Goal: Information Seeking & Learning: Learn about a topic

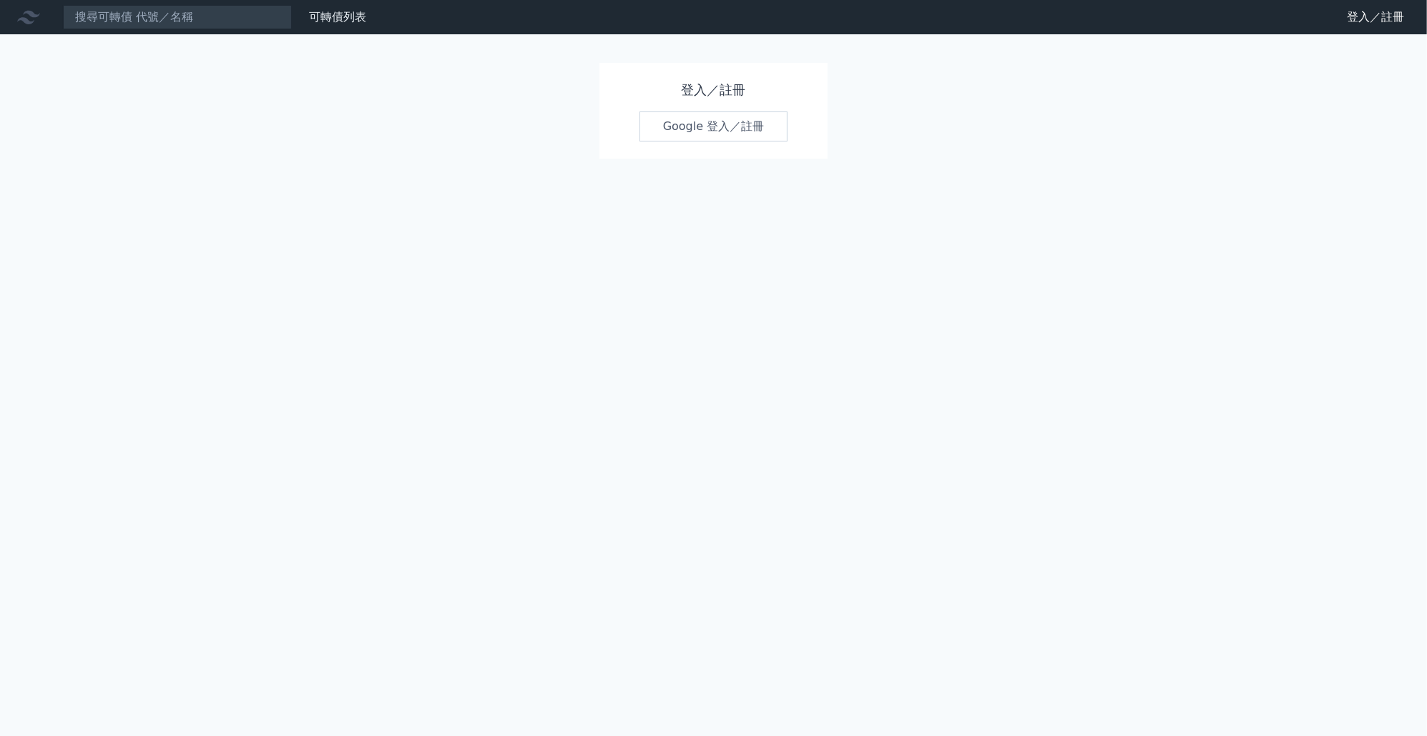
click at [733, 128] on link "Google 登入／註冊" at bounding box center [713, 127] width 149 height 30
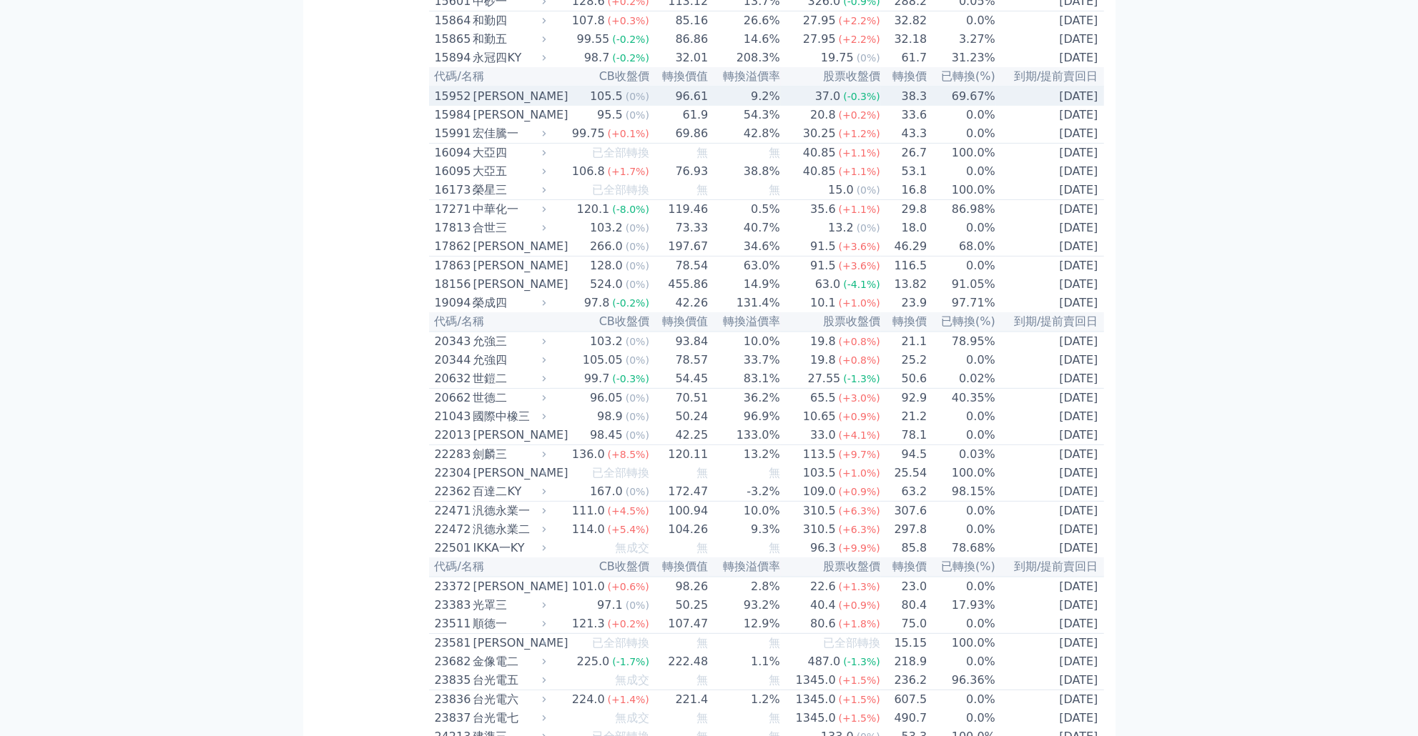
scroll to position [549, 0]
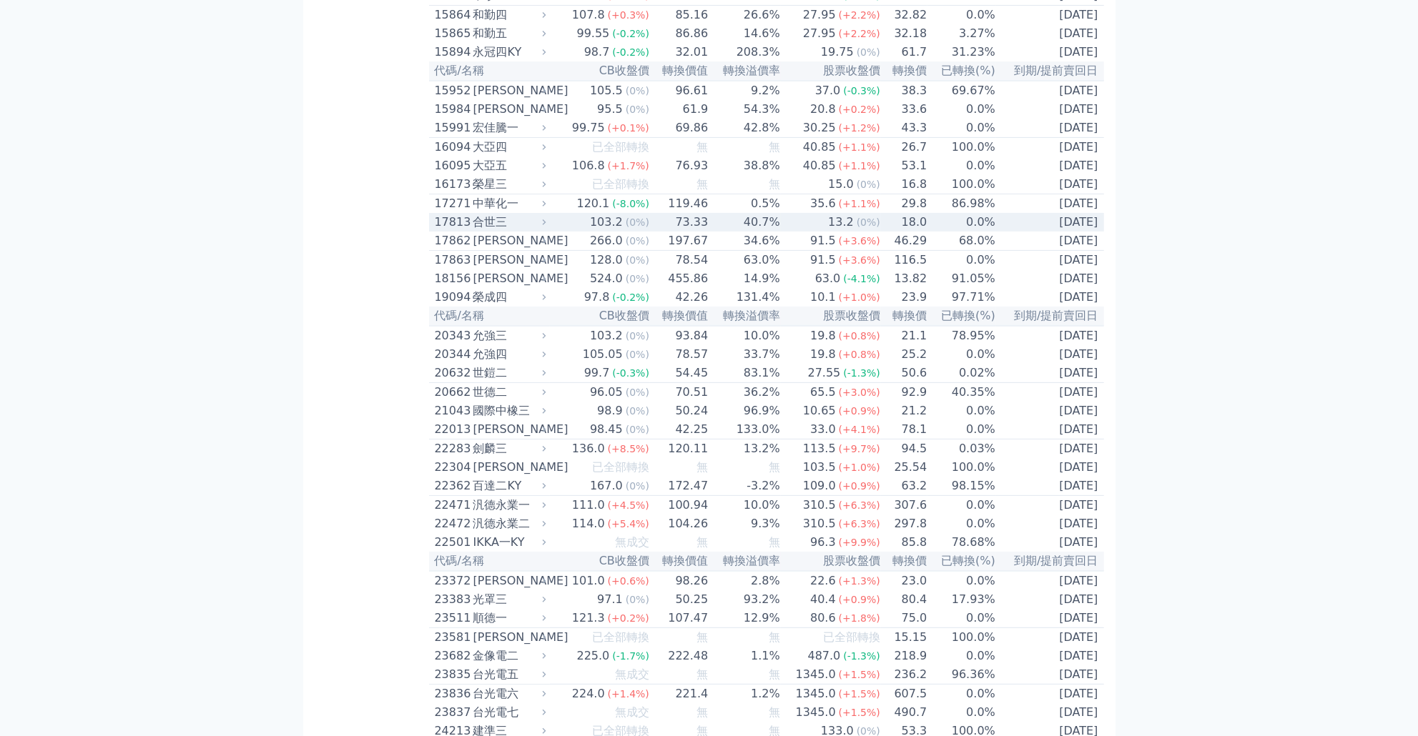
click at [557, 232] on td "103.2 (0%)" at bounding box center [600, 222] width 100 height 19
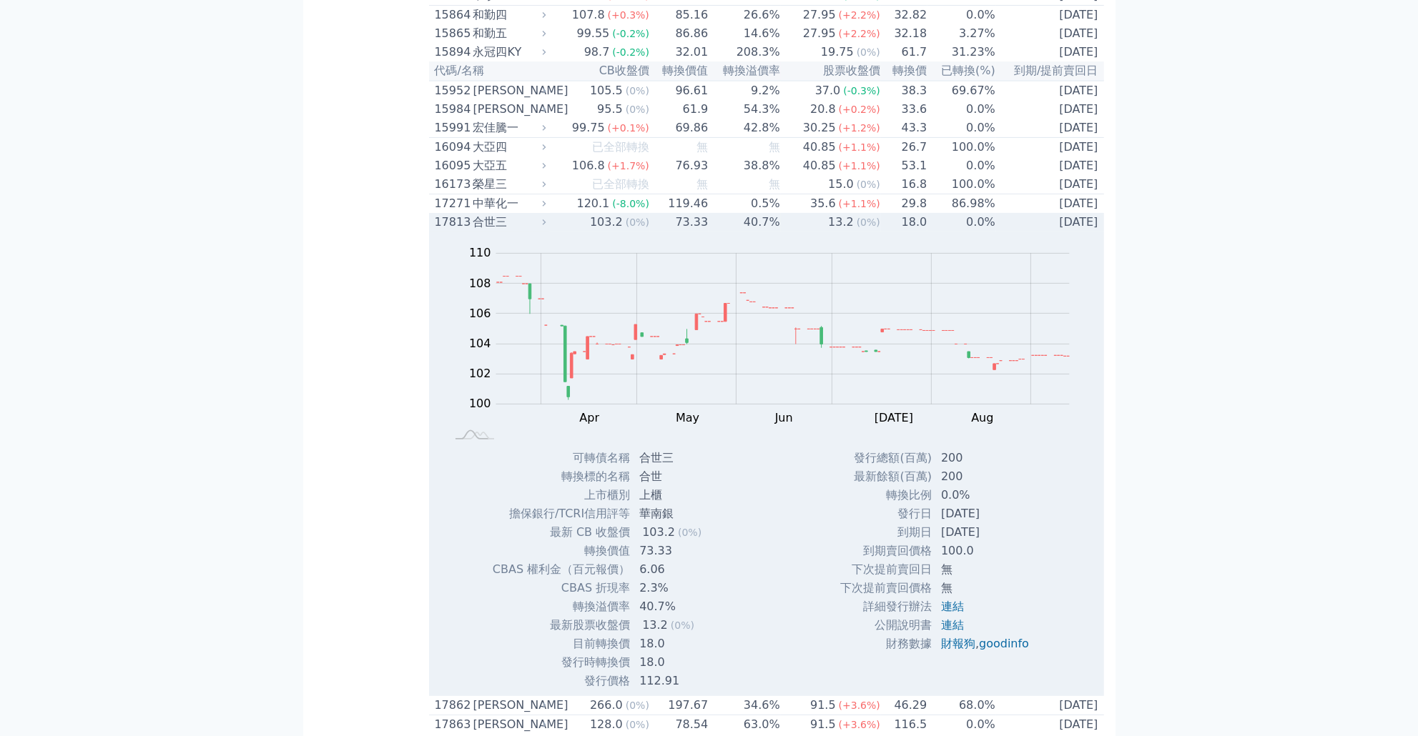
click at [557, 232] on td "103.2 (0%)" at bounding box center [600, 222] width 100 height 19
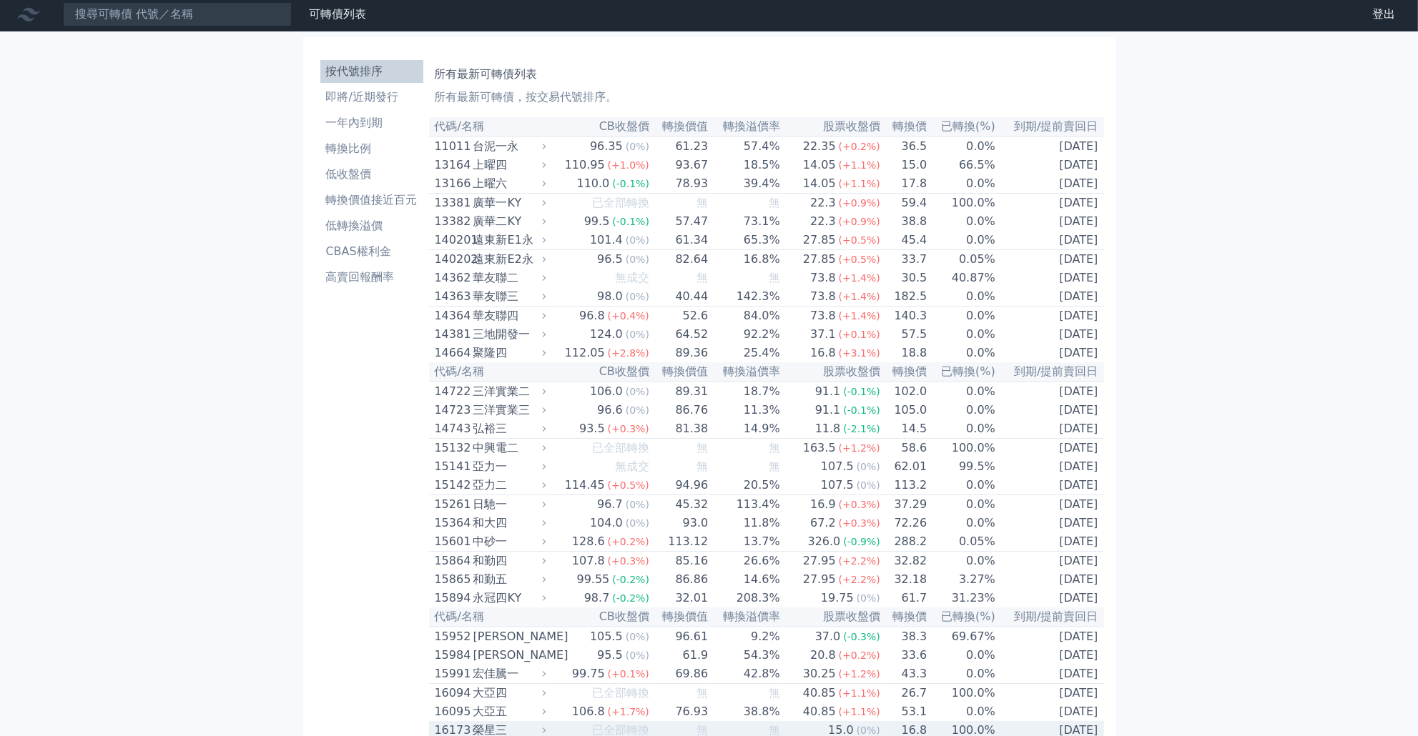
scroll to position [0, 0]
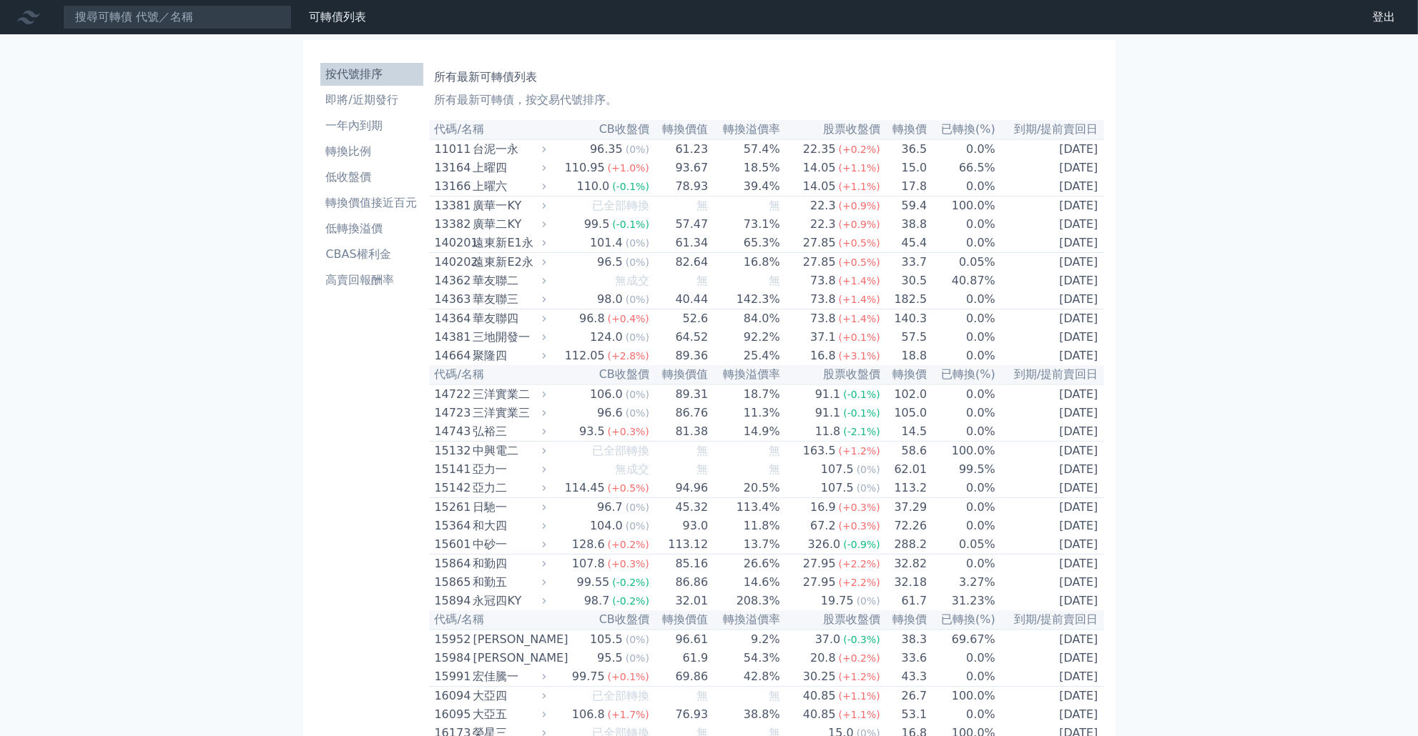
click at [955, 132] on th "已轉換(%)" at bounding box center [961, 129] width 69 height 19
click at [380, 206] on li "轉換價值接近百元" at bounding box center [371, 202] width 103 height 17
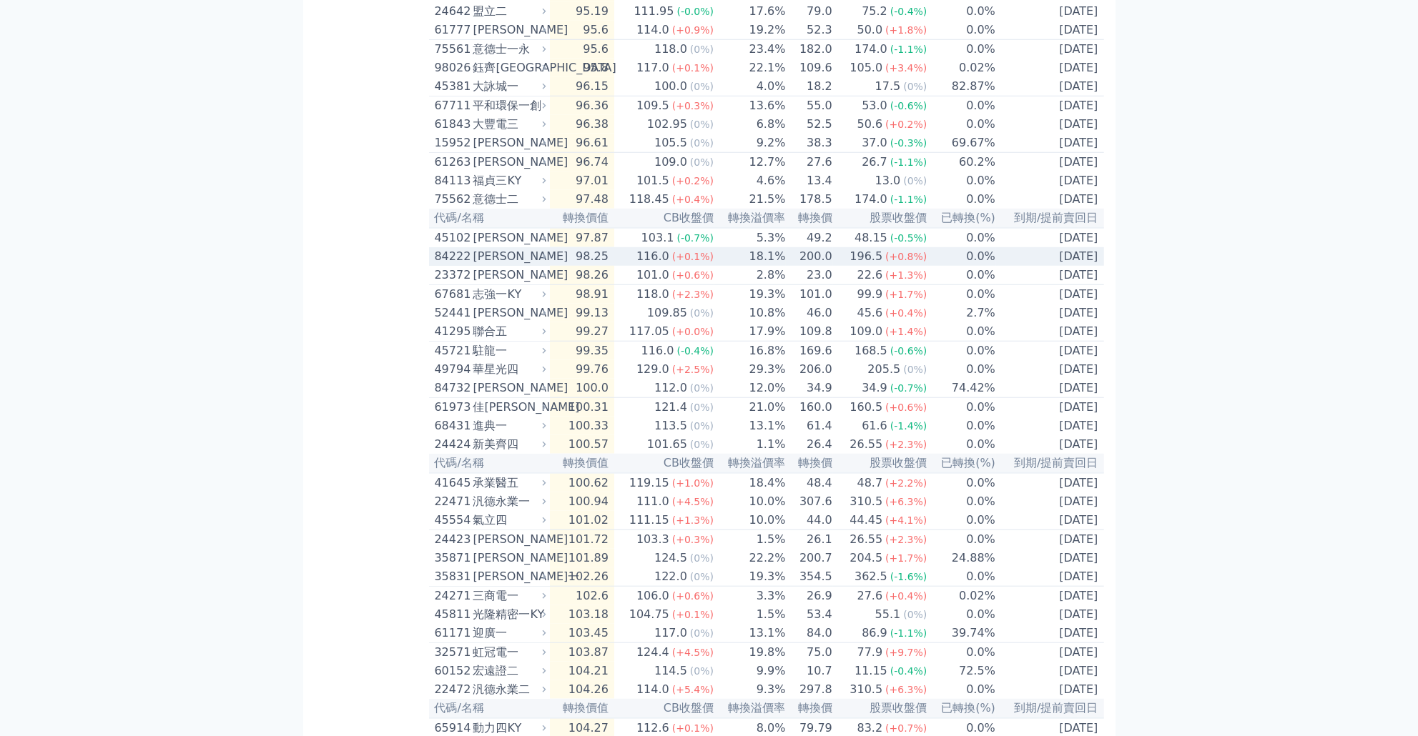
scroll to position [1596, 0]
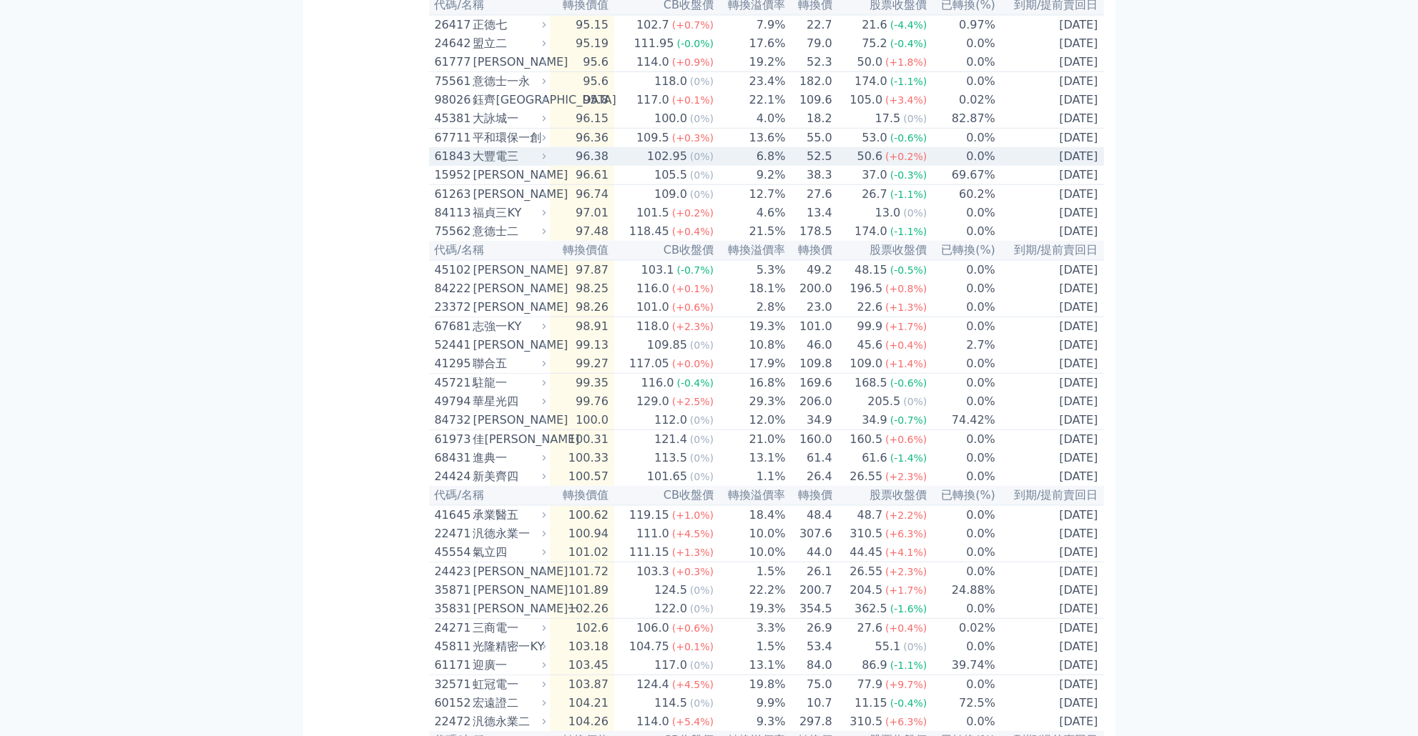
click at [548, 161] on icon at bounding box center [543, 156] width 9 height 9
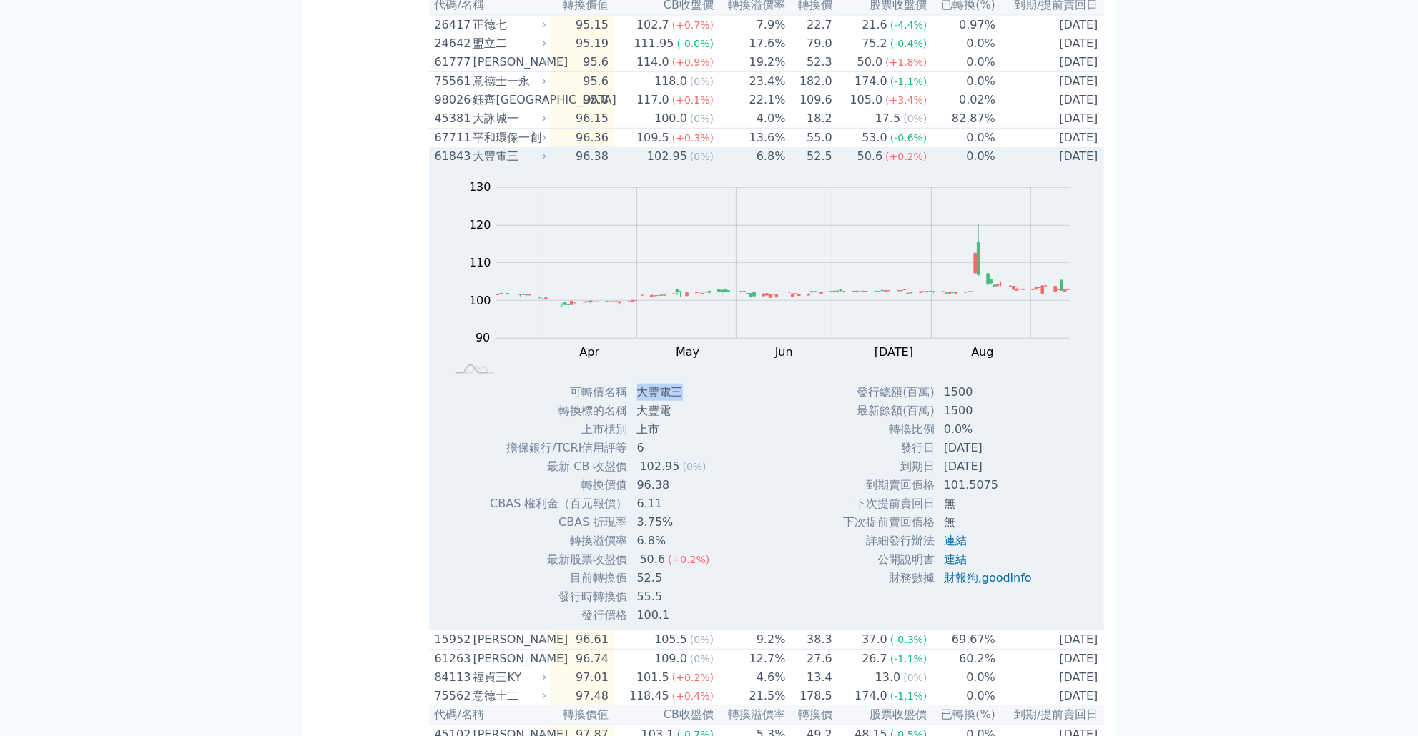
drag, startPoint x: 682, startPoint y: 516, endPoint x: 633, endPoint y: 516, distance: 49.3
click at [633, 402] on td "大豐電三" at bounding box center [675, 392] width 93 height 19
click at [658, 165] on div "102.95" at bounding box center [667, 156] width 46 height 17
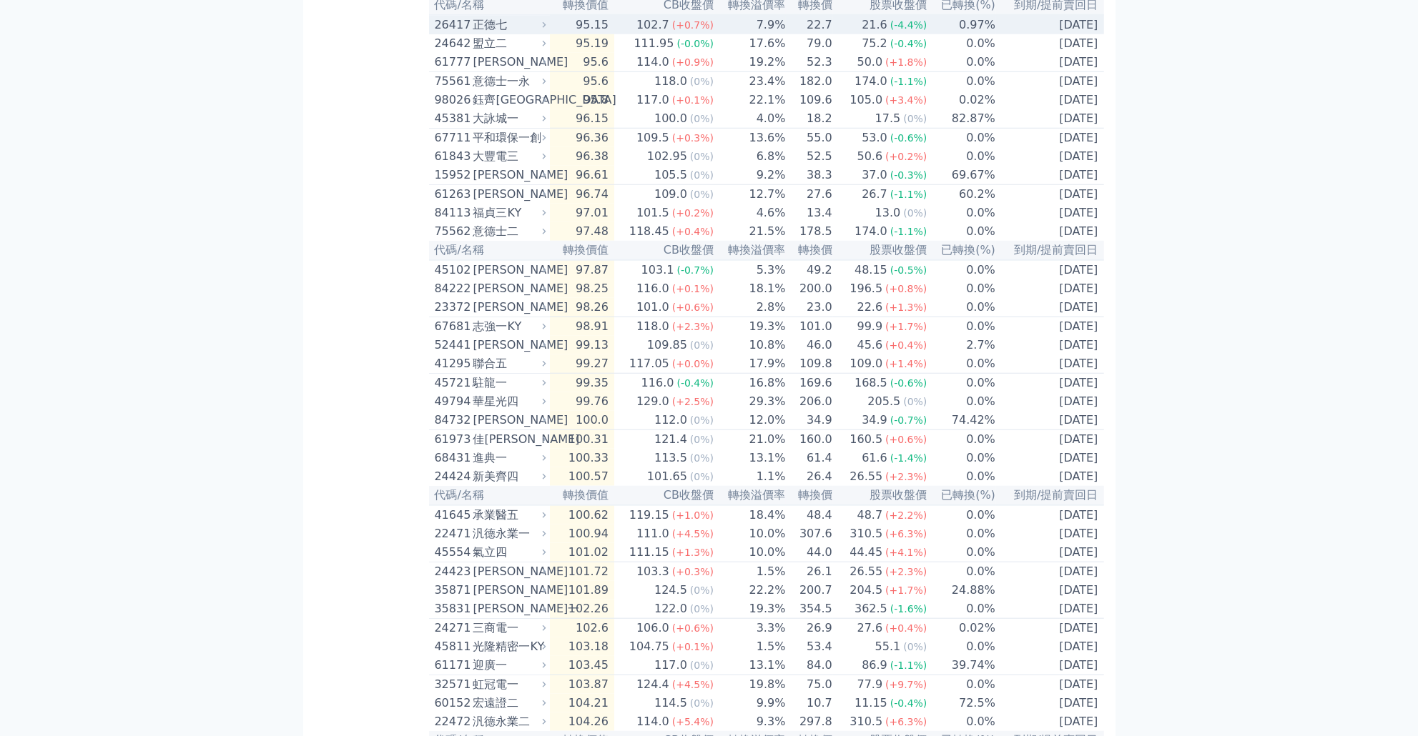
click at [641, 34] on td "102.7 (+0.7%)" at bounding box center [664, 24] width 100 height 19
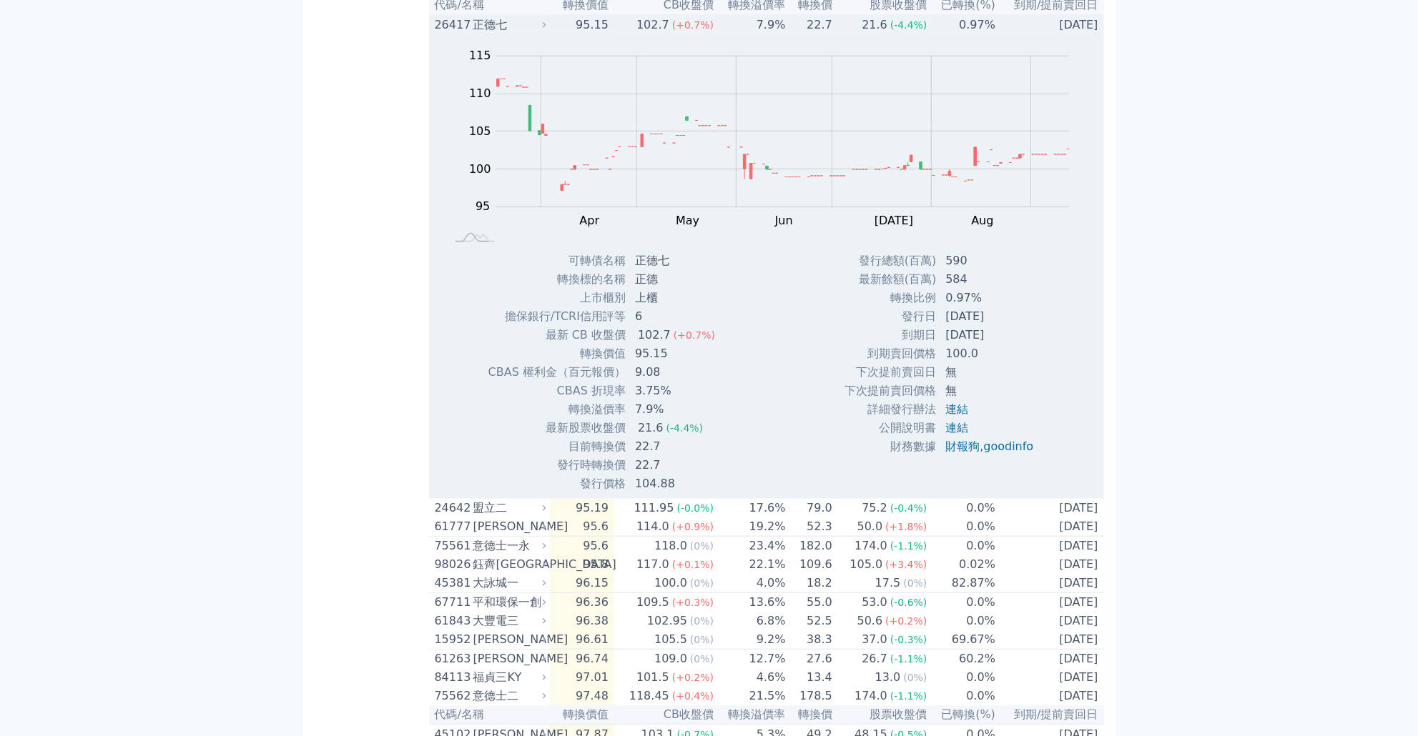
drag, startPoint x: 910, startPoint y: 411, endPoint x: 887, endPoint y: 405, distance: 24.5
click at [887, 405] on tbody "發行總額(百萬) 590 最新餘額(百萬) 584 轉換比例 0.97% 發行日 [DATE] 到期日 [DATE] 到期賣回價格 100.0 無 無" at bounding box center [944, 354] width 201 height 205
click at [980, 326] on td "[DATE]" at bounding box center [991, 316] width 108 height 19
drag, startPoint x: 636, startPoint y: 369, endPoint x: 658, endPoint y: 374, distance: 22.7
click at [658, 270] on td "正德七" at bounding box center [676, 261] width 100 height 19
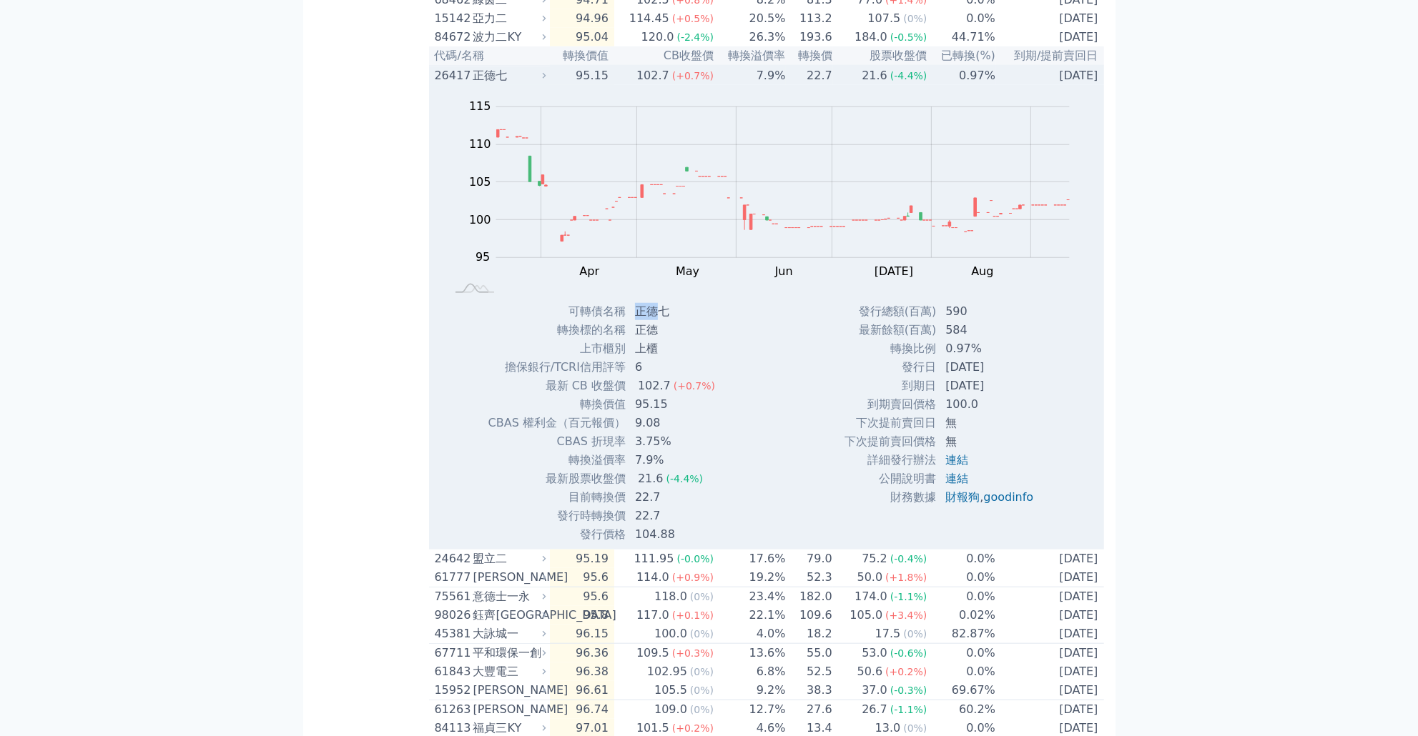
scroll to position [1321, 0]
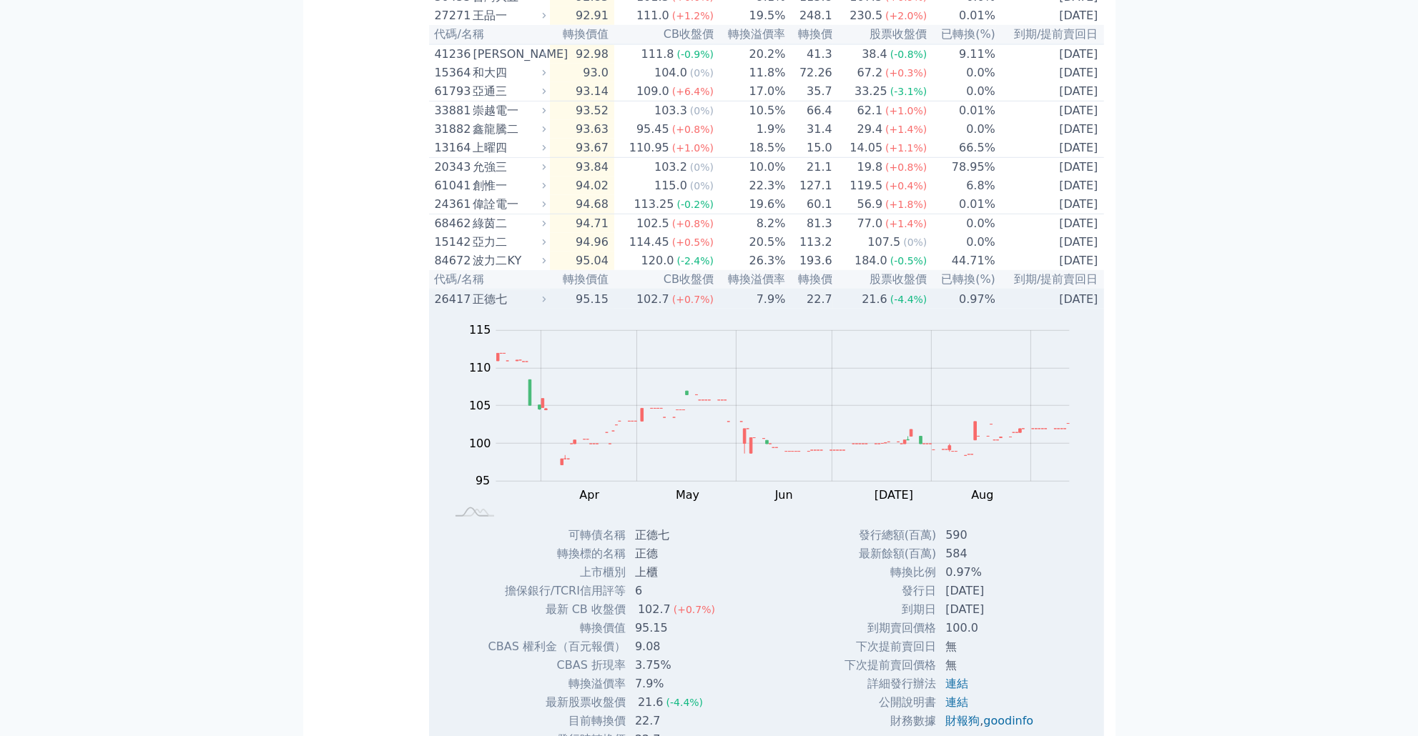
click at [578, 309] on td "95.15" at bounding box center [582, 299] width 64 height 19
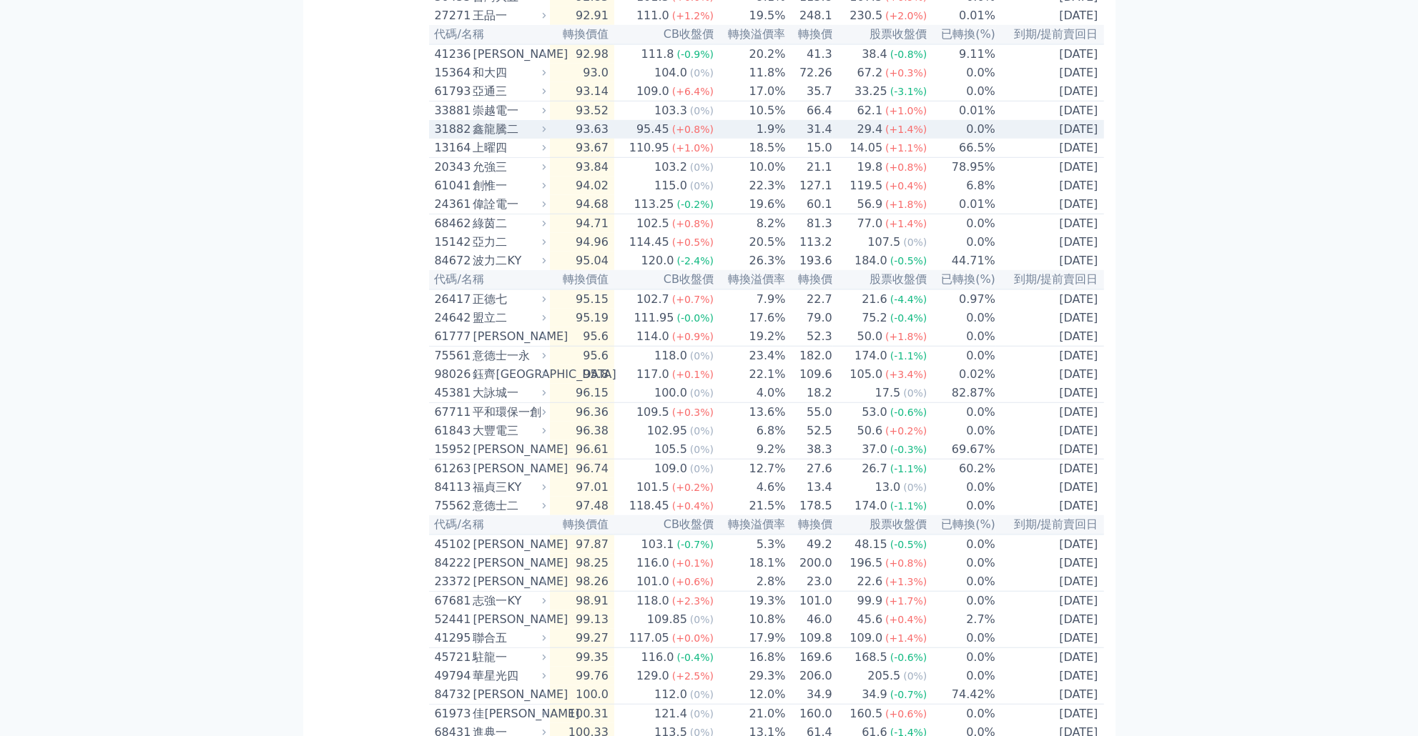
click at [630, 139] on td "95.45 (+0.8%)" at bounding box center [664, 129] width 100 height 19
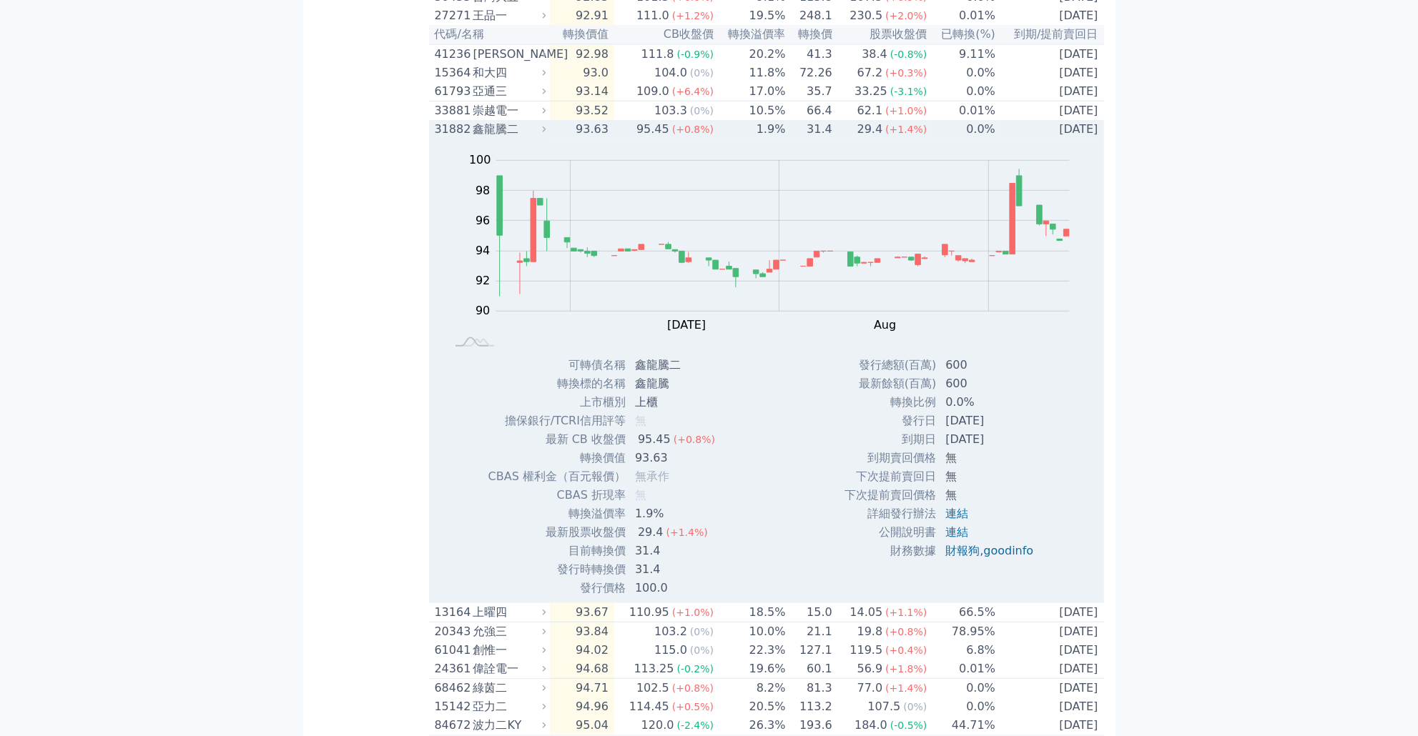
click at [592, 139] on td "93.63" at bounding box center [582, 129] width 64 height 19
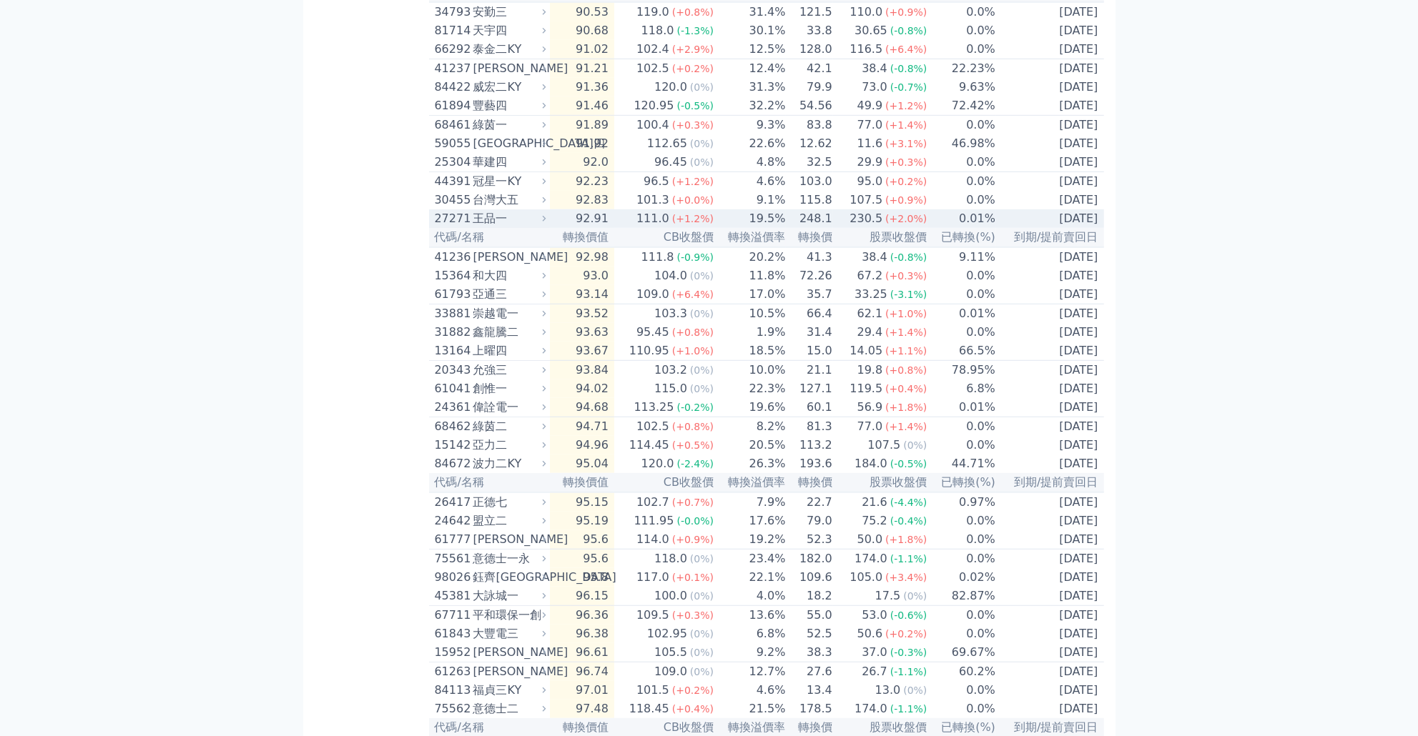
scroll to position [1115, 0]
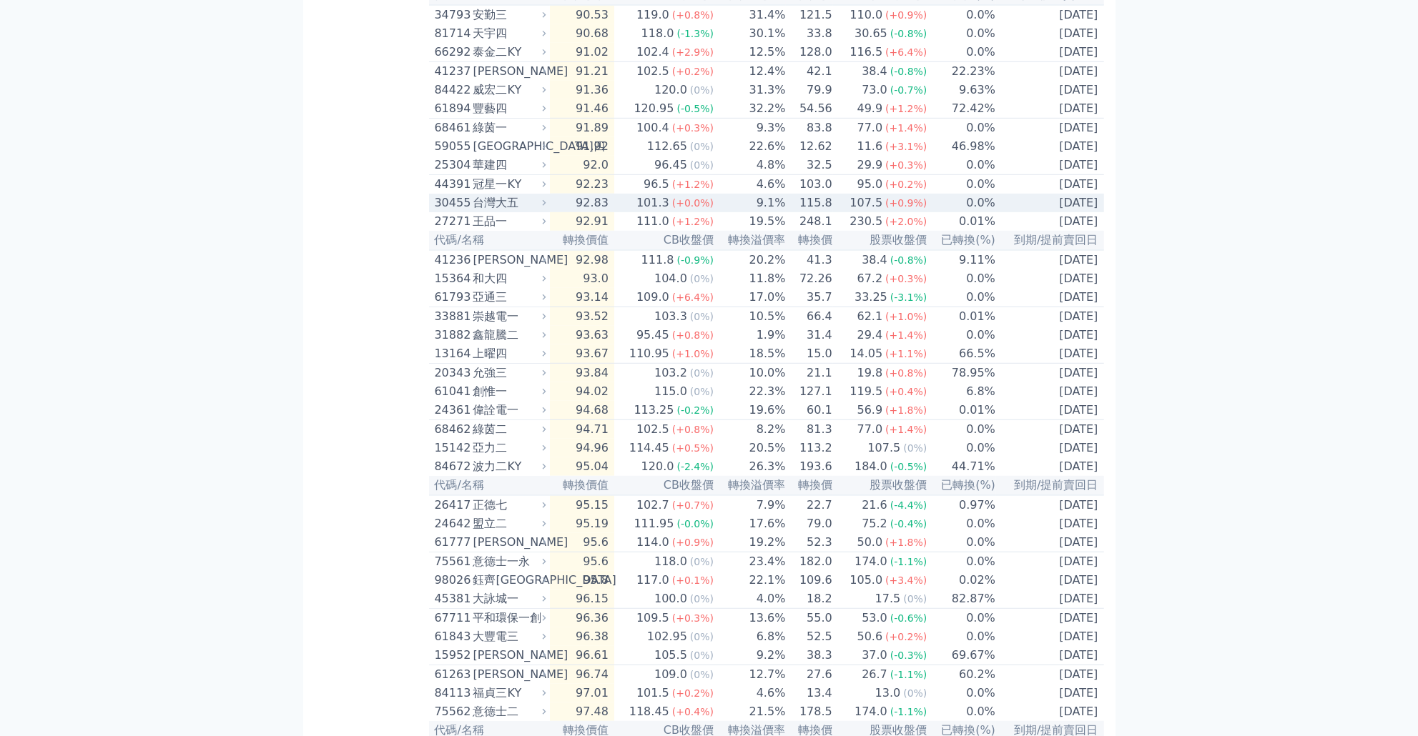
click at [571, 212] on td "92.83" at bounding box center [582, 203] width 64 height 19
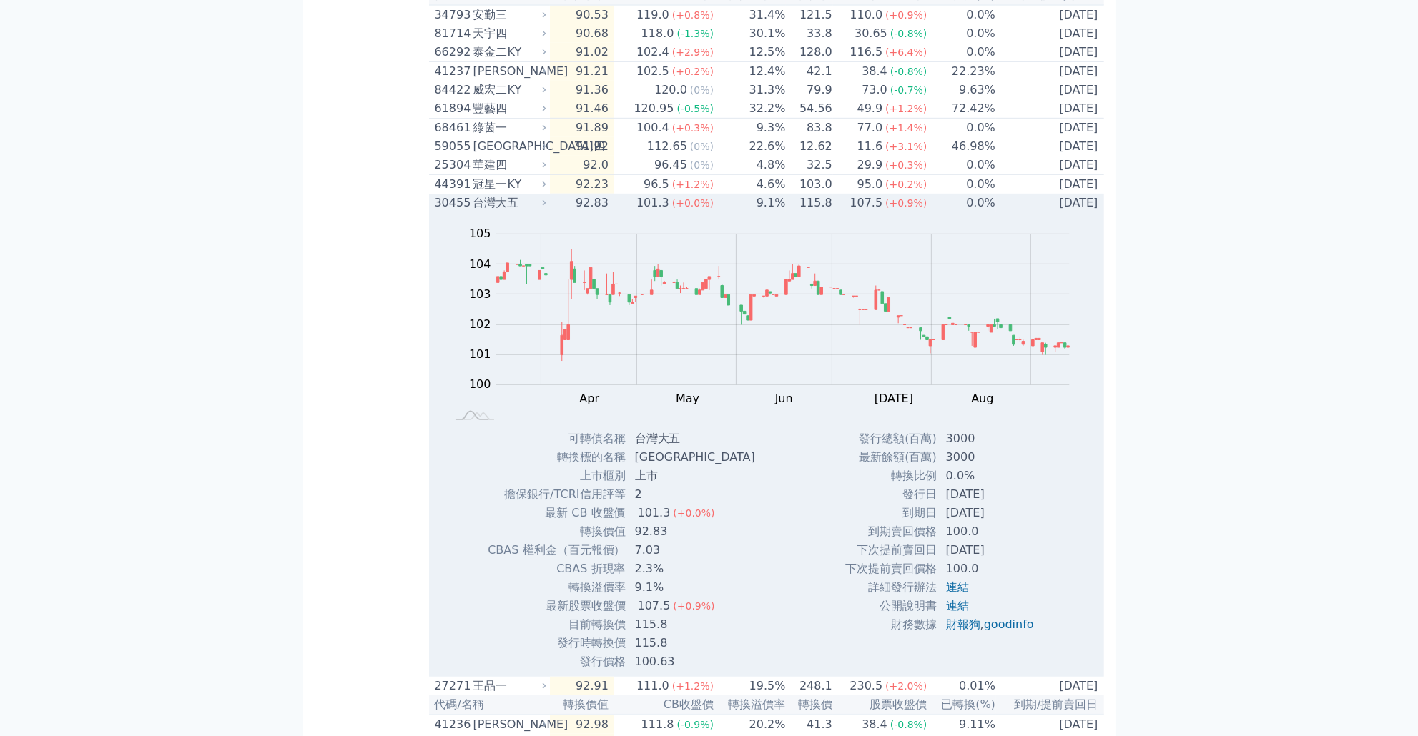
click at [604, 212] on td "92.83" at bounding box center [582, 203] width 64 height 19
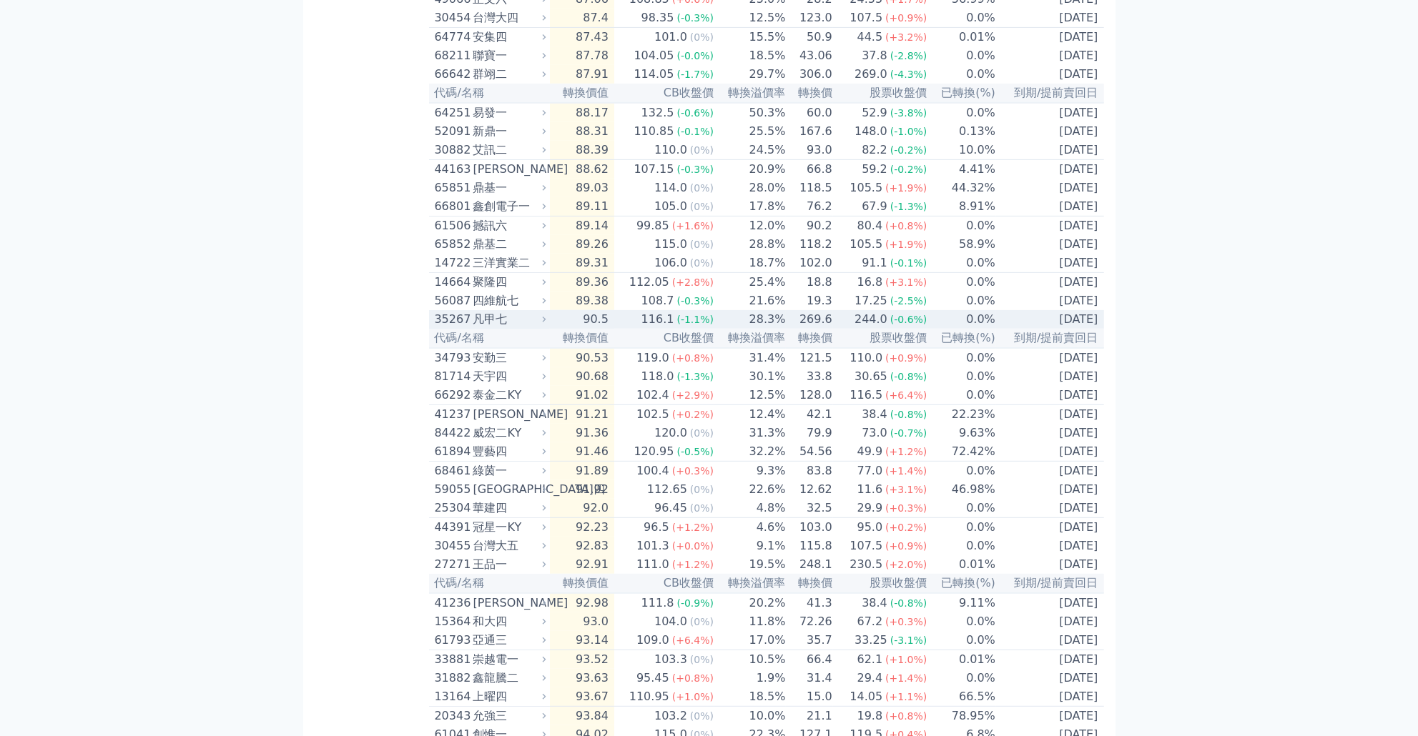
scroll to position [772, 0]
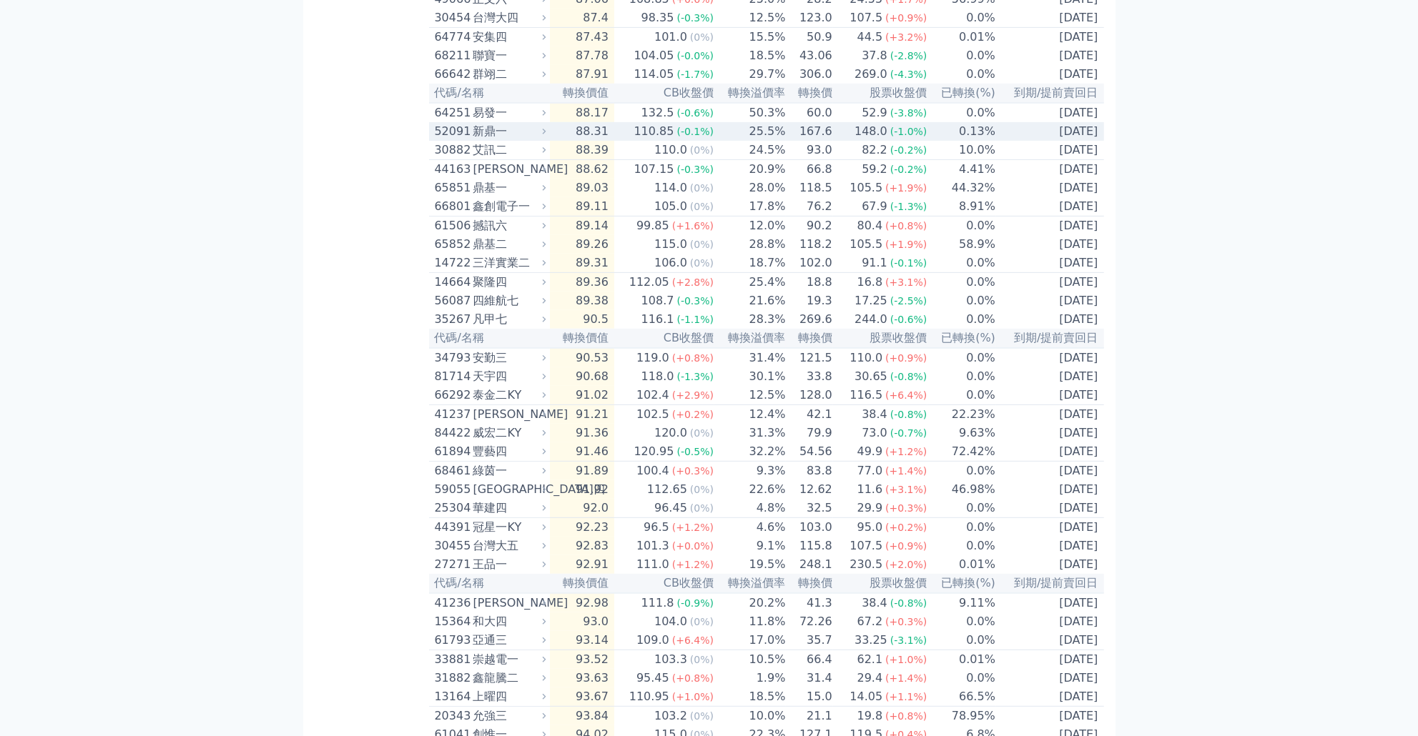
click at [726, 141] on td "25.5%" at bounding box center [750, 131] width 72 height 19
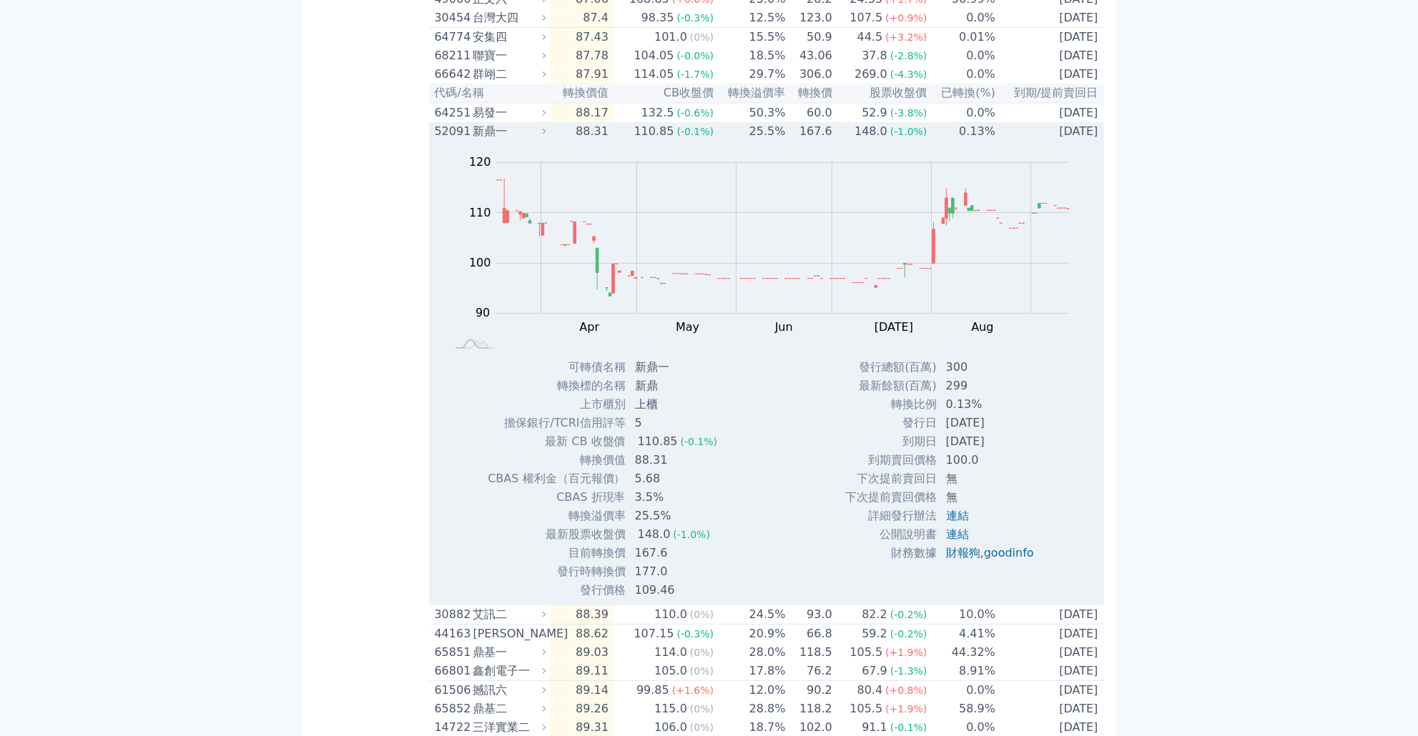
click at [726, 141] on td "25.5%" at bounding box center [750, 131] width 72 height 19
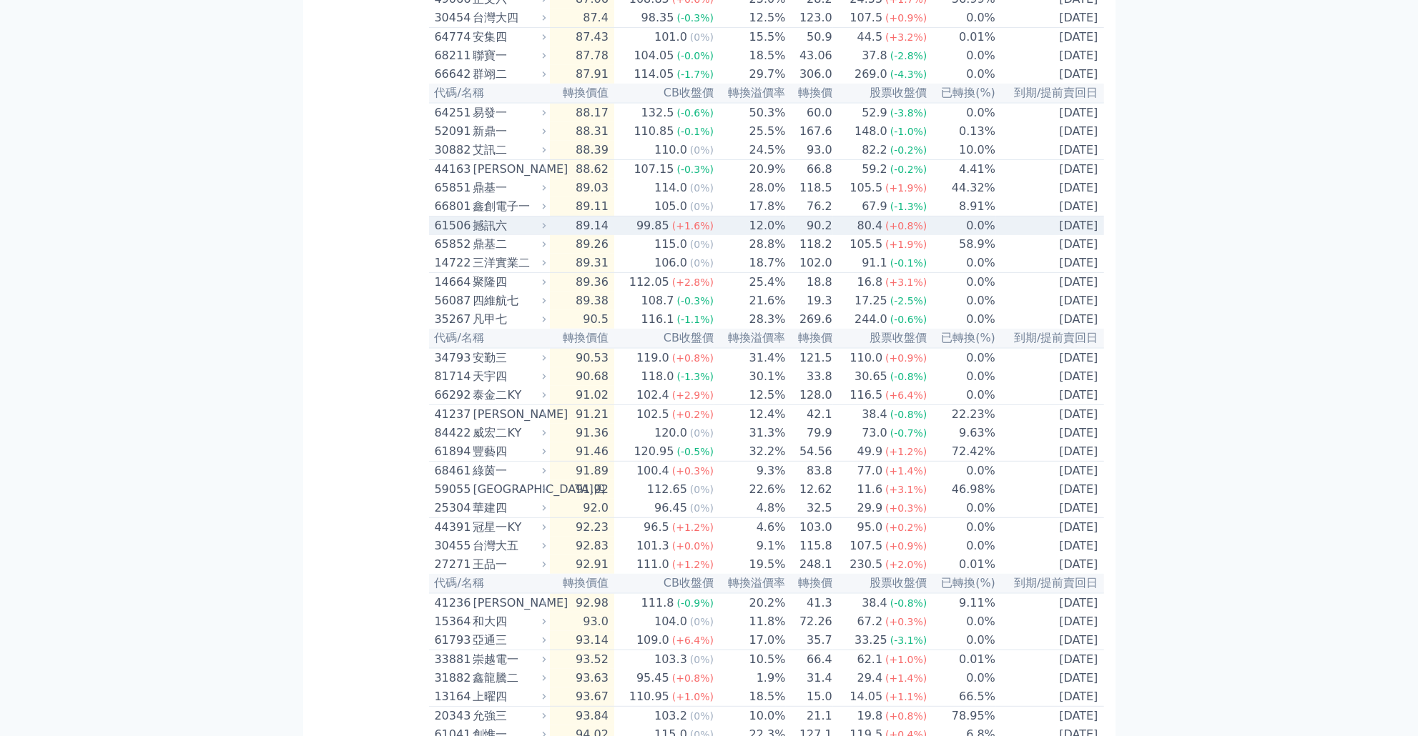
click at [717, 236] on td "12.0%" at bounding box center [750, 226] width 72 height 19
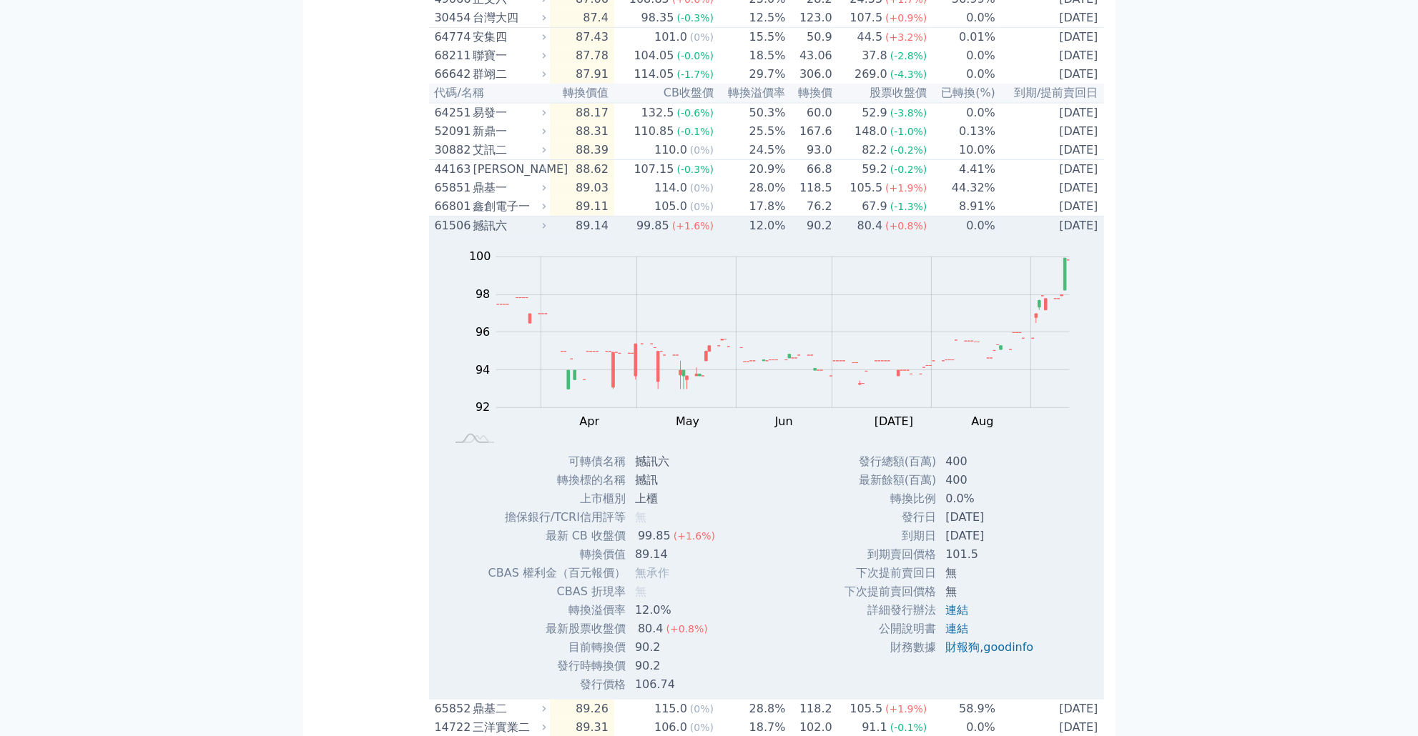
click at [702, 232] on span "(+1.6%)" at bounding box center [692, 225] width 41 height 11
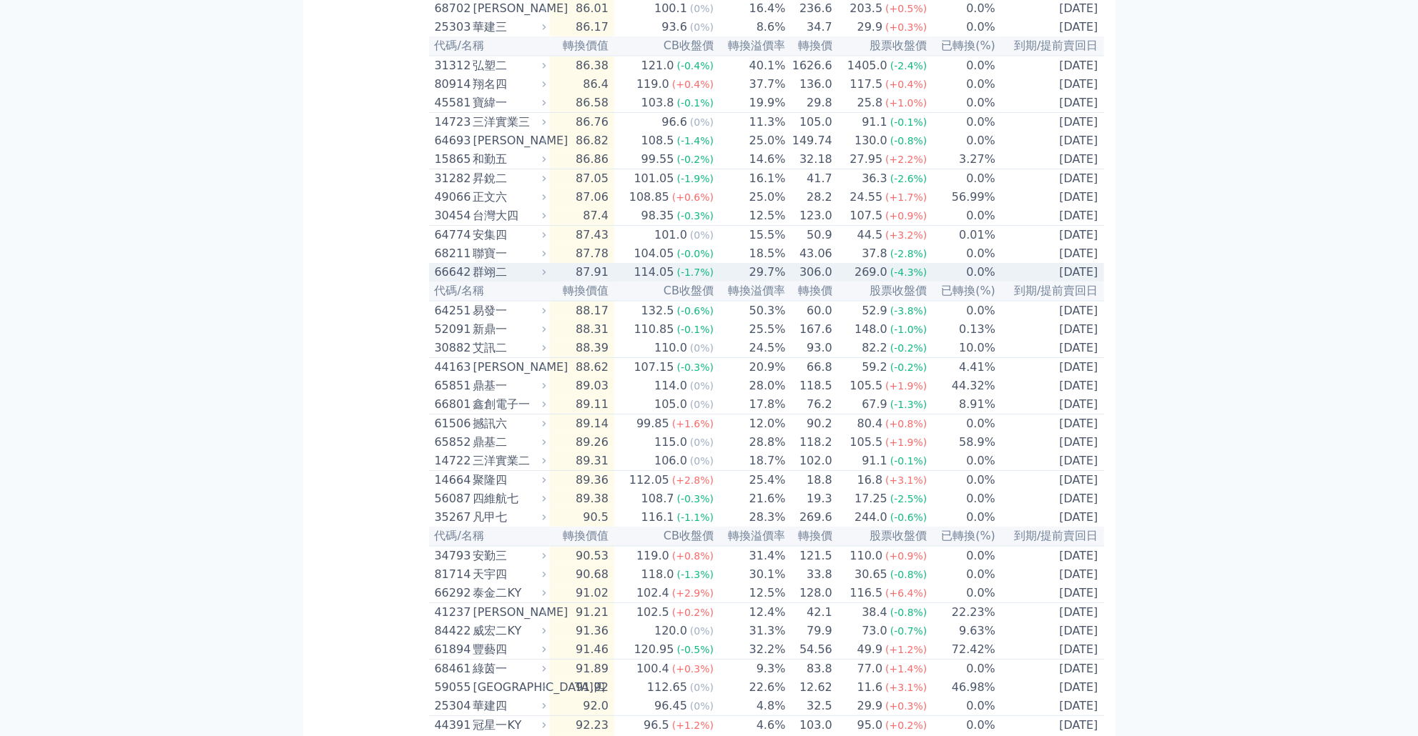
scroll to position [566, 0]
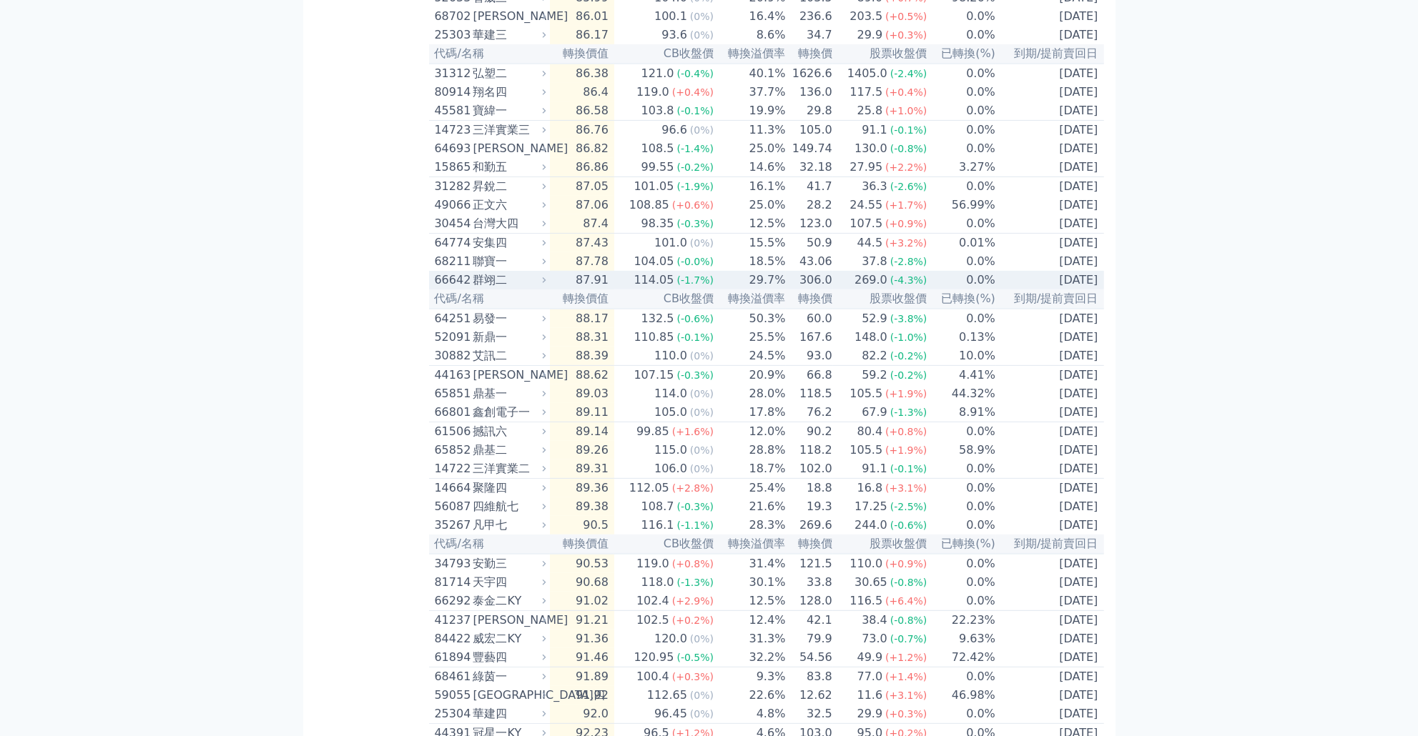
click at [731, 290] on td "29.7%" at bounding box center [750, 280] width 72 height 19
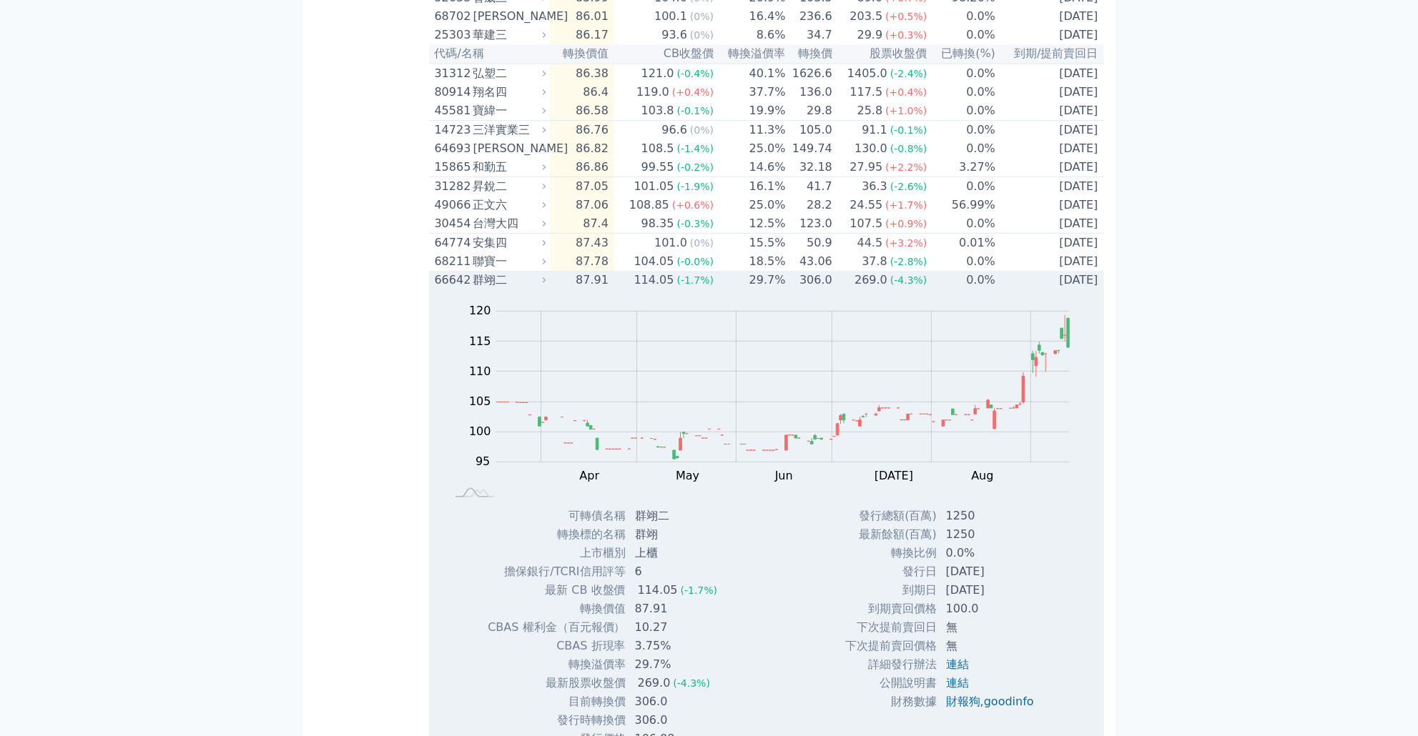
click at [731, 290] on td "29.7%" at bounding box center [750, 280] width 72 height 19
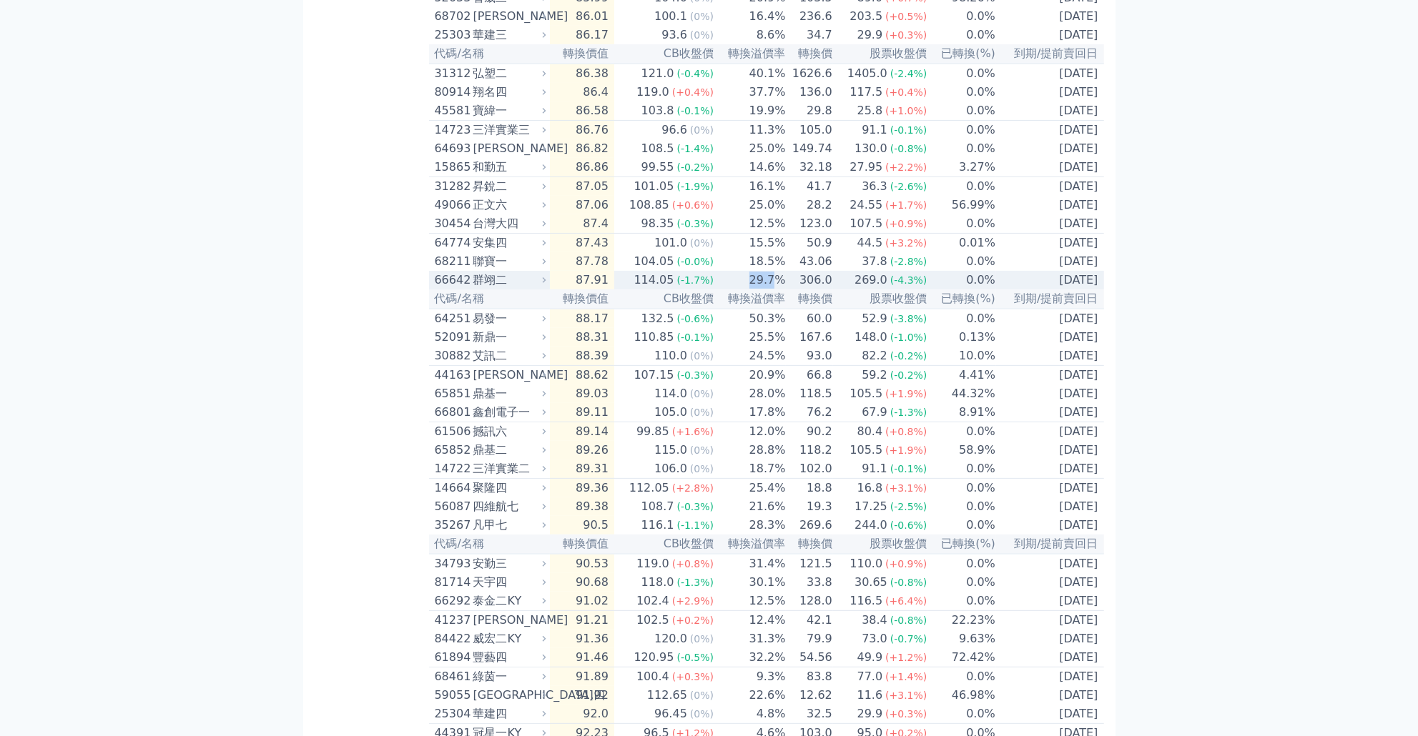
click at [731, 290] on td "29.7%" at bounding box center [750, 280] width 72 height 19
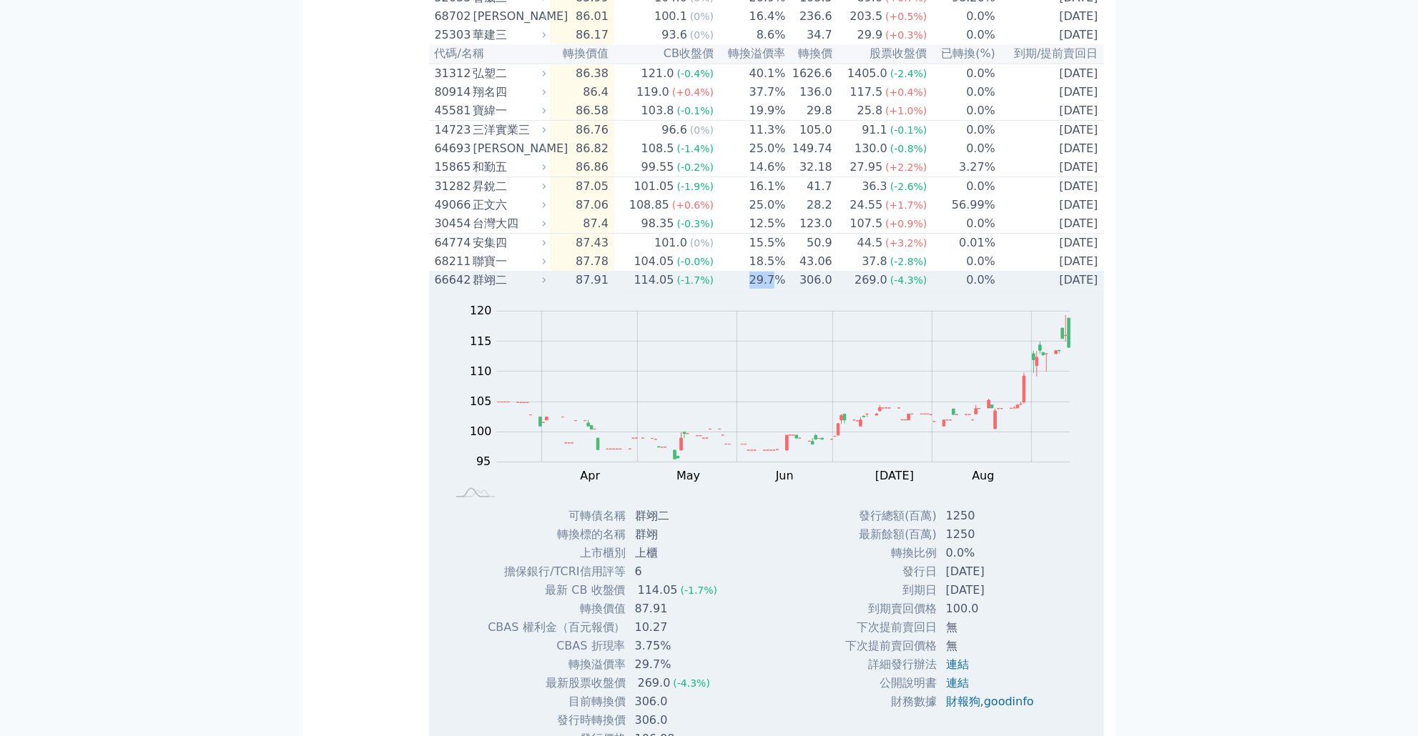
click at [731, 290] on td "29.7%" at bounding box center [750, 280] width 72 height 19
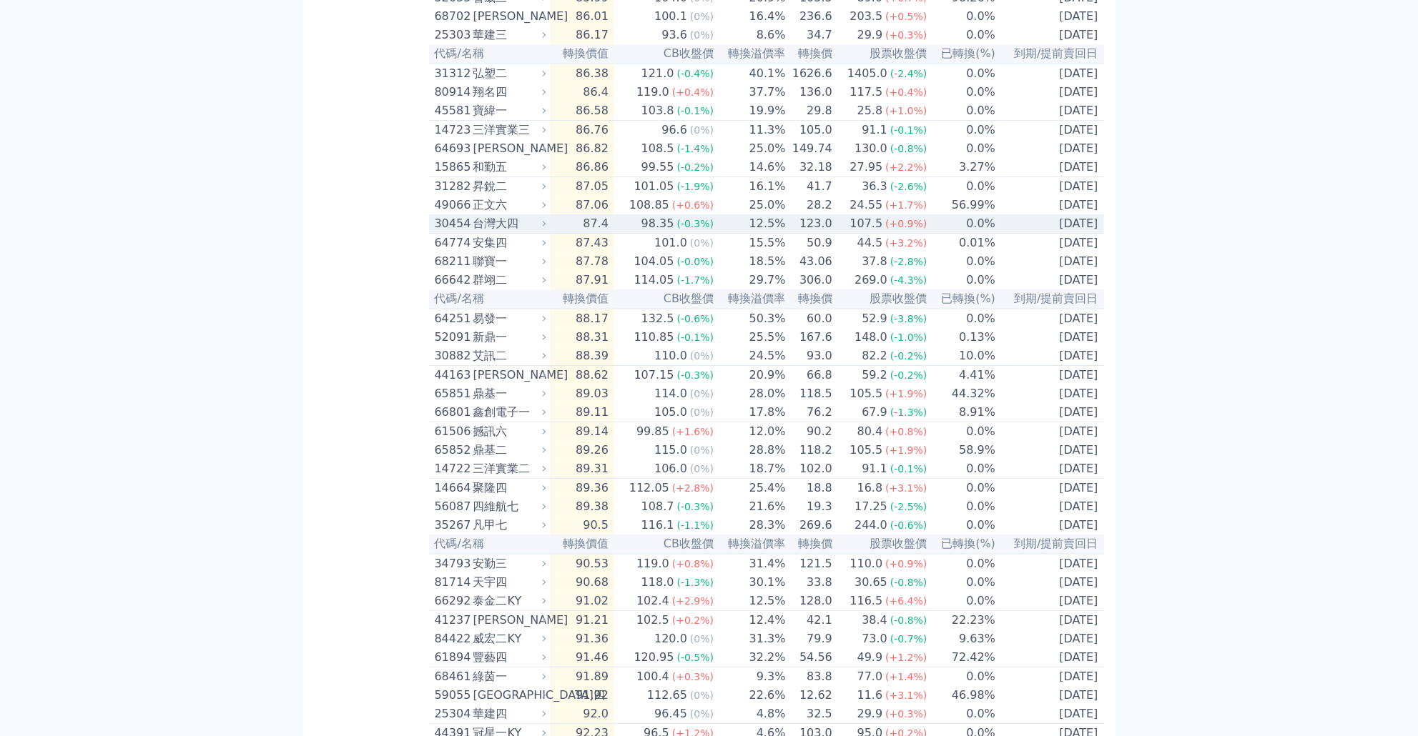
scroll to position [498, 0]
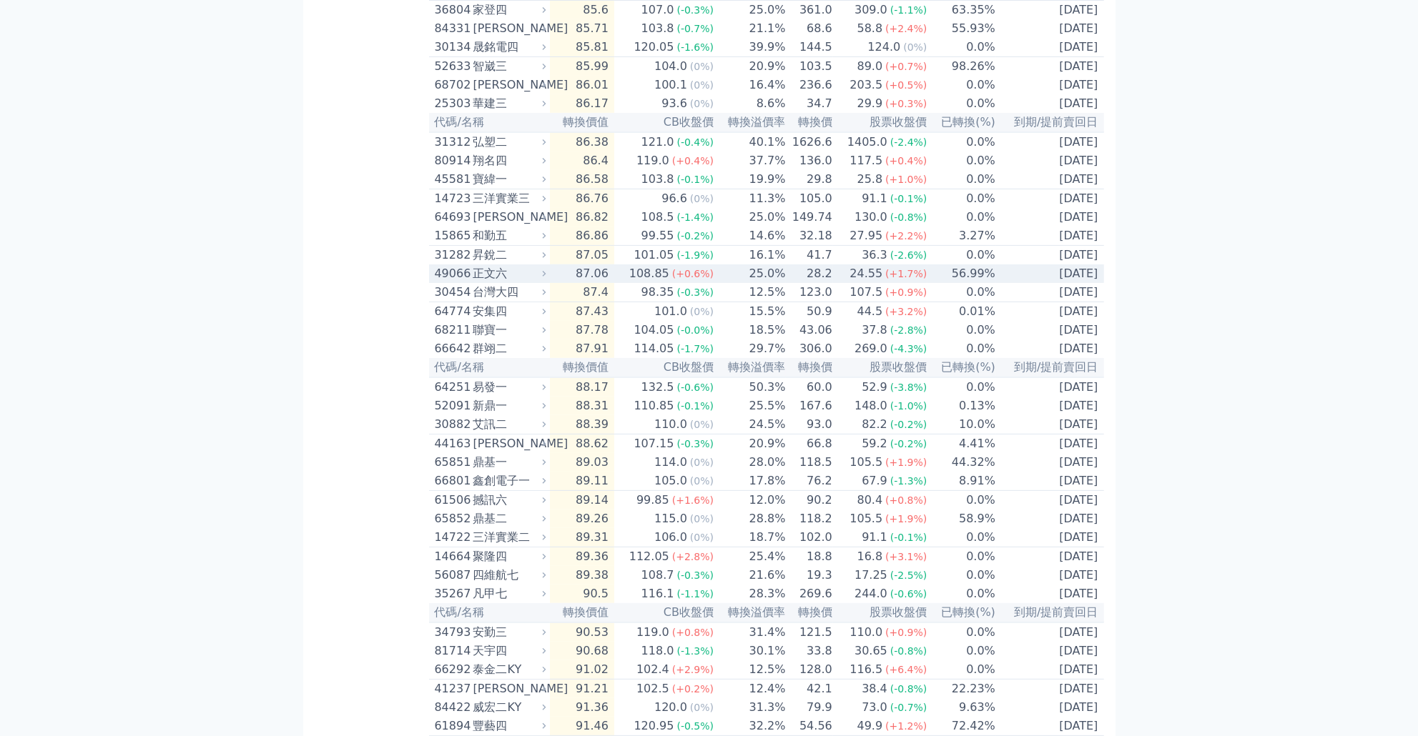
click at [734, 283] on td "25.0%" at bounding box center [750, 274] width 72 height 19
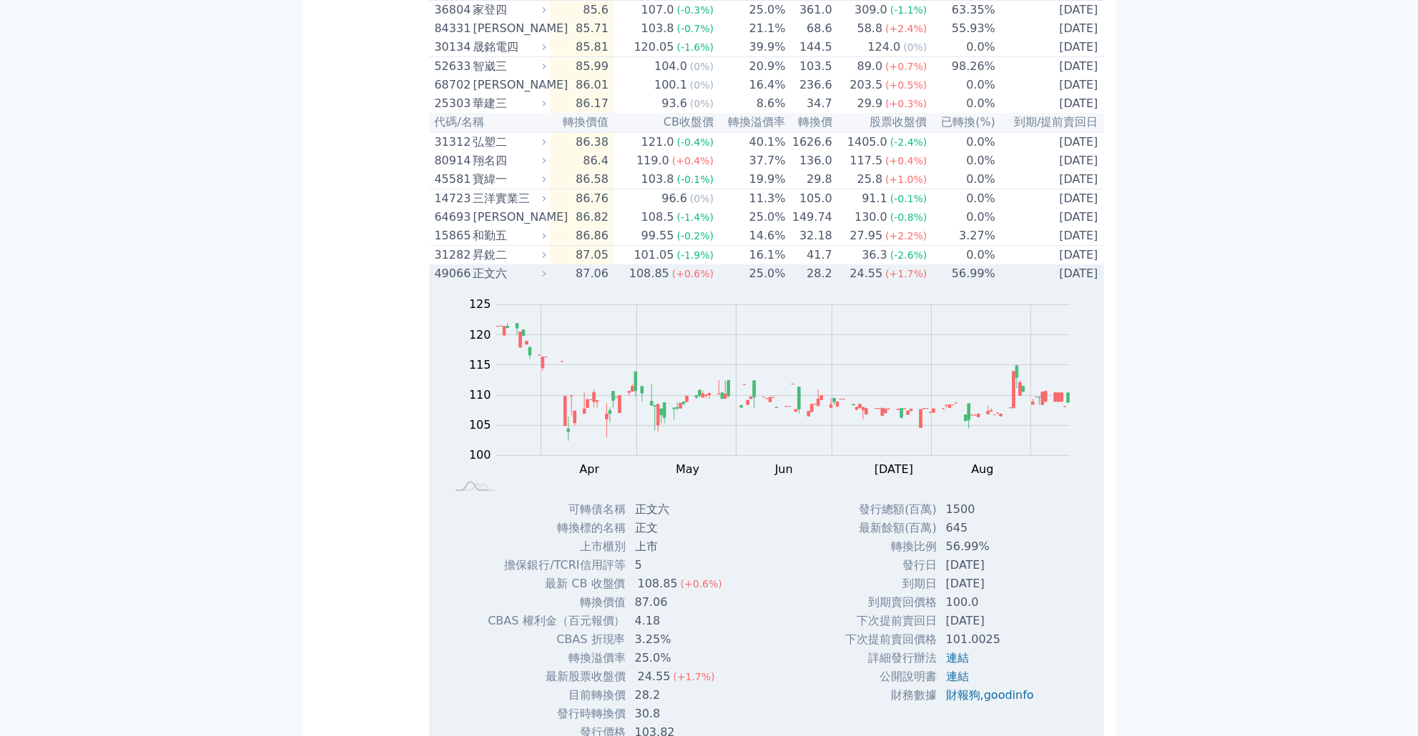
click at [729, 283] on td "25.0%" at bounding box center [750, 274] width 72 height 19
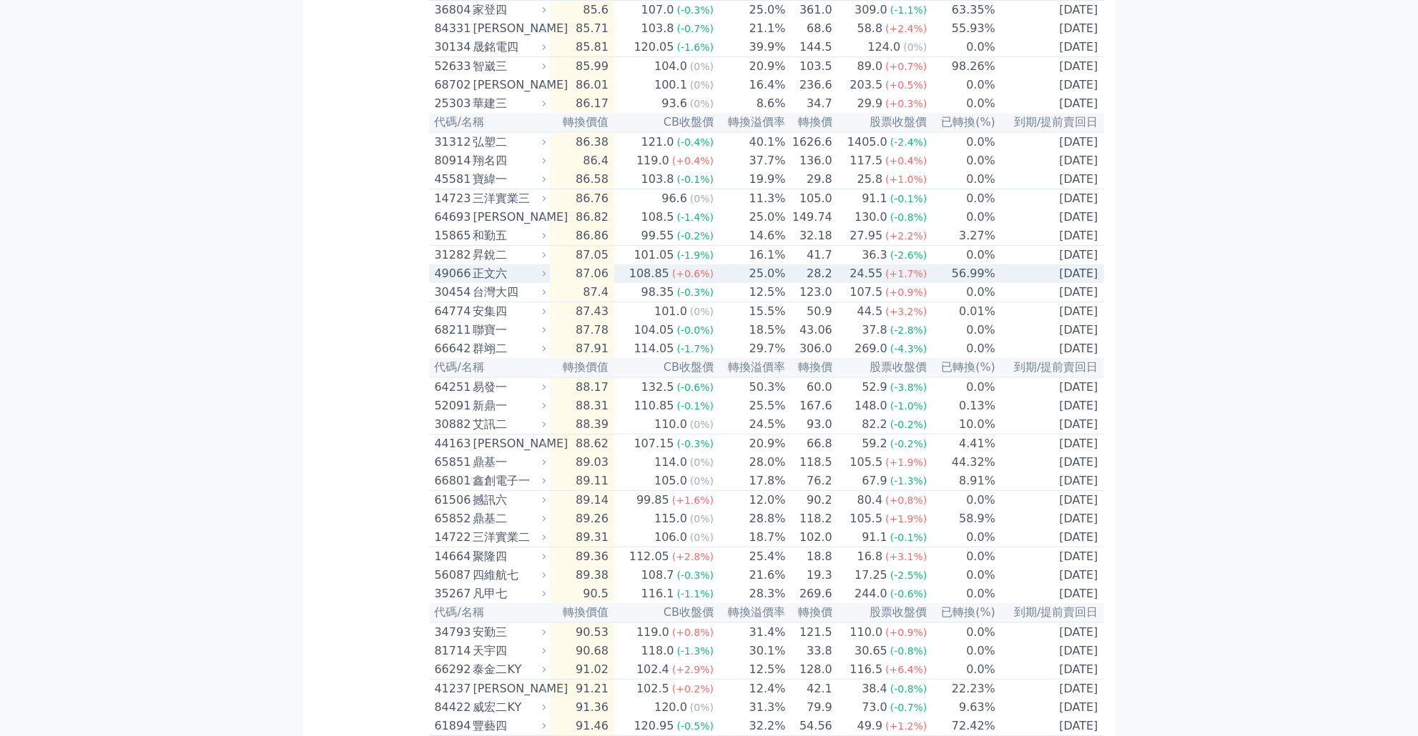
click at [729, 283] on td "25.0%" at bounding box center [750, 274] width 72 height 19
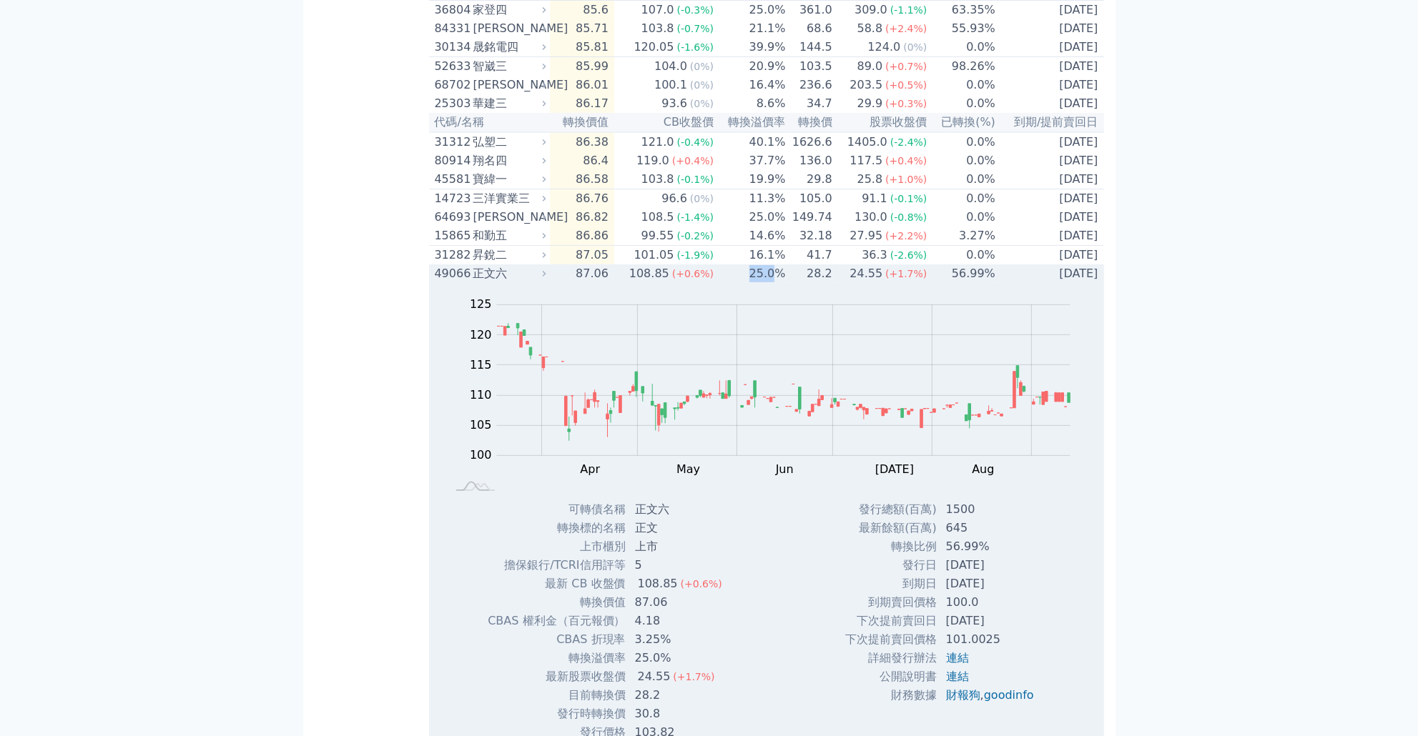
click at [729, 283] on td "25.0%" at bounding box center [750, 274] width 72 height 19
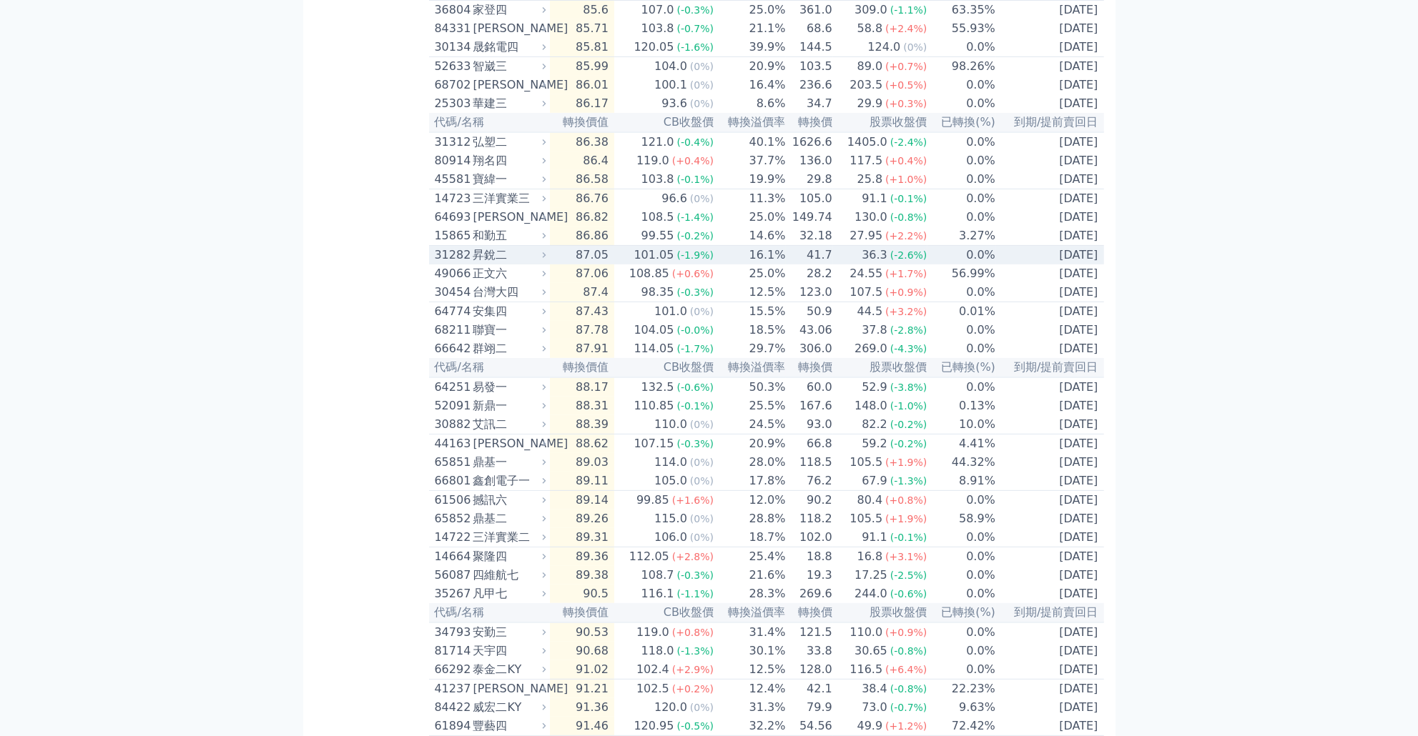
click at [734, 265] on td "16.1%" at bounding box center [750, 255] width 72 height 19
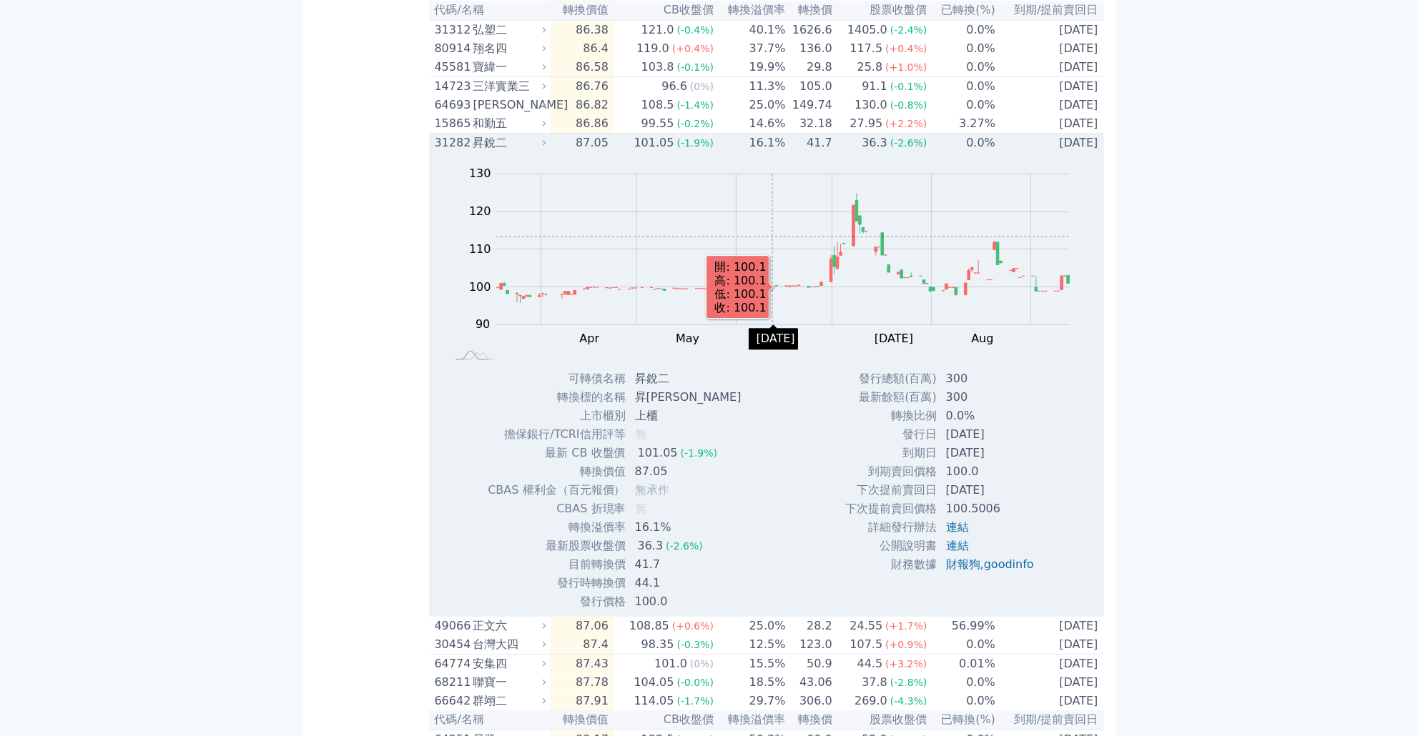
scroll to position [635, 0]
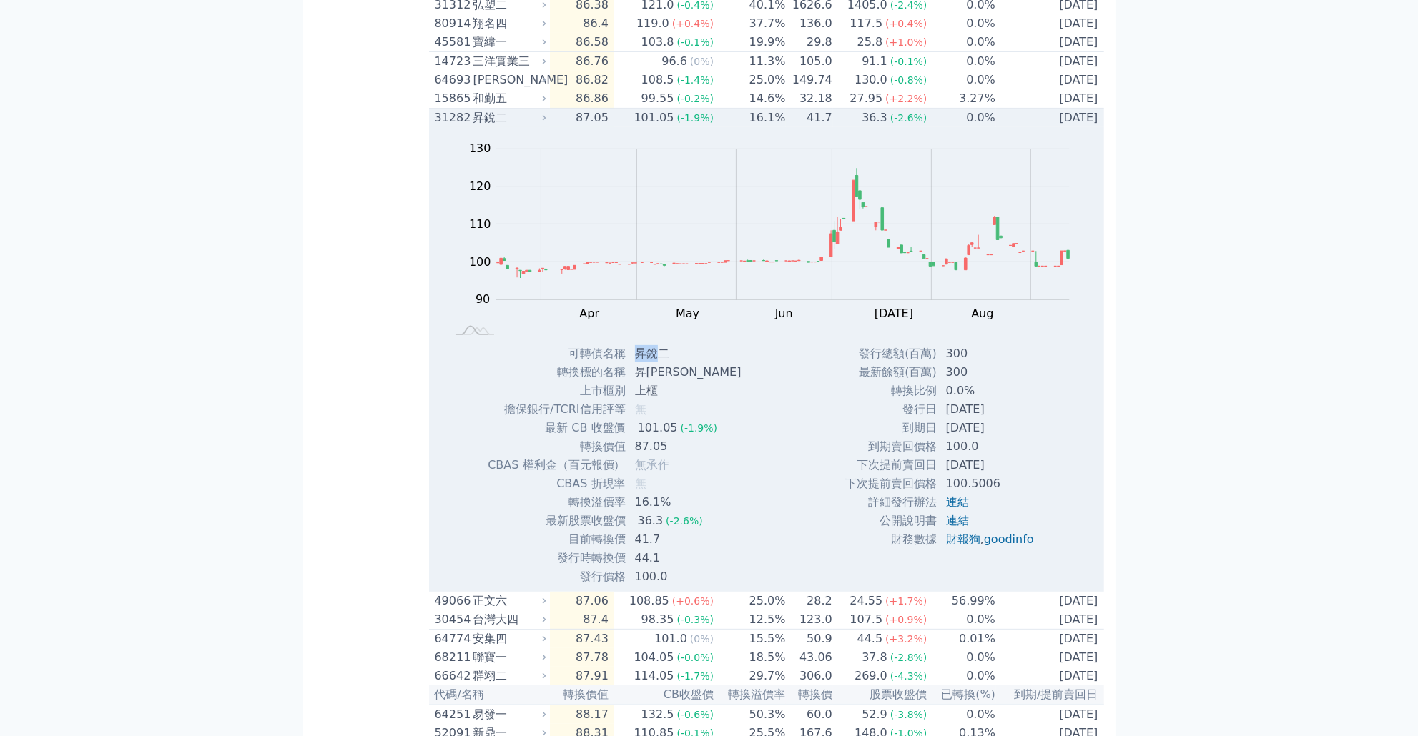
drag, startPoint x: 634, startPoint y: 400, endPoint x: 654, endPoint y: 401, distance: 20.1
click at [654, 363] on td "昇銳二" at bounding box center [689, 354] width 127 height 19
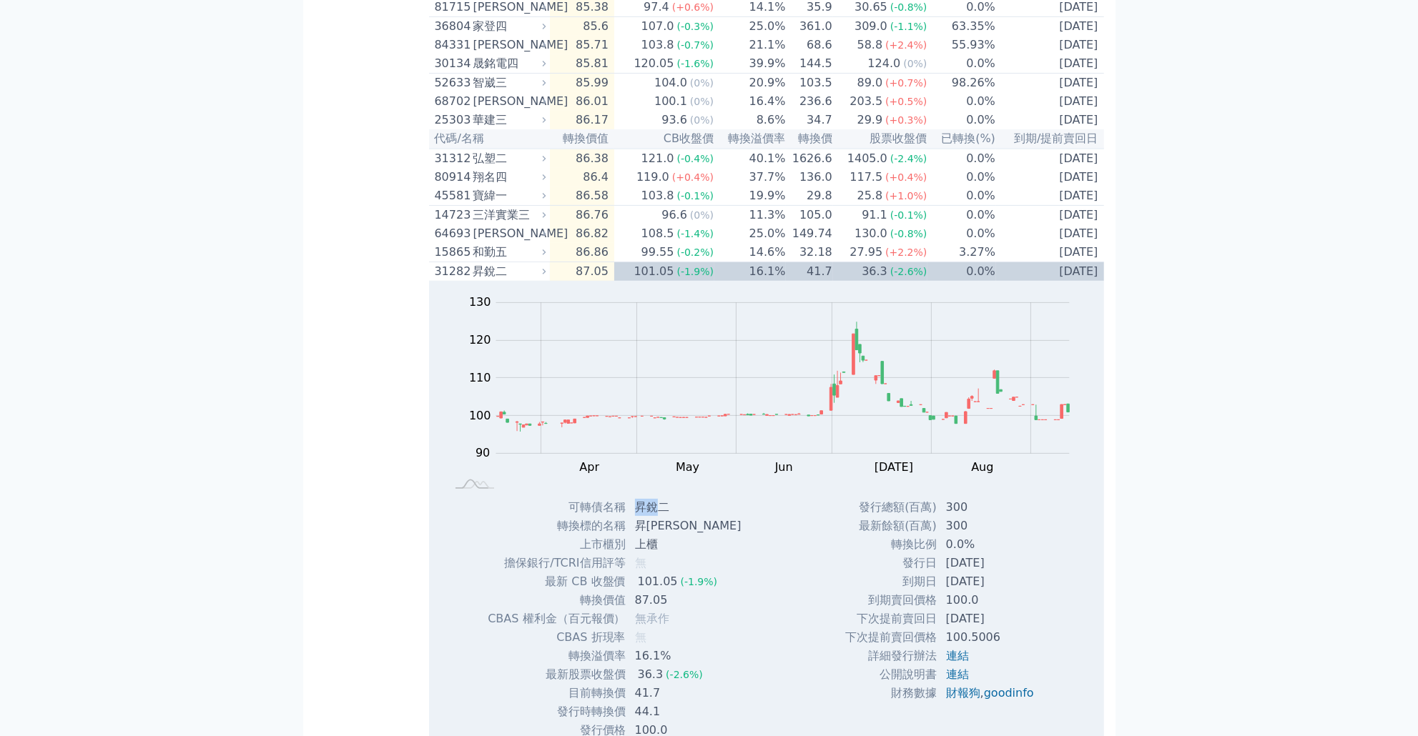
scroll to position [429, 0]
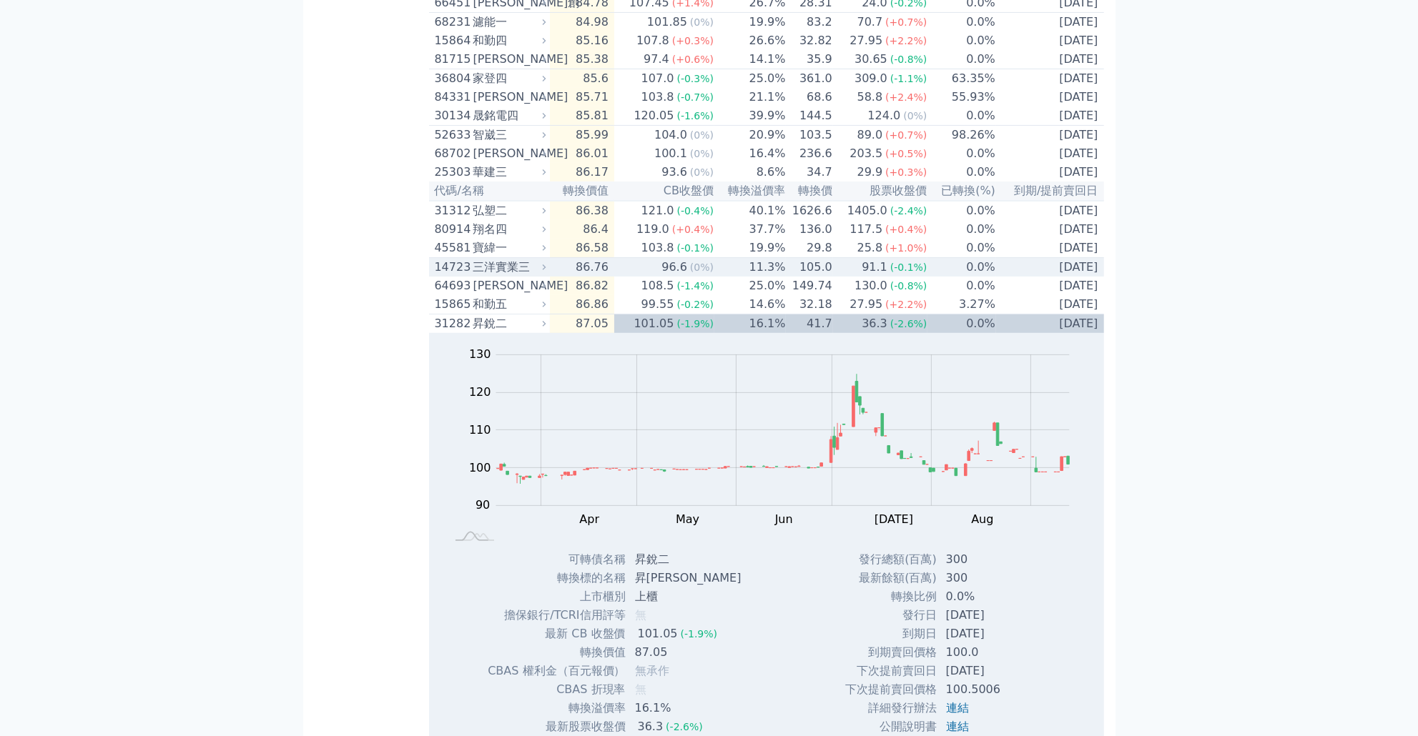
click at [731, 277] on td "11.3%" at bounding box center [750, 267] width 72 height 19
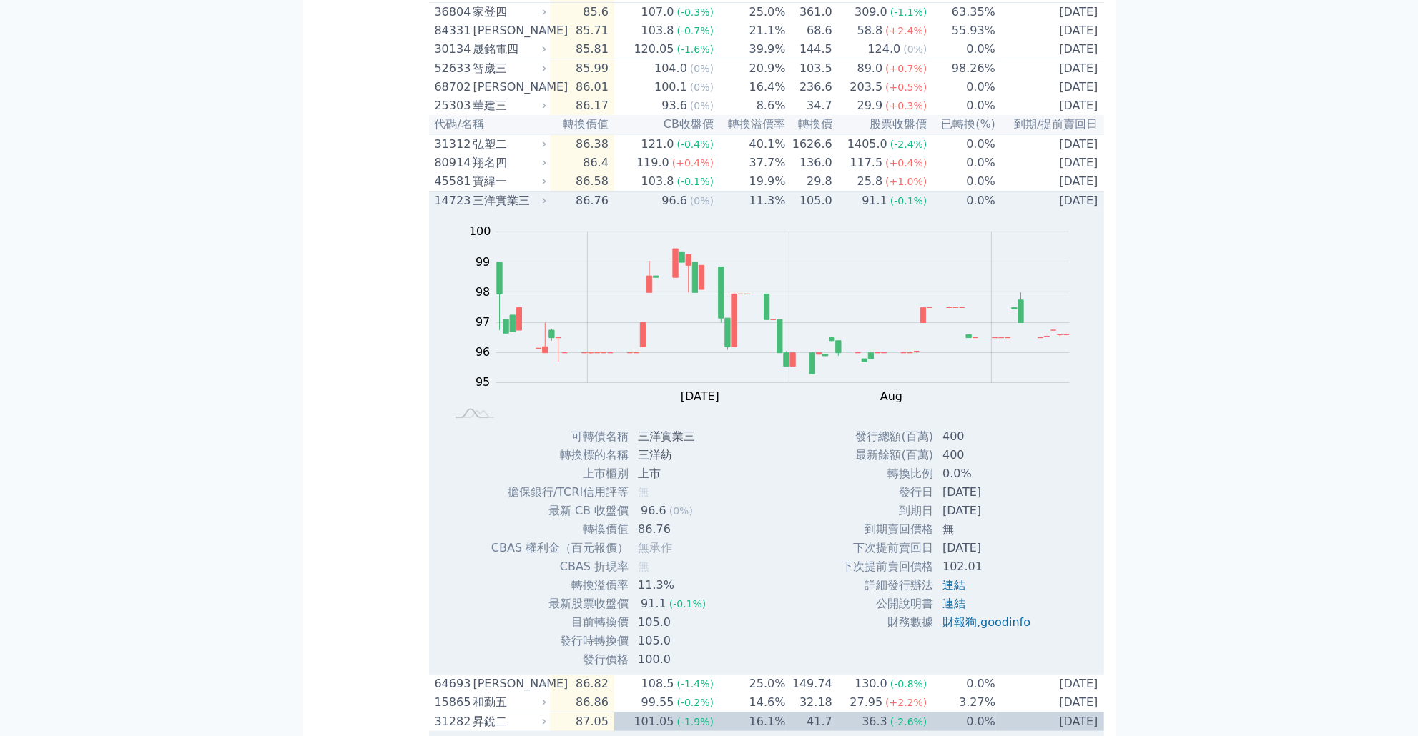
scroll to position [498, 0]
click at [837, 209] on td "91.1 (-0.1%)" at bounding box center [880, 198] width 95 height 19
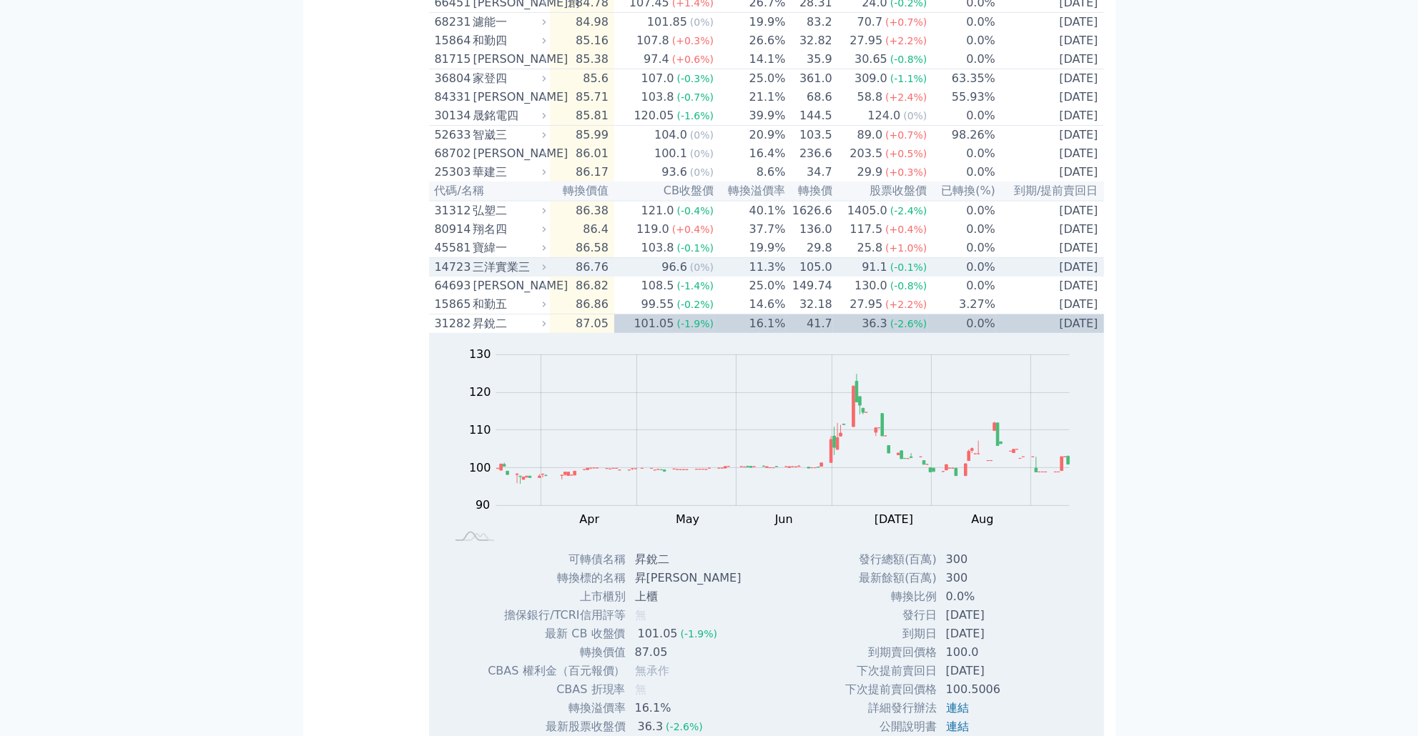
scroll to position [429, 0]
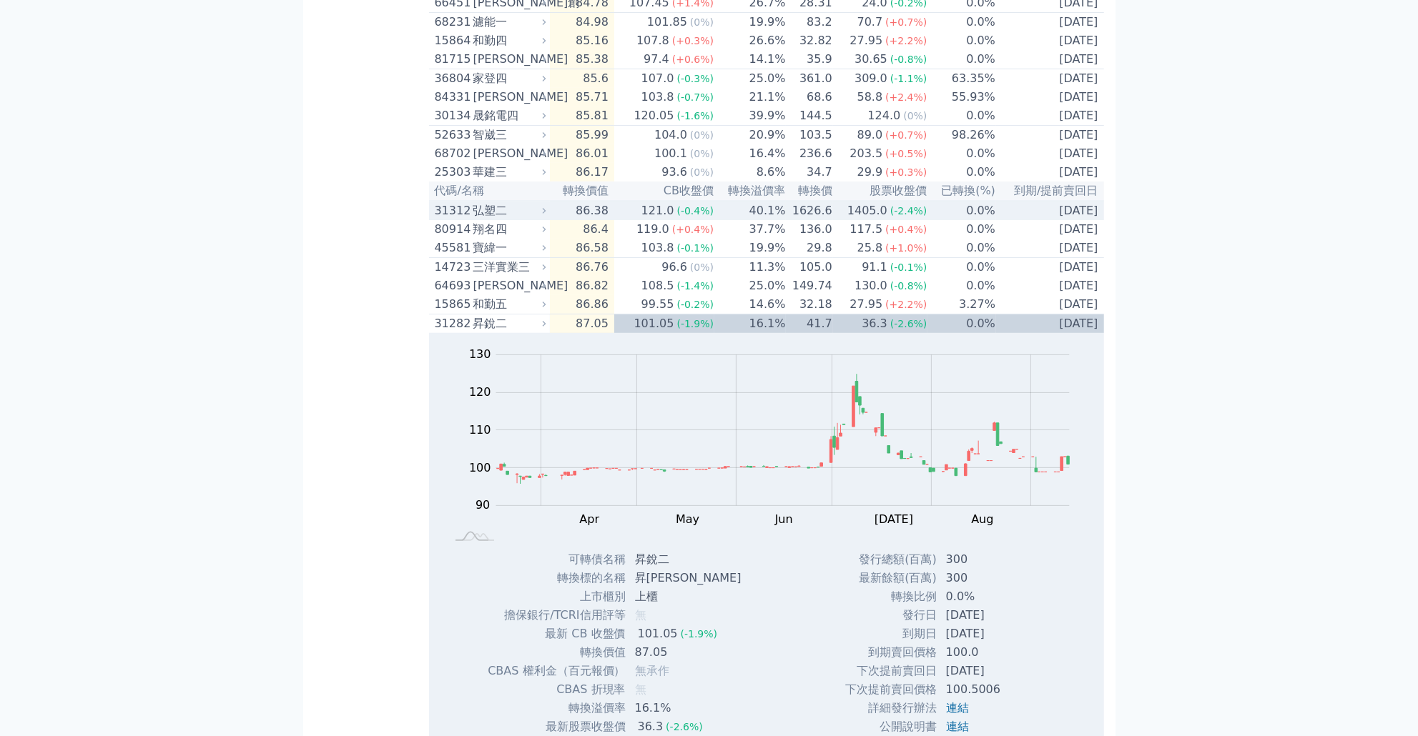
click at [742, 220] on td "40.1%" at bounding box center [750, 210] width 72 height 19
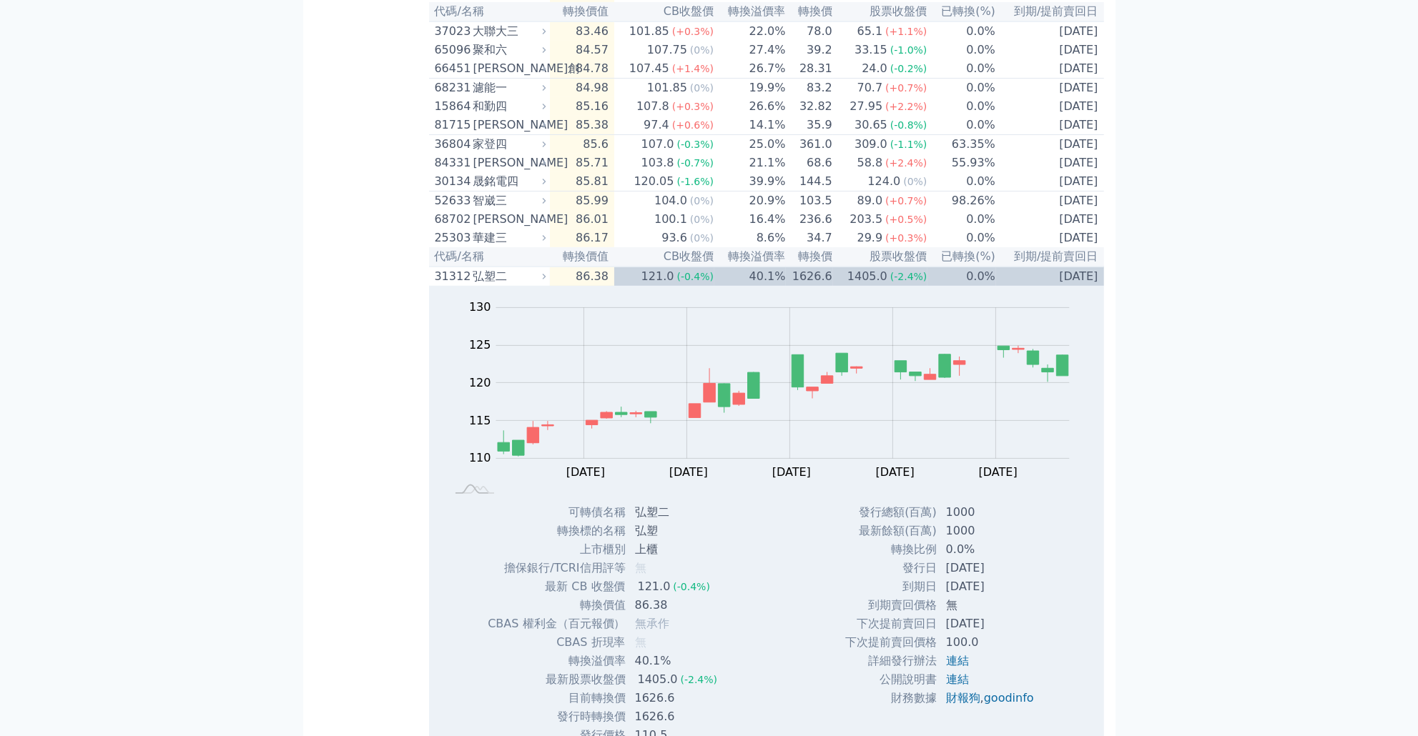
scroll to position [360, 0]
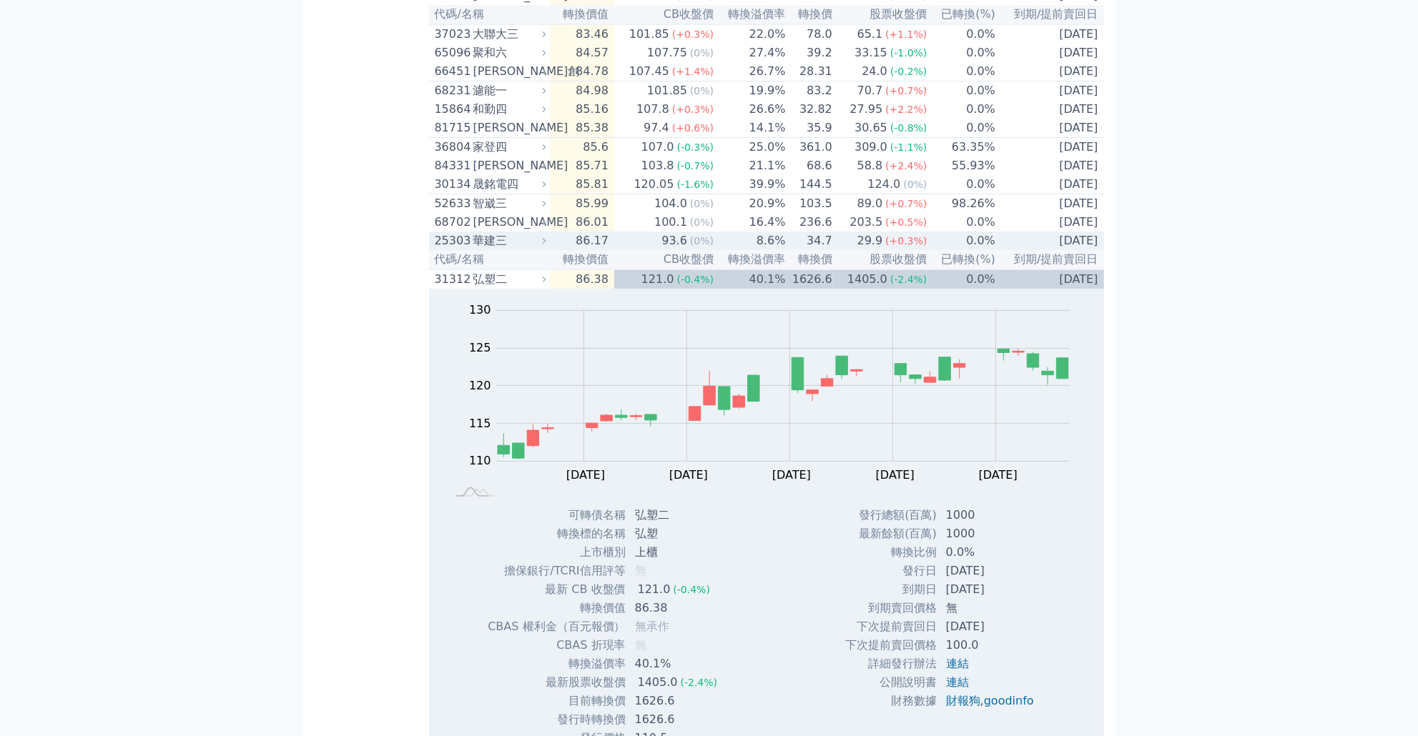
click at [721, 250] on td "8.6%" at bounding box center [750, 241] width 72 height 19
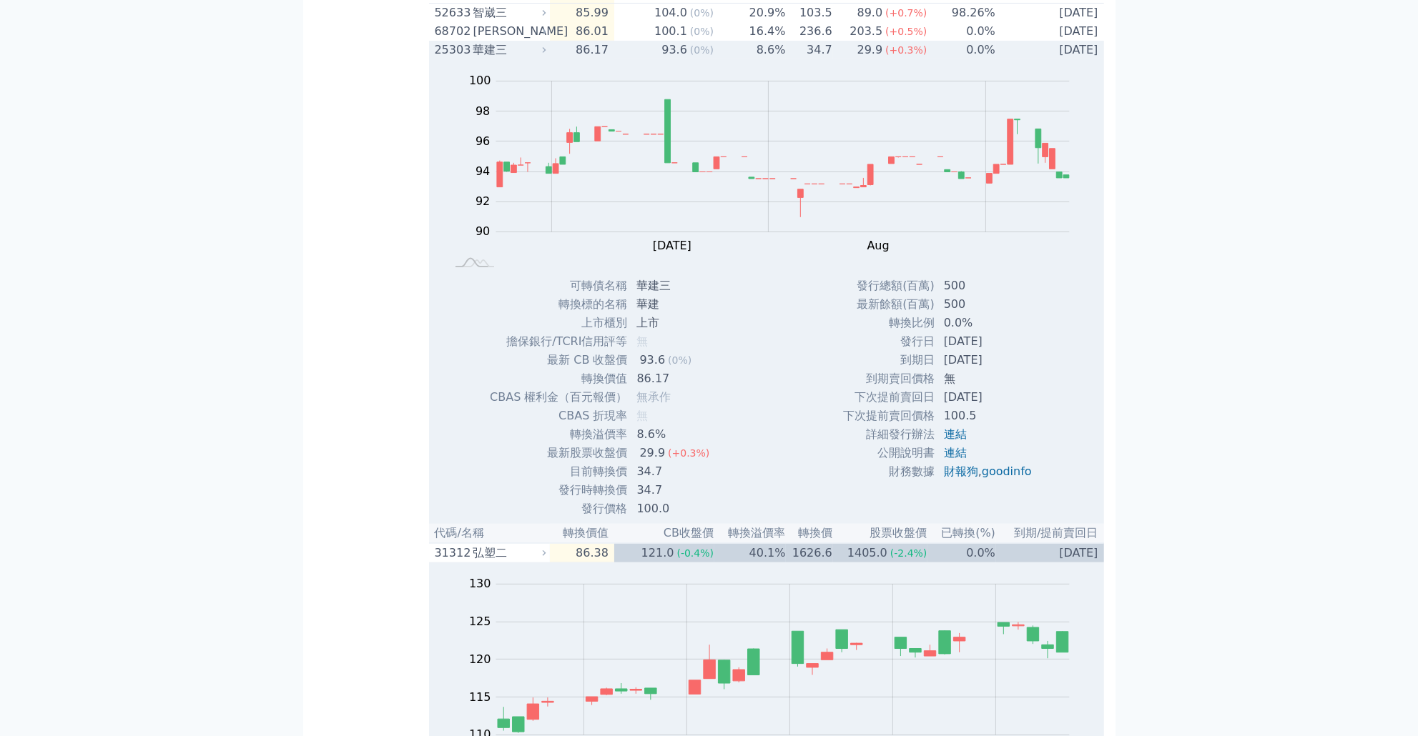
scroll to position [566, 0]
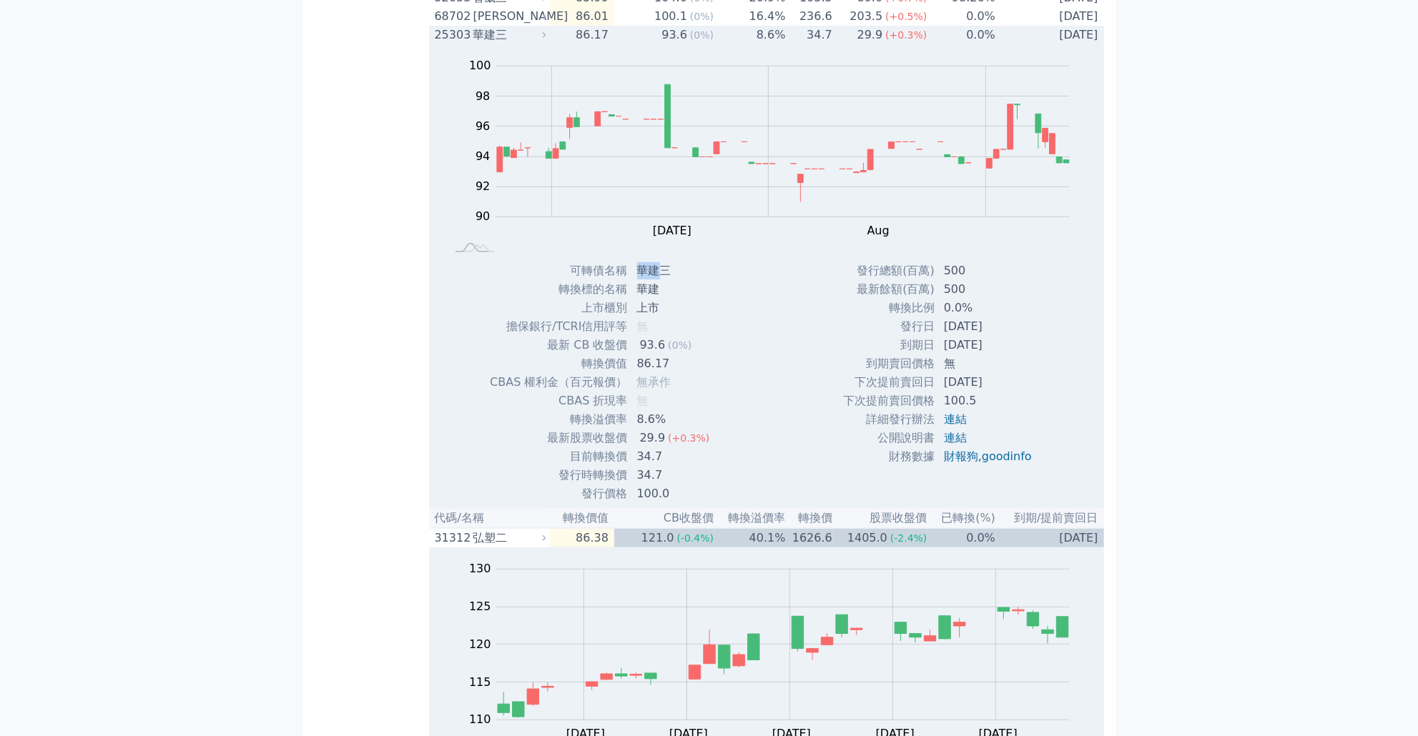
drag, startPoint x: 636, startPoint y: 306, endPoint x: 656, endPoint y: 309, distance: 20.2
click at [656, 280] on td "華建三" at bounding box center [675, 271] width 93 height 19
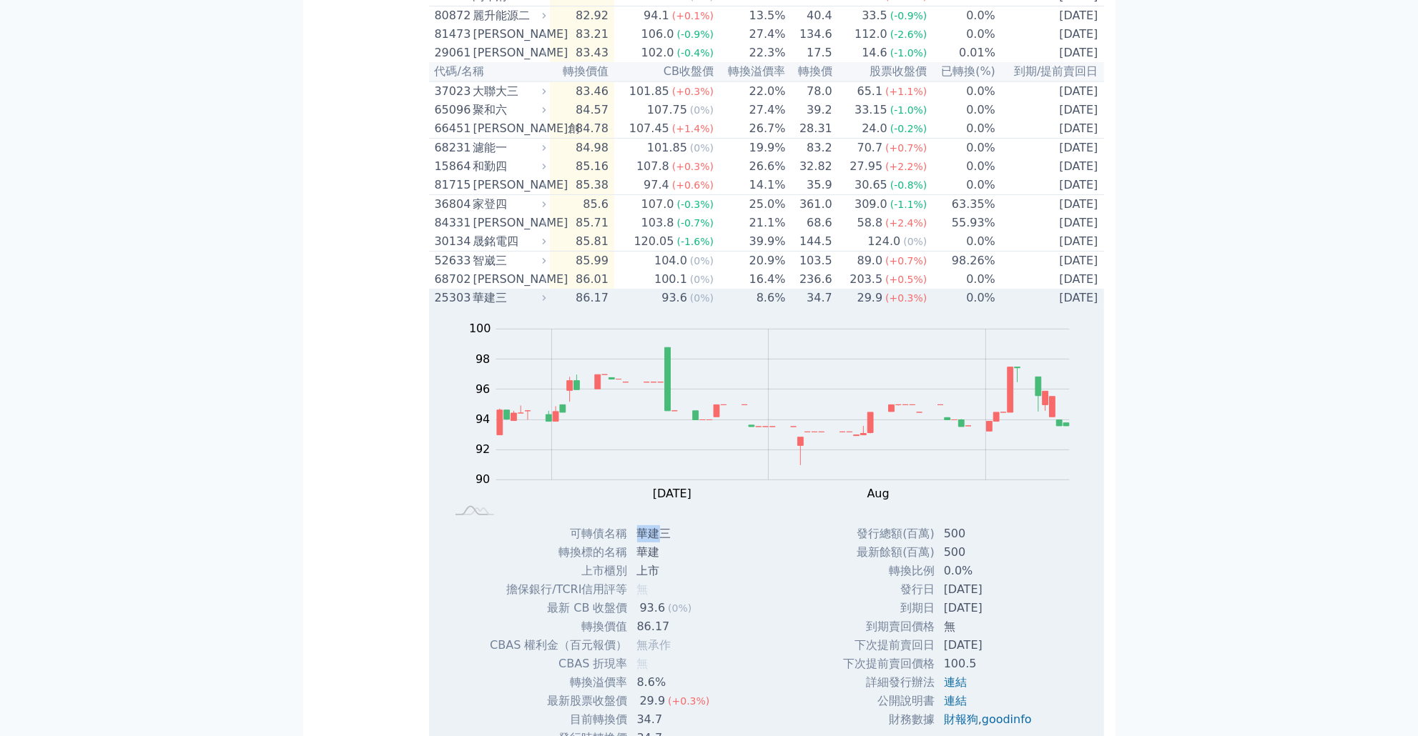
scroll to position [292, 0]
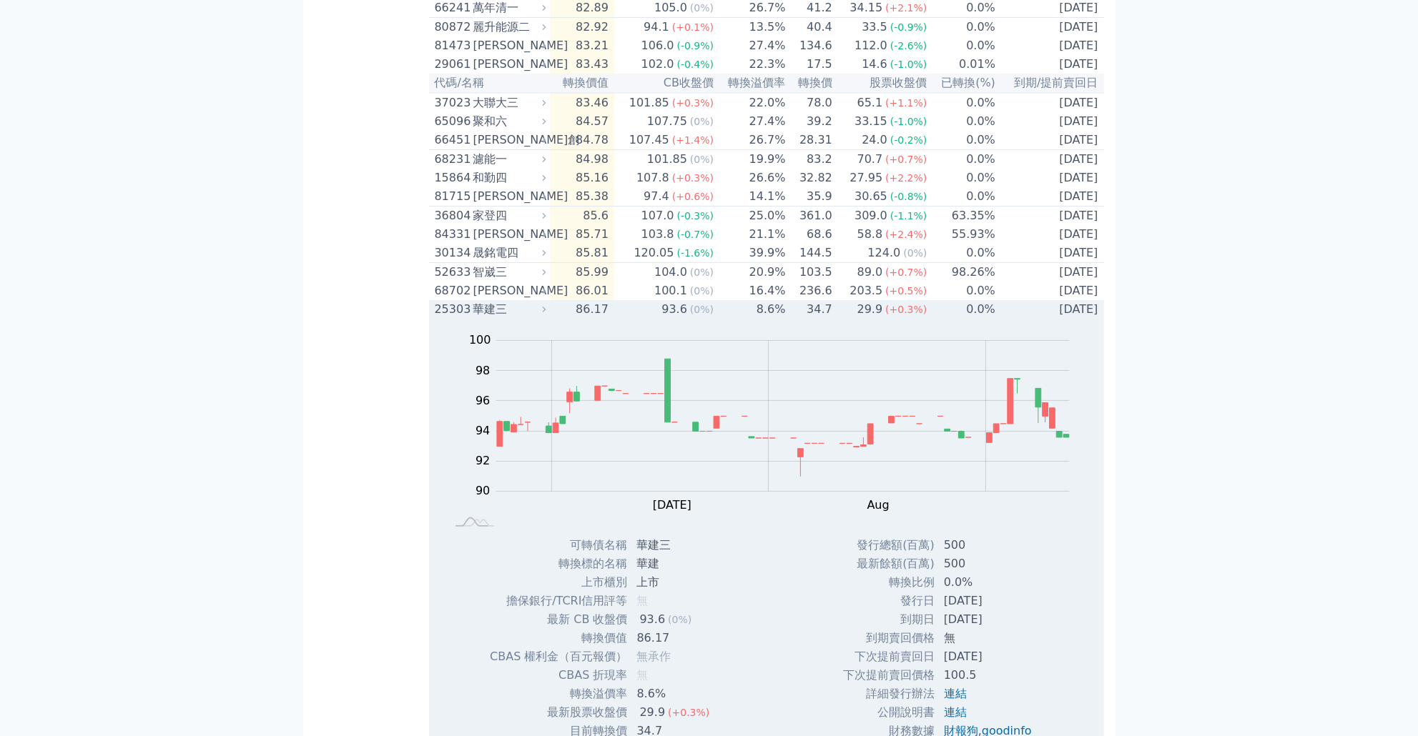
click at [736, 319] on td "8.6%" at bounding box center [750, 309] width 72 height 19
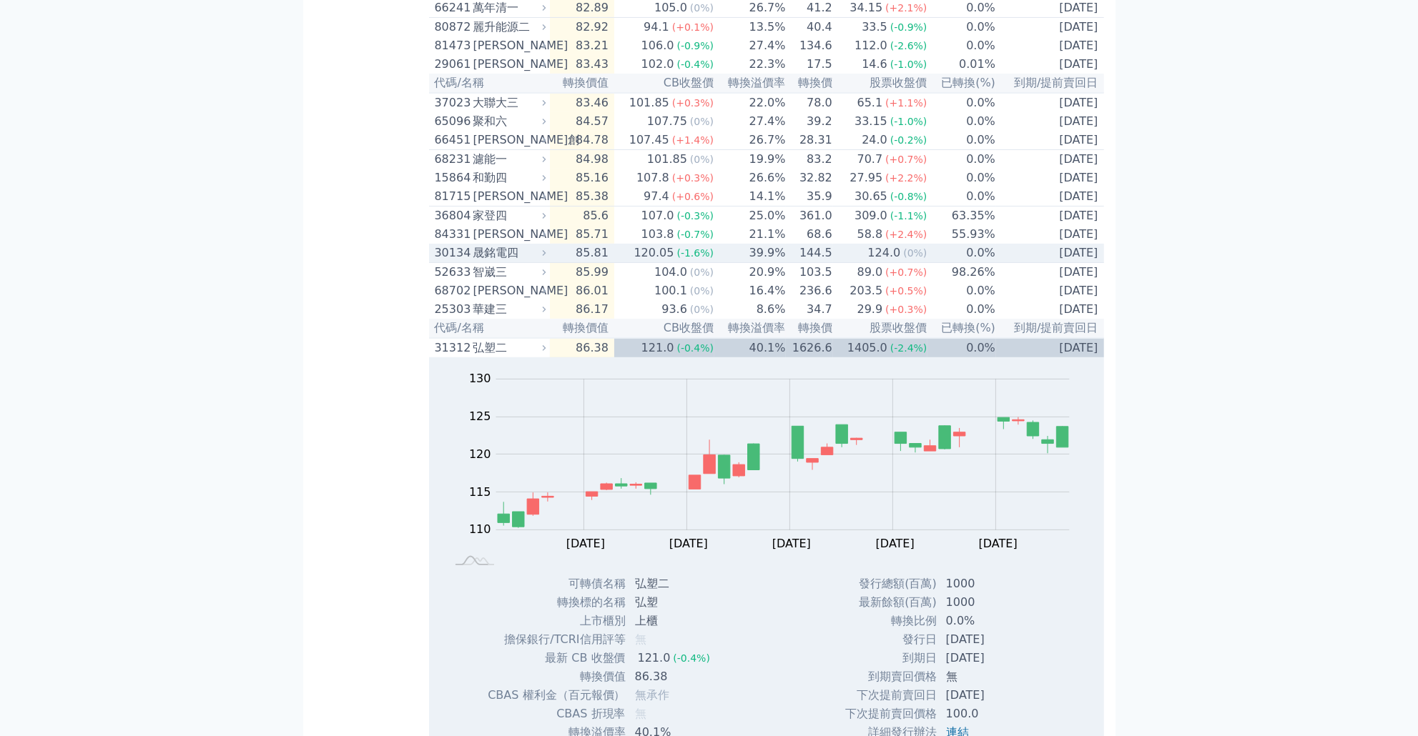
click at [730, 263] on td "39.9%" at bounding box center [750, 253] width 72 height 19
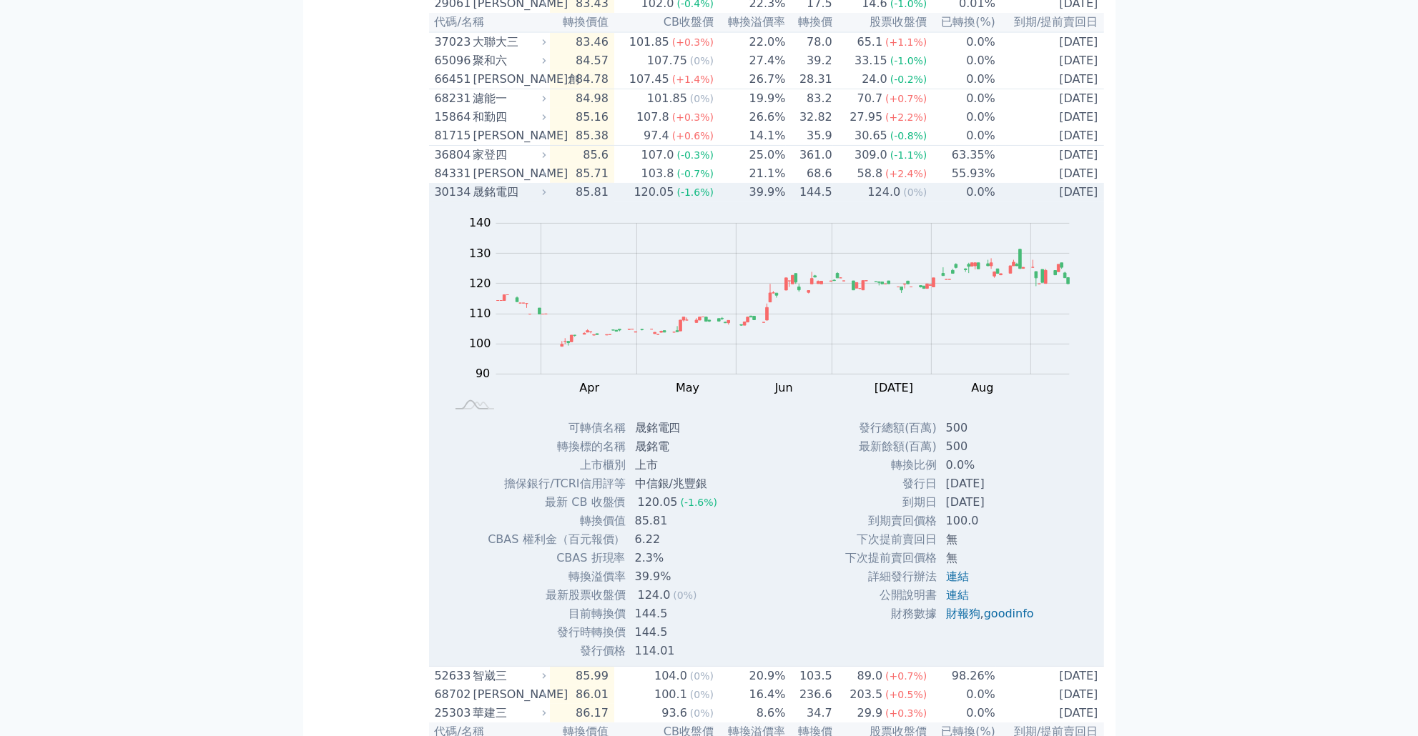
scroll to position [360, 0]
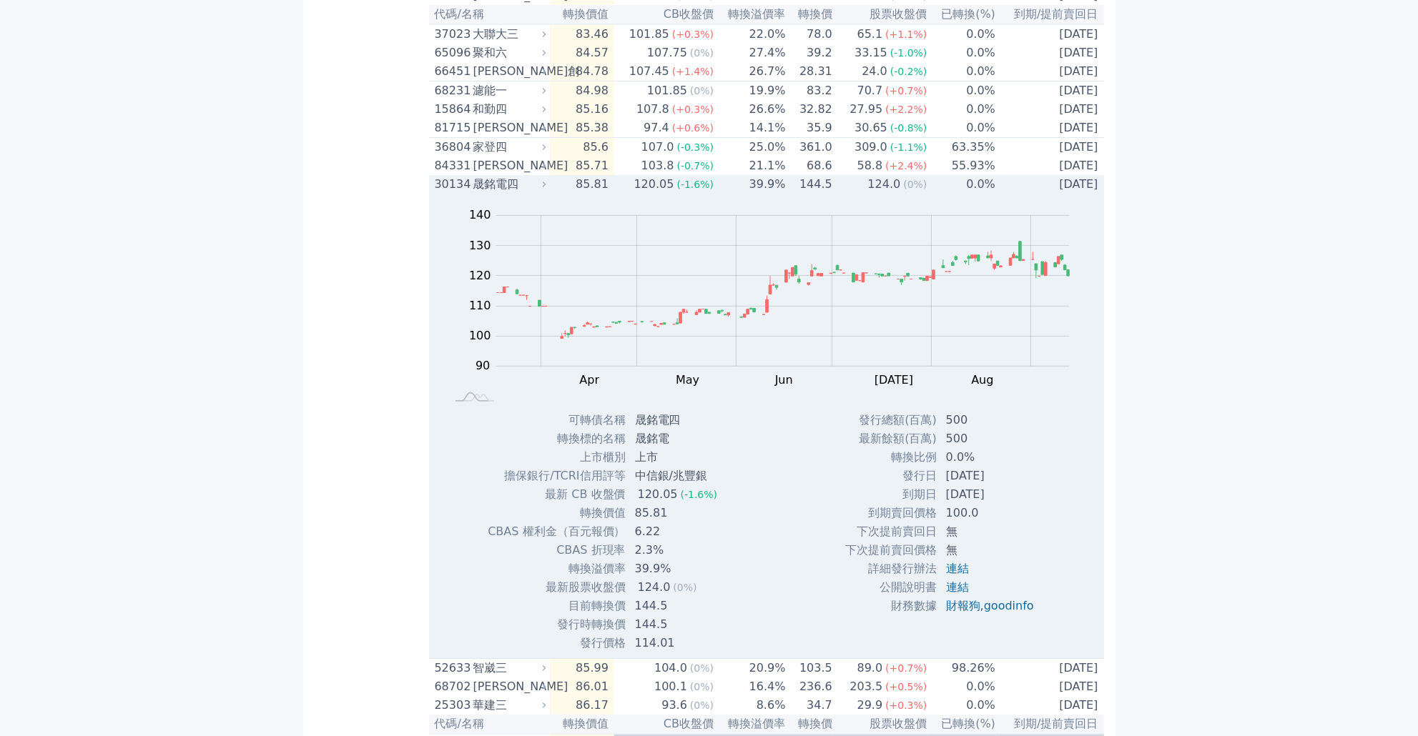
click at [800, 569] on div "Zoom Out 100 70 80 90 100 110 120 130 140 150 L Mar Apr May Jun [DATE] Aug Sep …" at bounding box center [766, 423] width 675 height 459
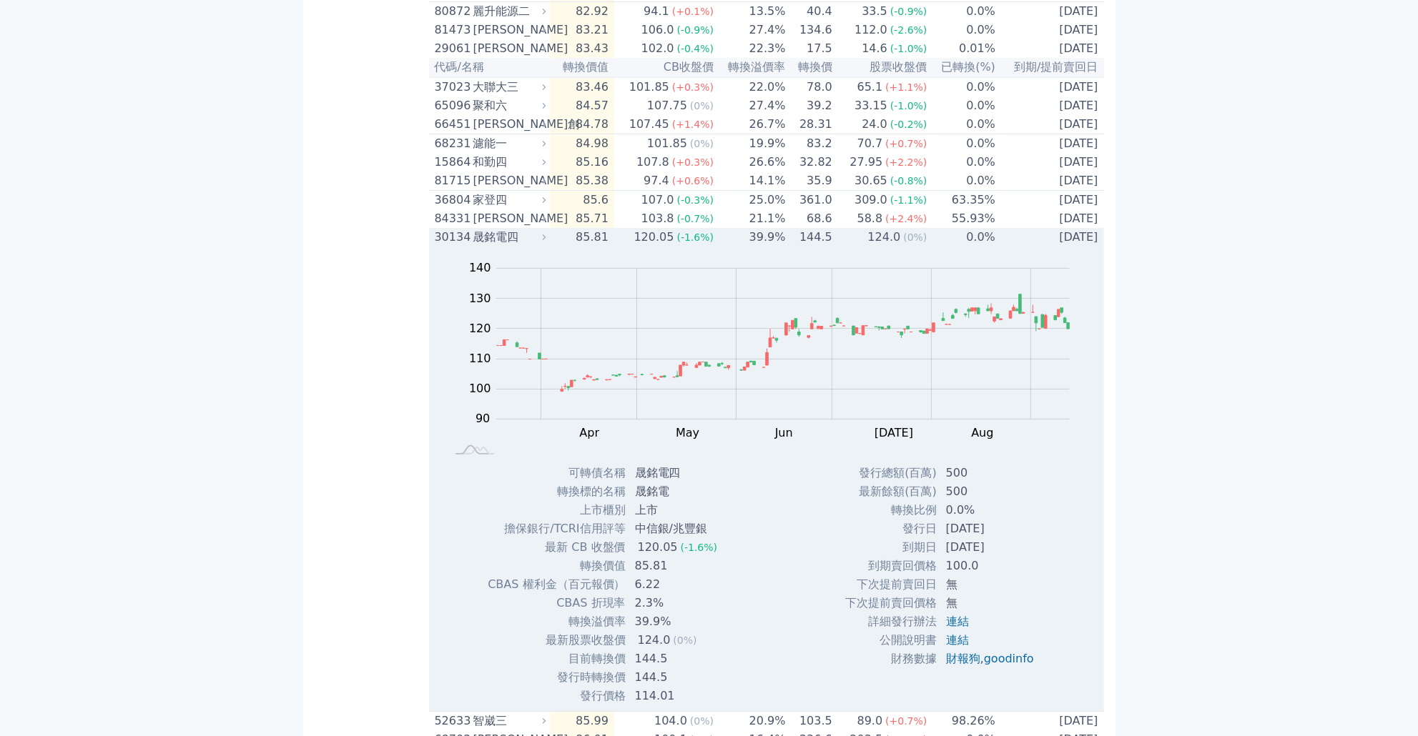
scroll to position [223, 0]
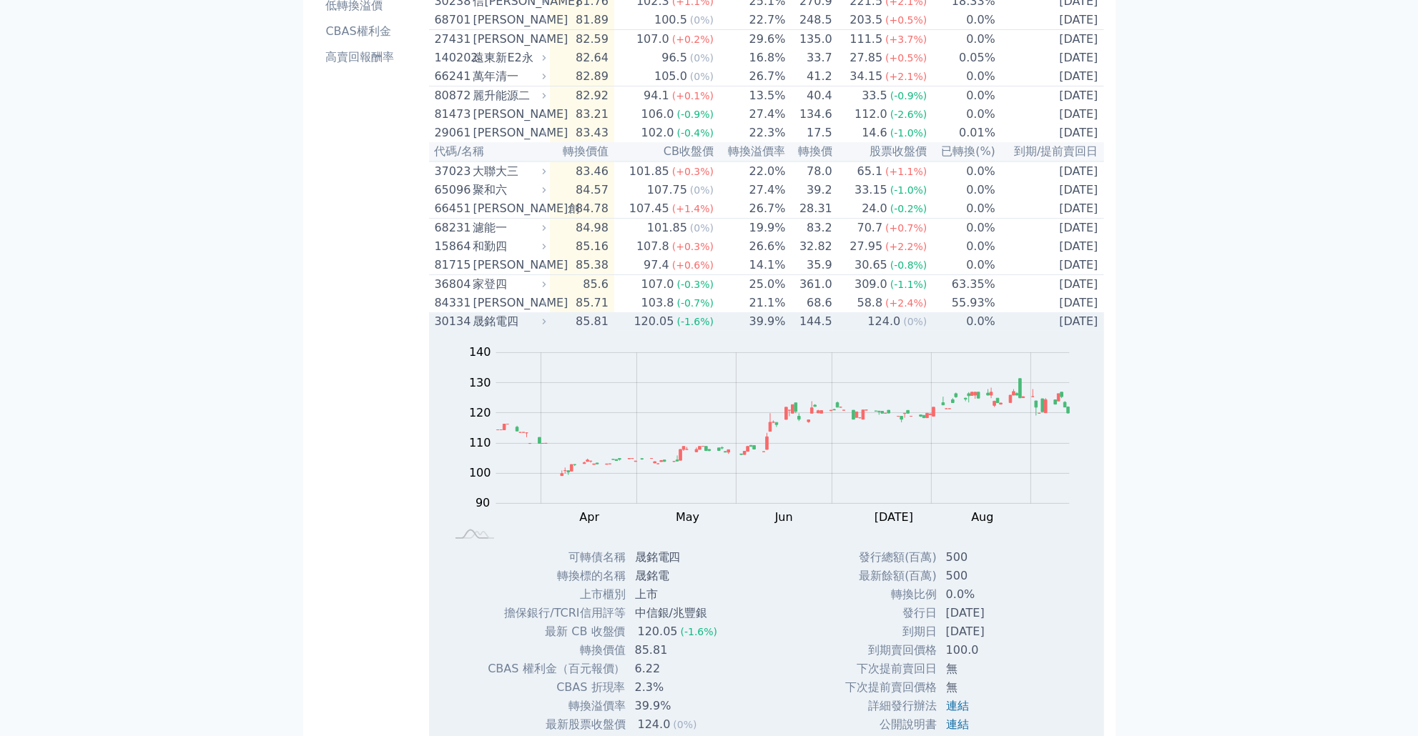
click at [908, 327] on span "(0%)" at bounding box center [915, 321] width 24 height 11
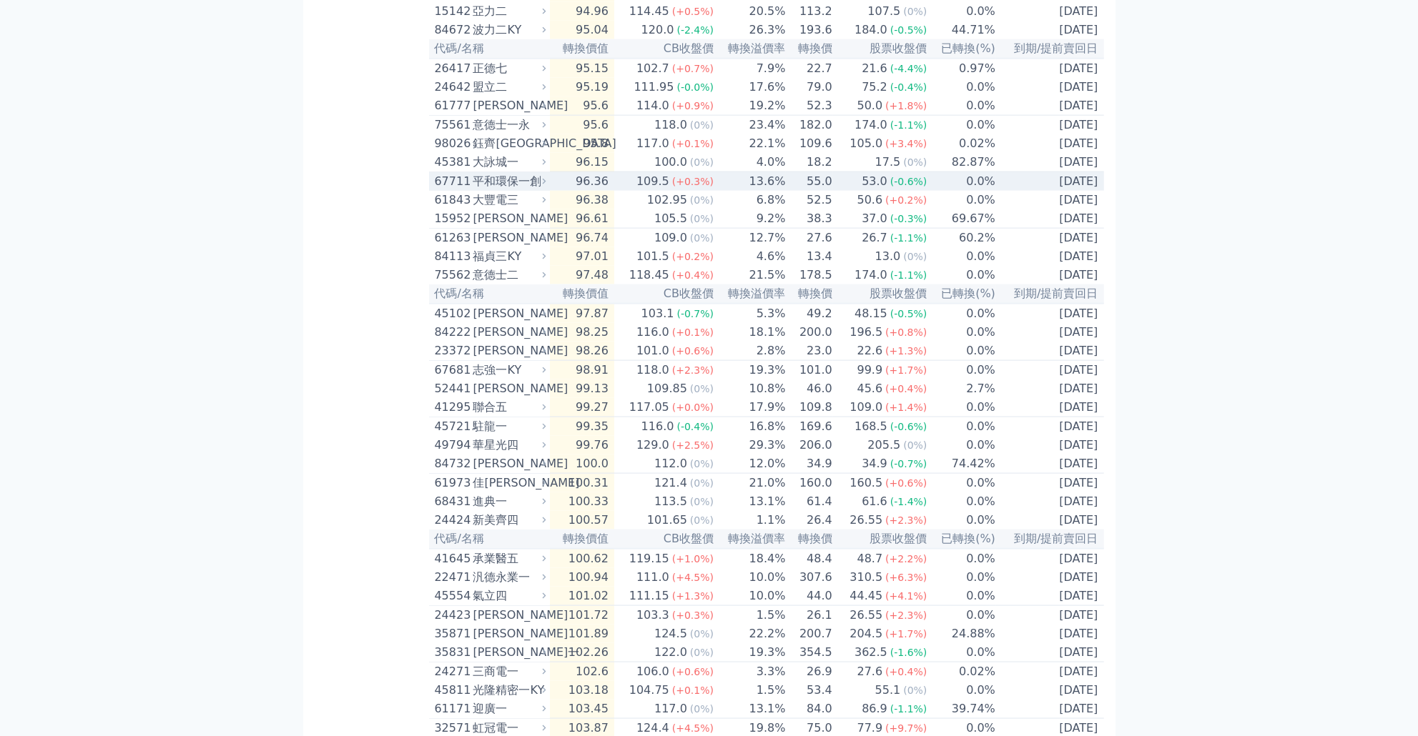
scroll to position [2488, 0]
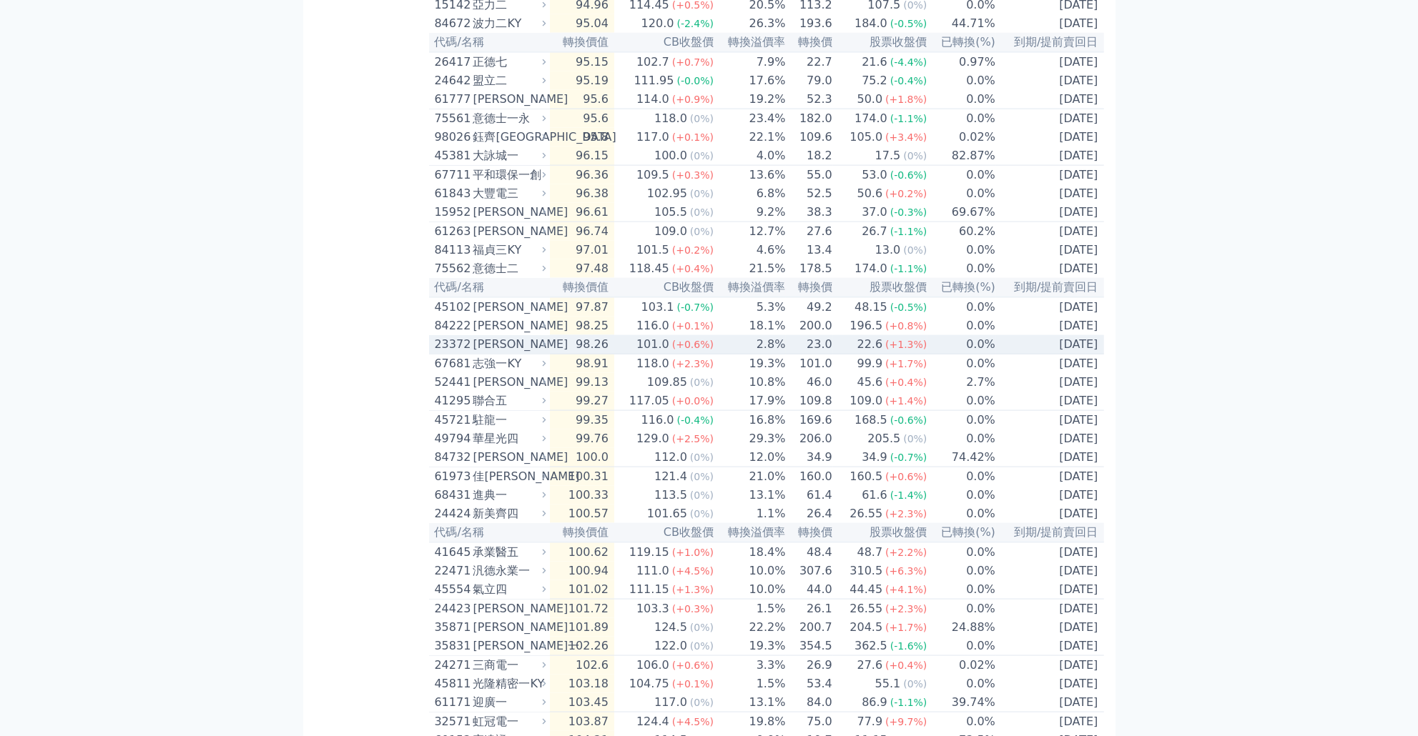
click at [778, 355] on td "2.8%" at bounding box center [750, 344] width 72 height 19
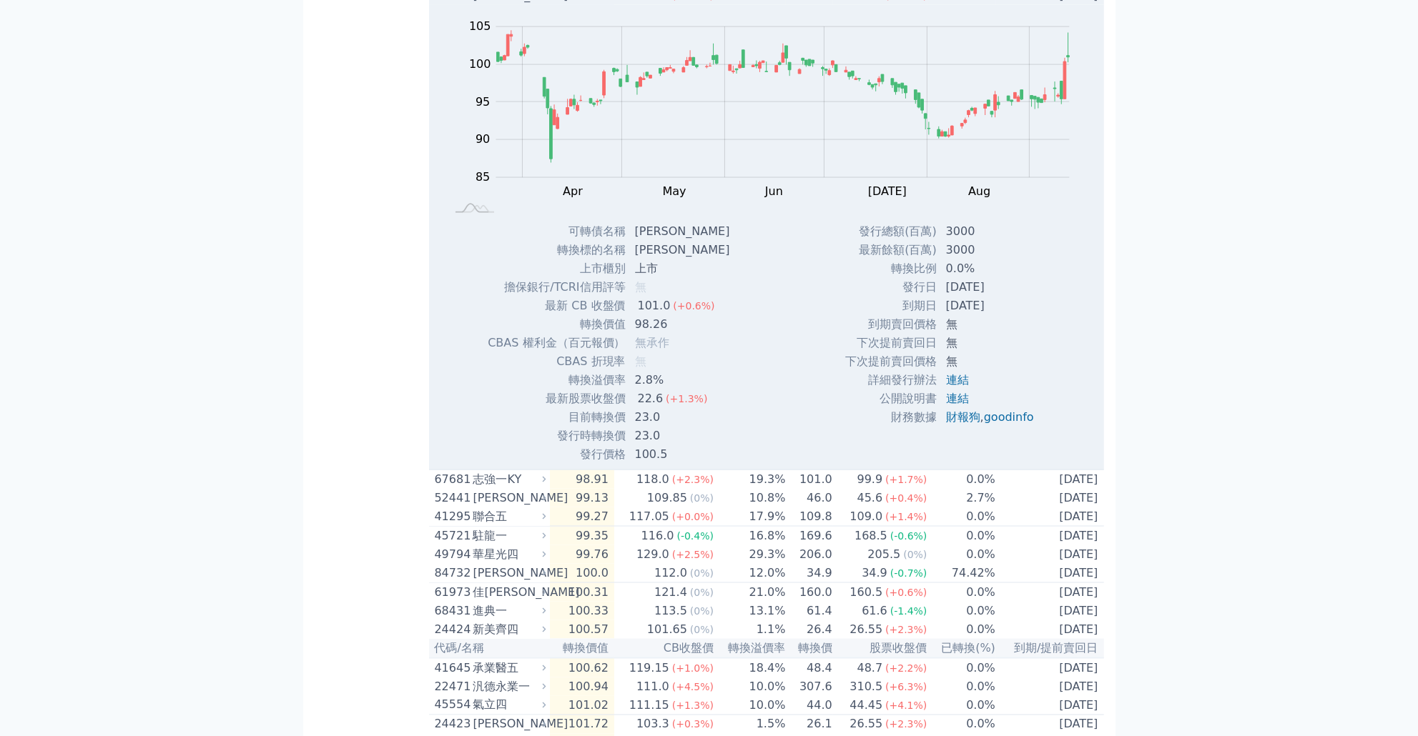
scroll to position [2832, 0]
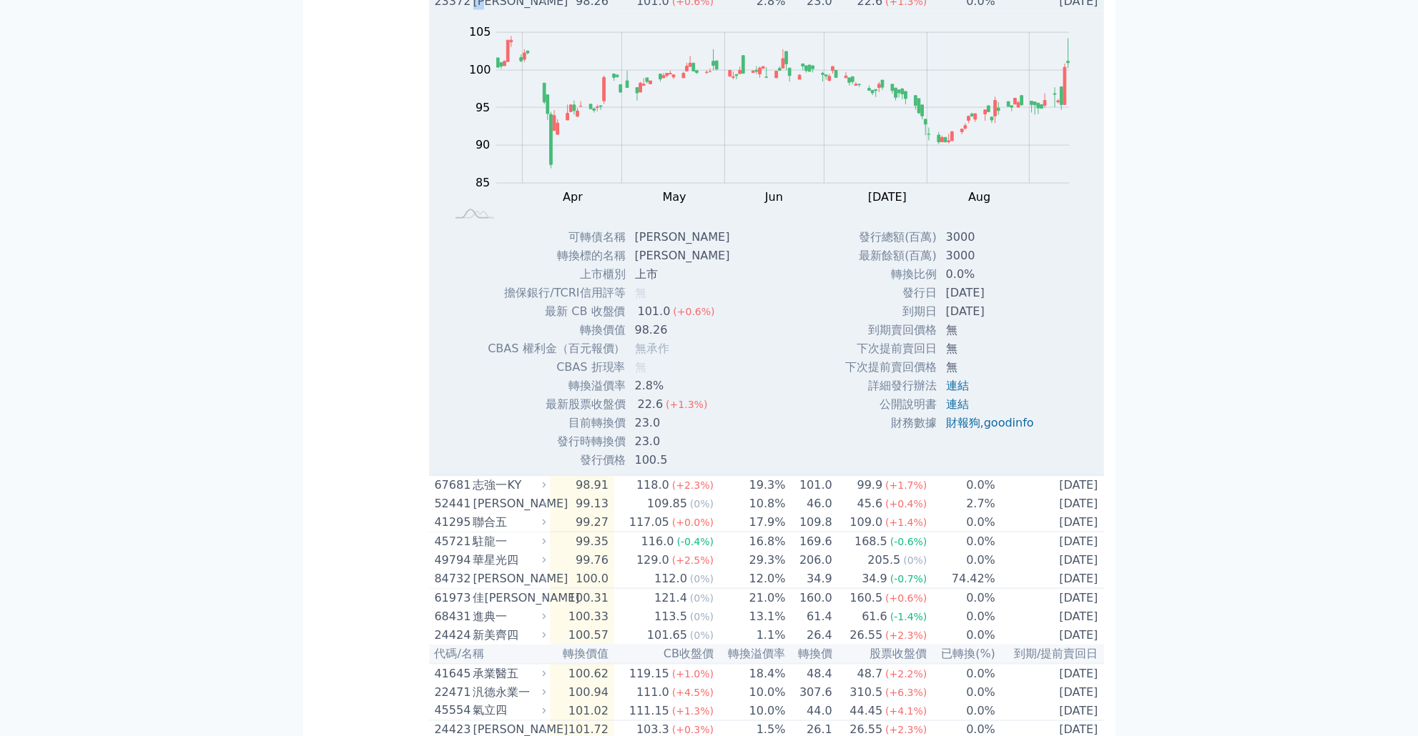
drag, startPoint x: 476, startPoint y: 133, endPoint x: 495, endPoint y: 134, distance: 18.6
click at [495, 10] on div "[PERSON_NAME]" at bounding box center [508, 1] width 70 height 17
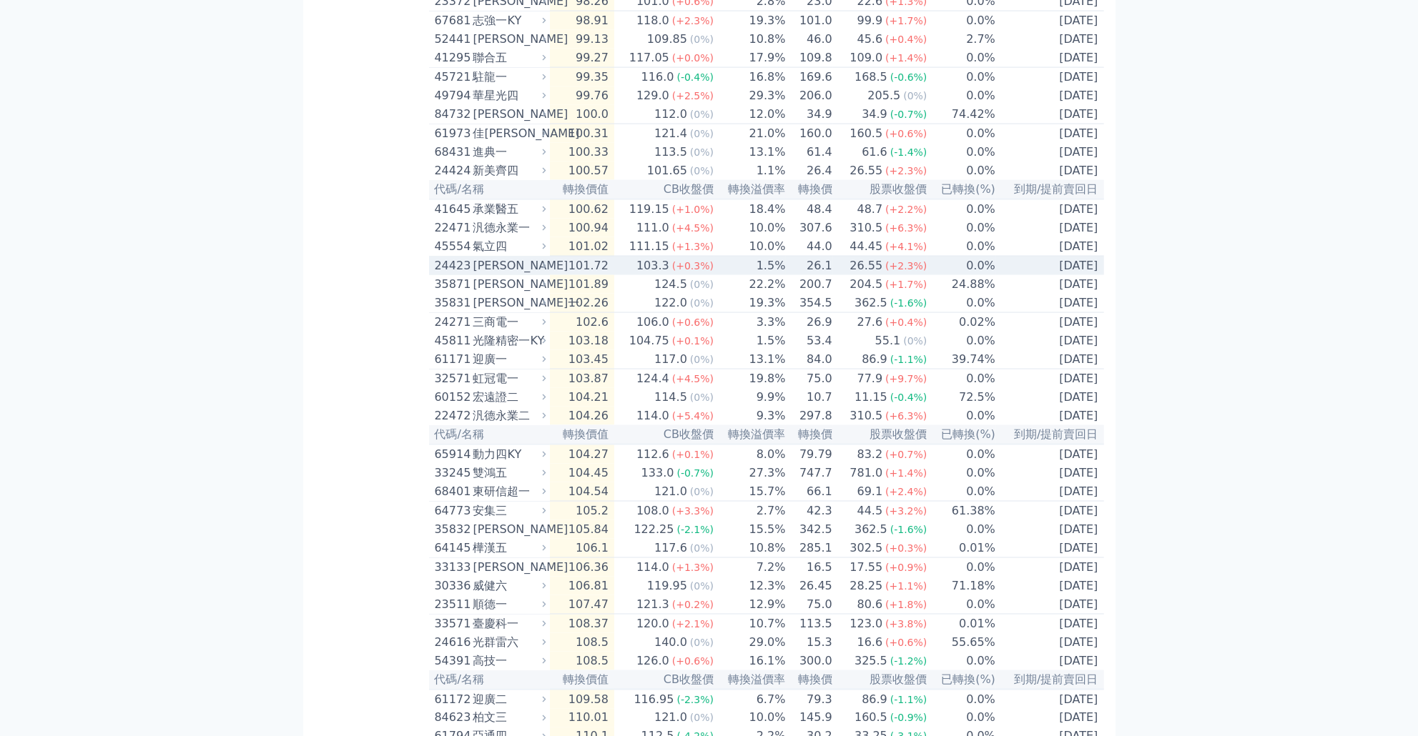
click at [734, 276] on td "1.5%" at bounding box center [750, 266] width 72 height 19
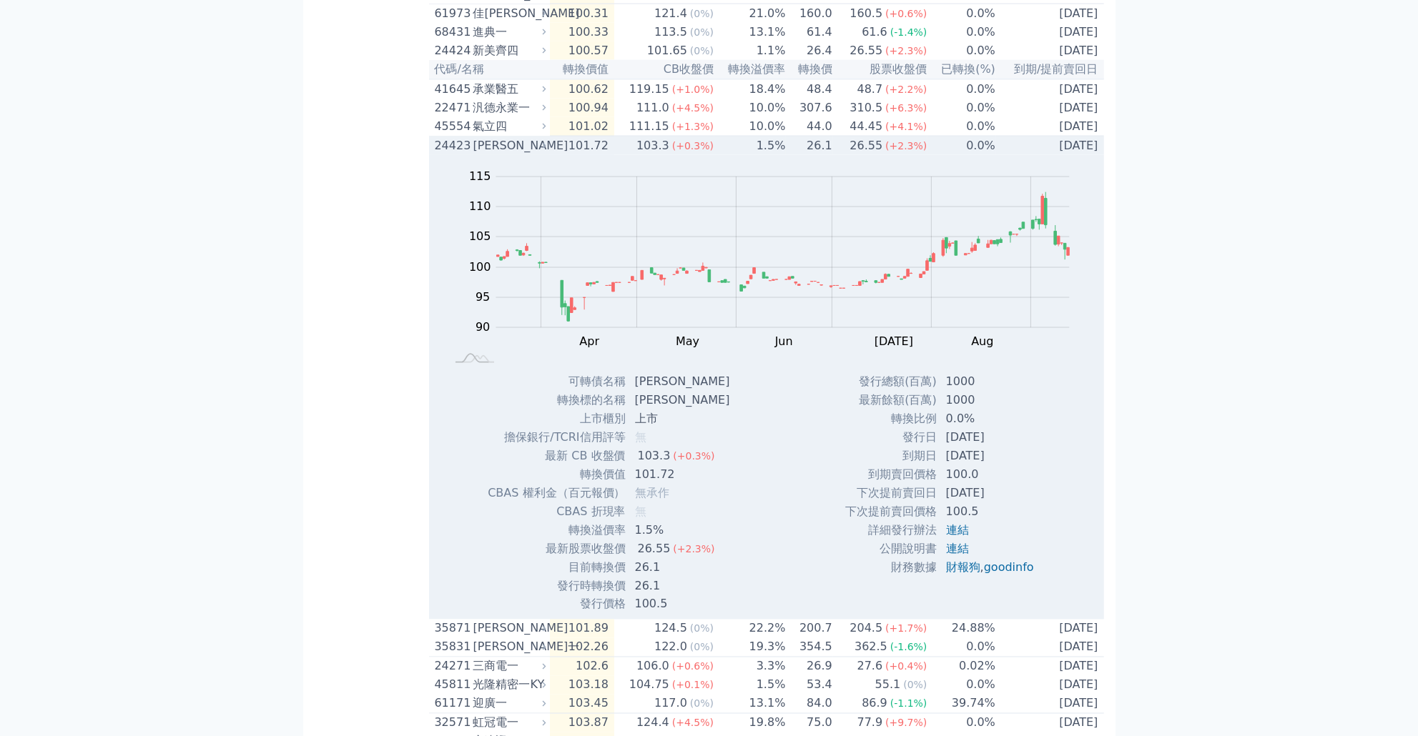
scroll to position [2969, 0]
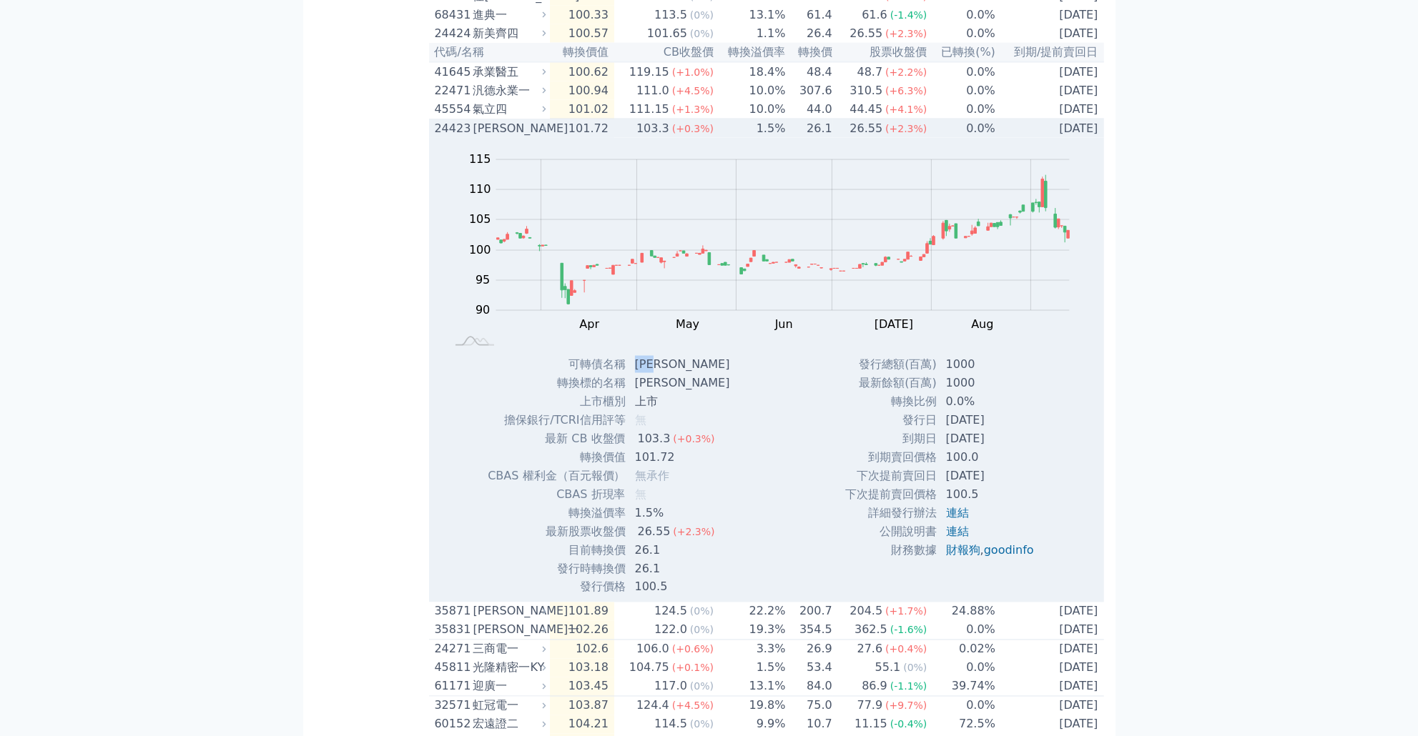
drag, startPoint x: 632, startPoint y: 509, endPoint x: 671, endPoint y: 512, distance: 38.7
click at [671, 374] on td "[PERSON_NAME]" at bounding box center [683, 364] width 115 height 19
click at [719, 139] on td "1.5%" at bounding box center [750, 128] width 72 height 19
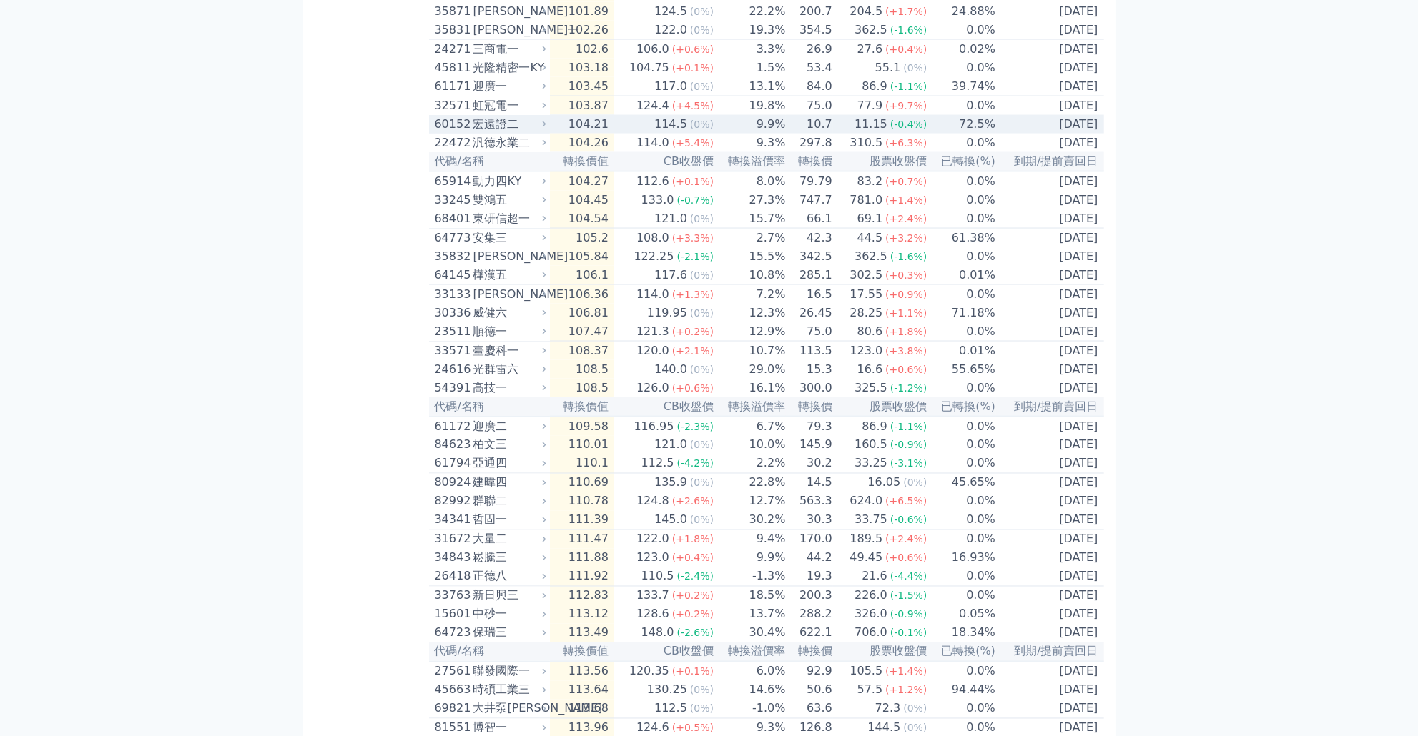
scroll to position [3106, 0]
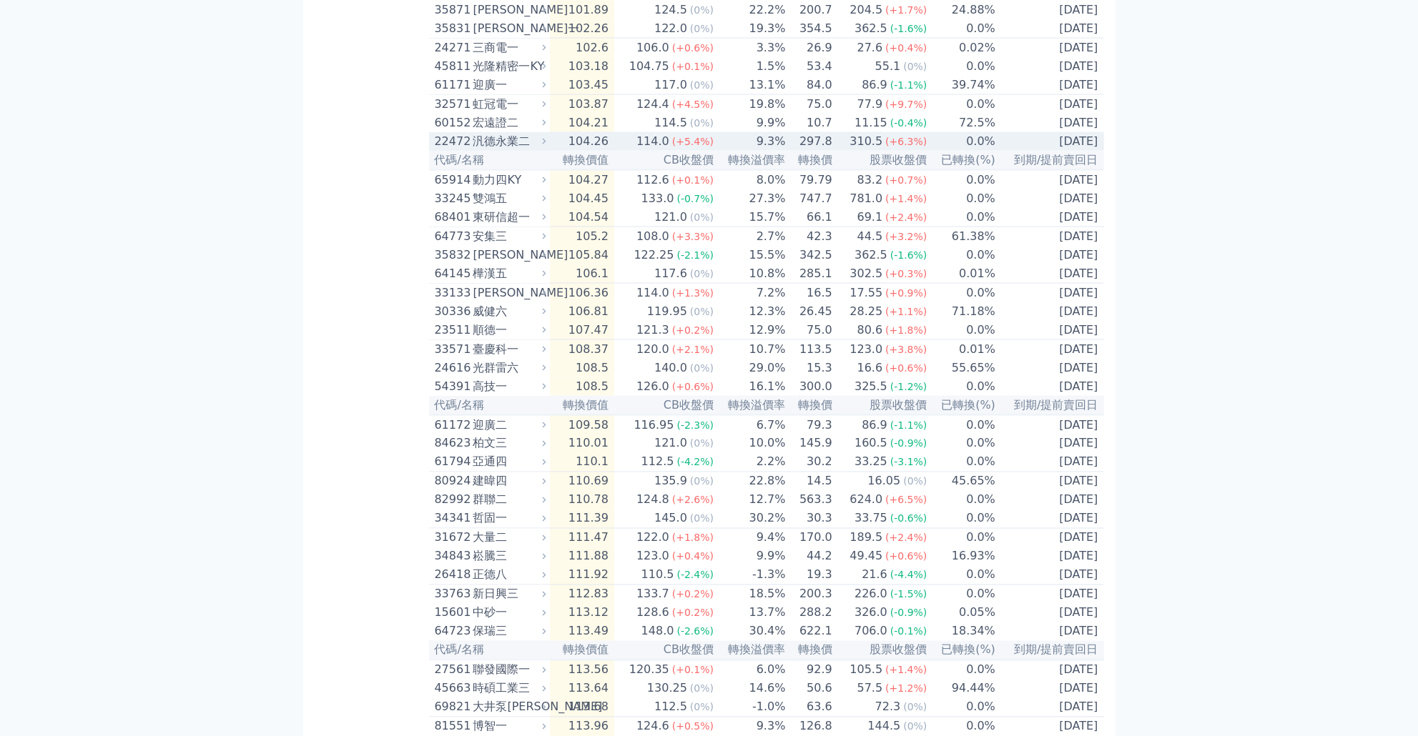
click at [707, 147] on span "(+5.4%)" at bounding box center [692, 141] width 41 height 11
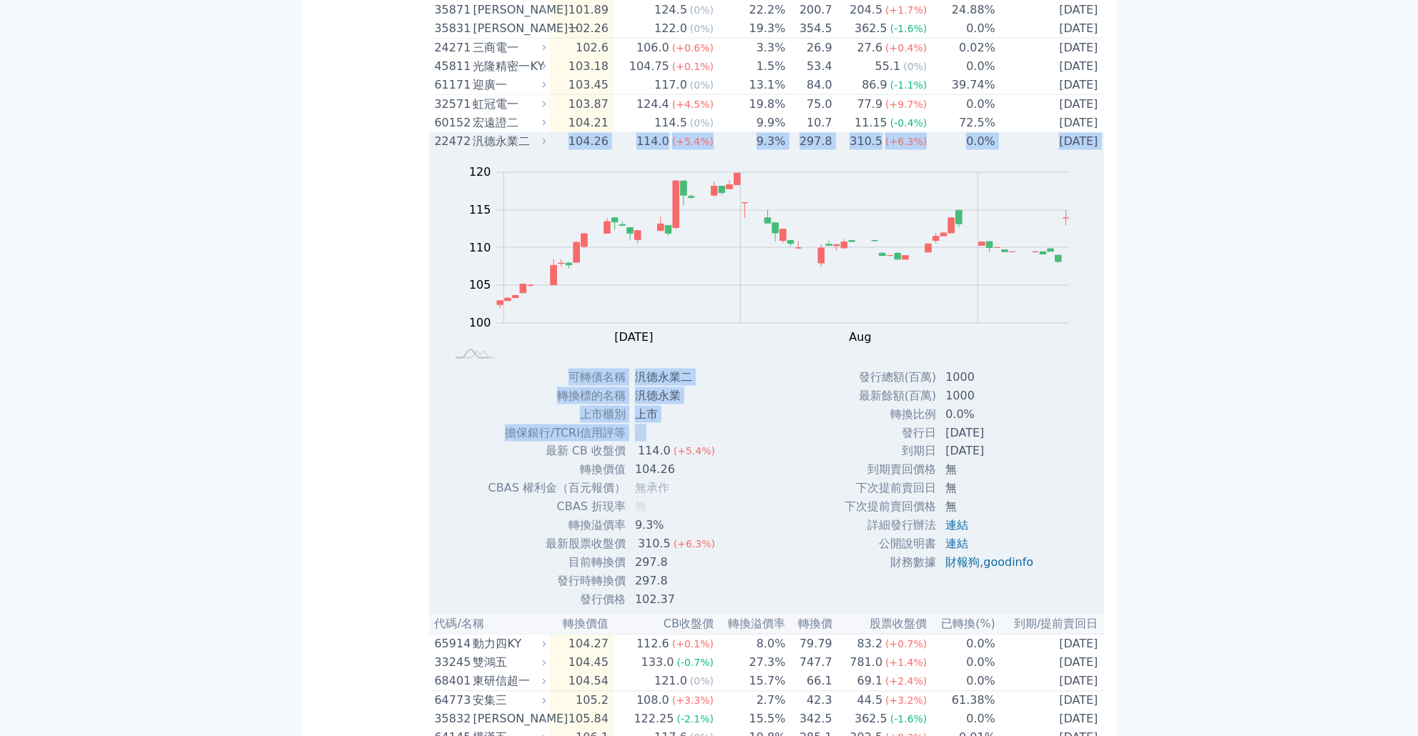
drag, startPoint x: 574, startPoint y: 307, endPoint x: 682, endPoint y: 606, distance: 318.5
click at [676, 601] on tbody "22472 汎德永業二 104.26 114.0 (+5.4%) 9.3% 297.8 310.5 (+6.3%) 0.0% [DATE] Zoom Out …" at bounding box center [766, 373] width 675 height 483
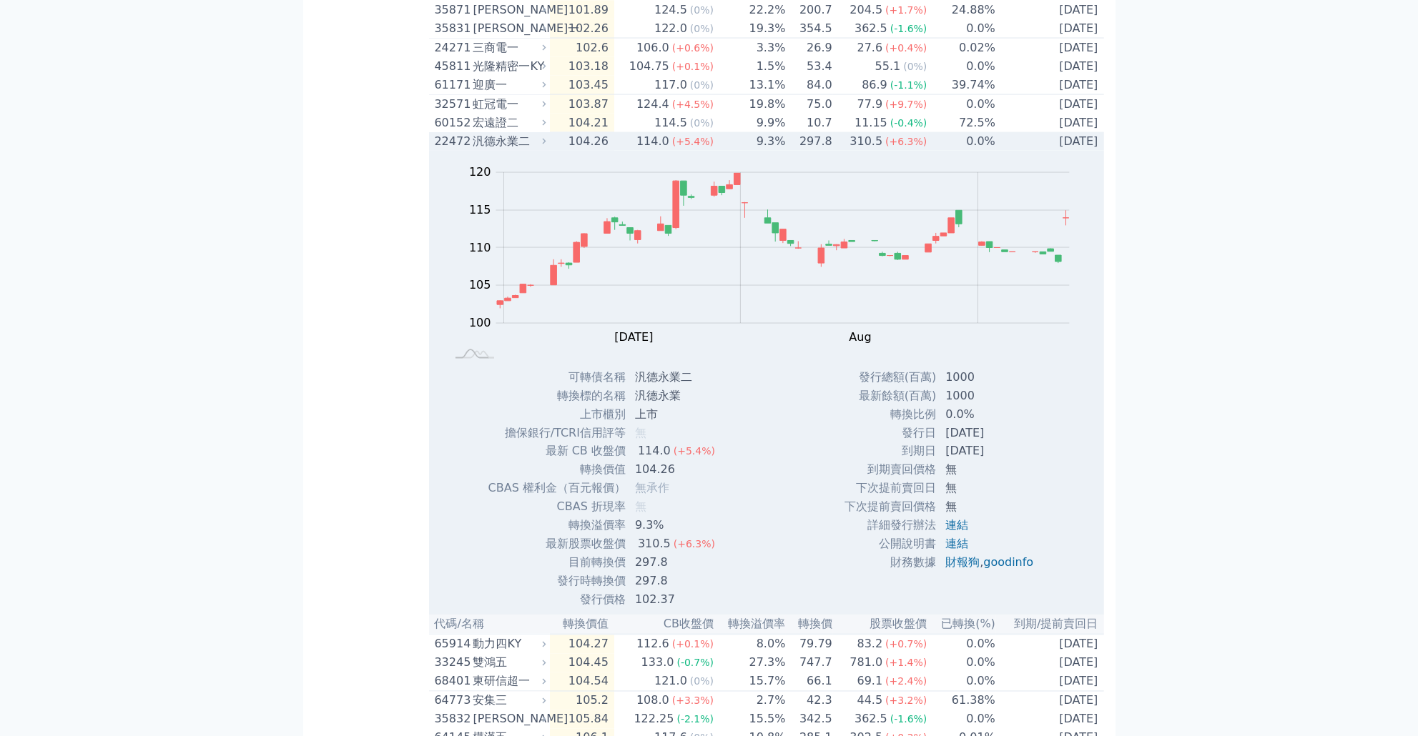
click at [797, 610] on div "Zoom Out 100 90 95 100 105 110 115 120 125 L Jun [DATE] Aug Sep Oct 開: 108.1 高:…" at bounding box center [766, 380] width 675 height 459
drag, startPoint x: 429, startPoint y: 292, endPoint x: 463, endPoint y: 305, distance: 36.0
click at [463, 151] on td "22472 汎德永業二" at bounding box center [489, 141] width 121 height 19
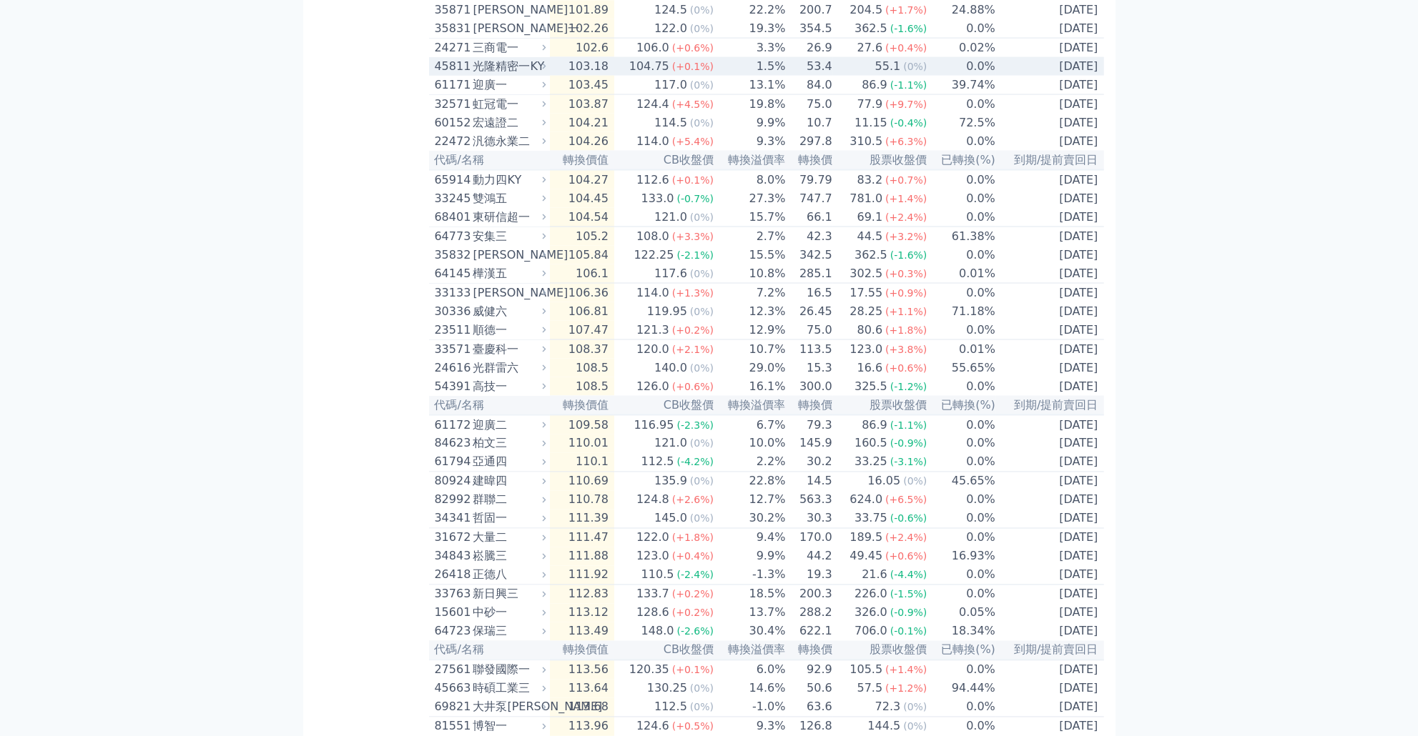
click at [567, 76] on td "103.18" at bounding box center [582, 66] width 64 height 19
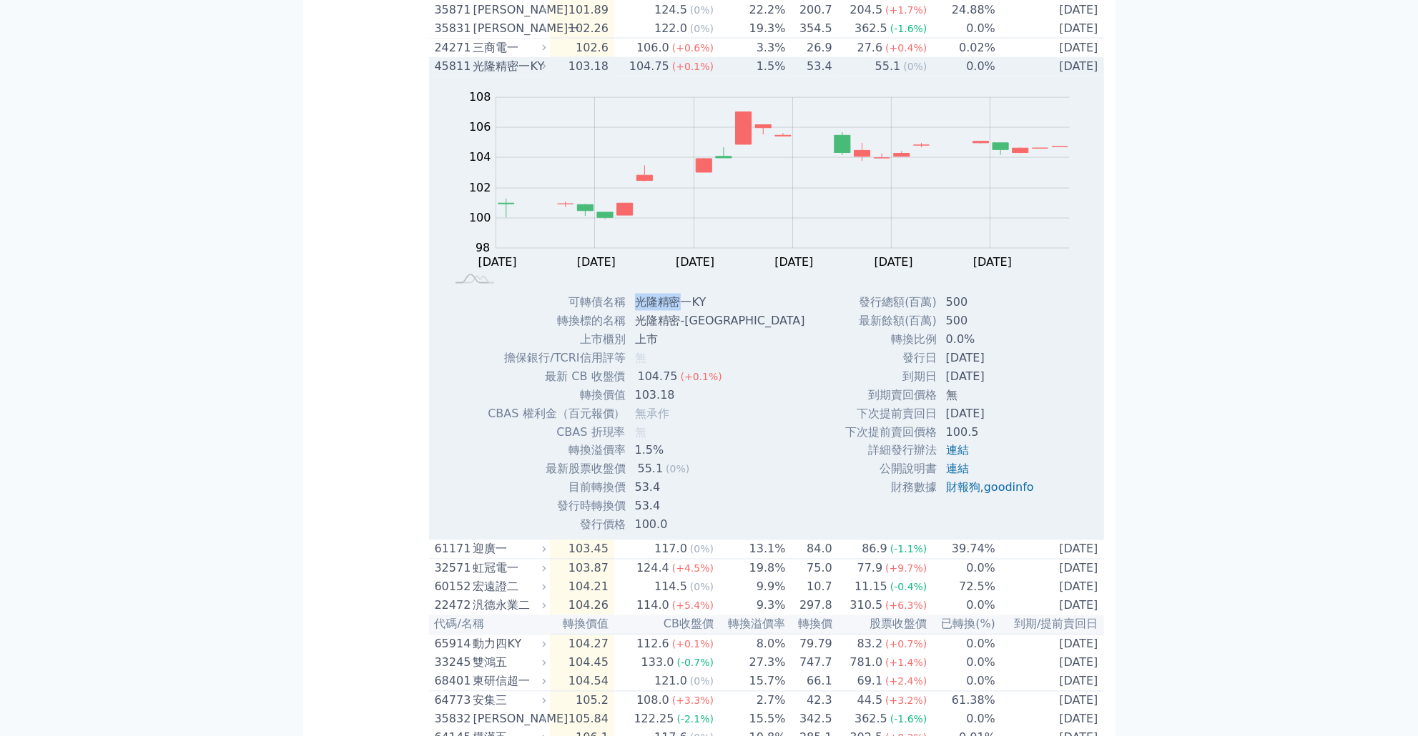
drag, startPoint x: 637, startPoint y: 460, endPoint x: 681, endPoint y: 460, distance: 43.6
click at [681, 312] on td "光隆精密一KY" at bounding box center [721, 302] width 190 height 19
click at [754, 76] on td "1.5%" at bounding box center [750, 66] width 72 height 19
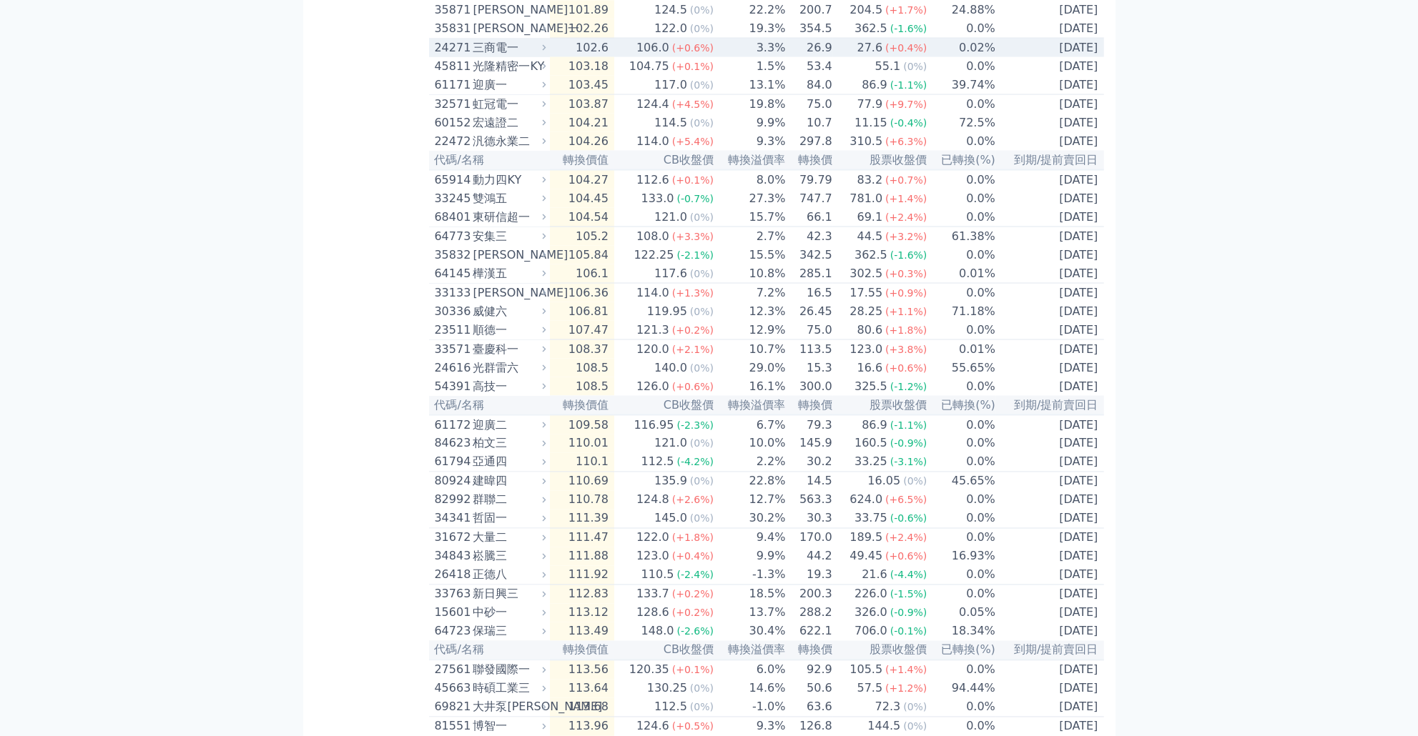
click at [758, 58] on td "3.3%" at bounding box center [750, 48] width 72 height 19
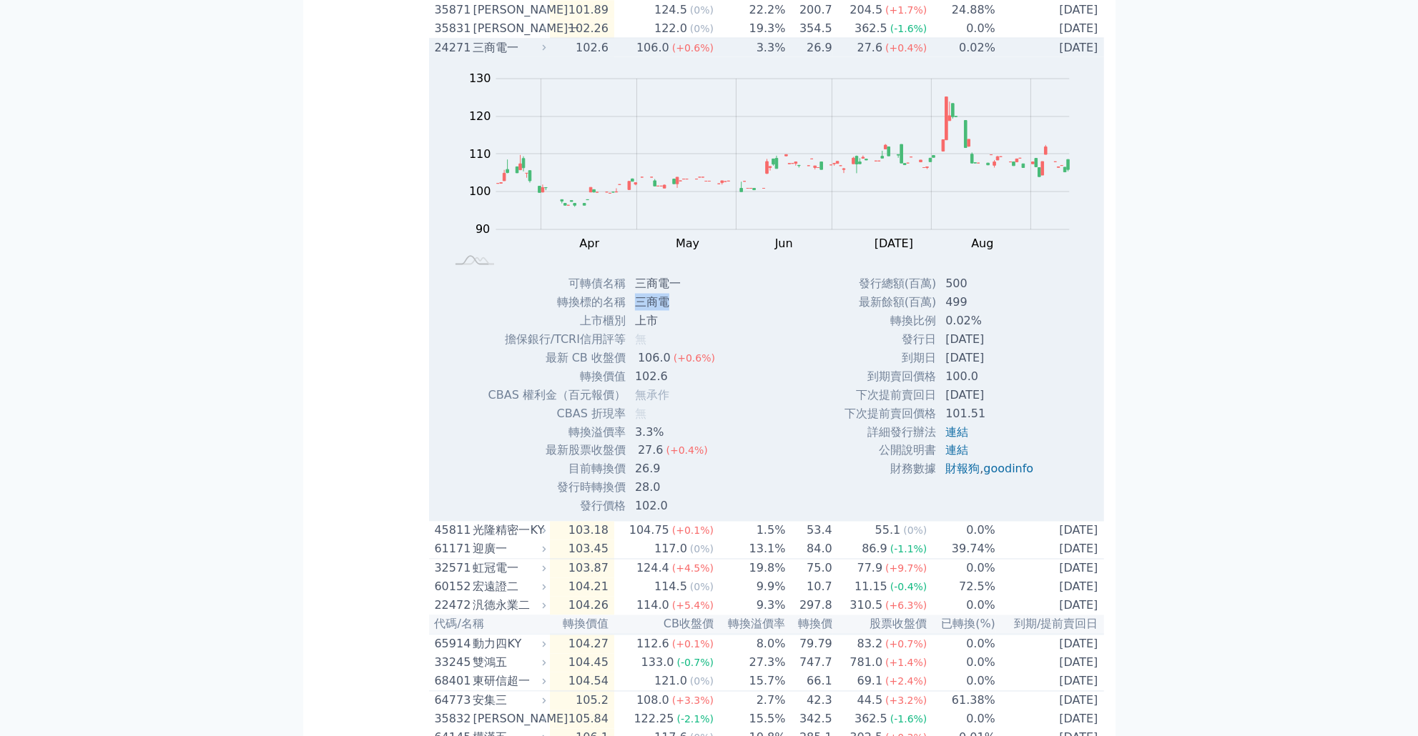
drag, startPoint x: 636, startPoint y: 450, endPoint x: 665, endPoint y: 455, distance: 29.6
click at [665, 312] on td "三商電" at bounding box center [676, 302] width 100 height 19
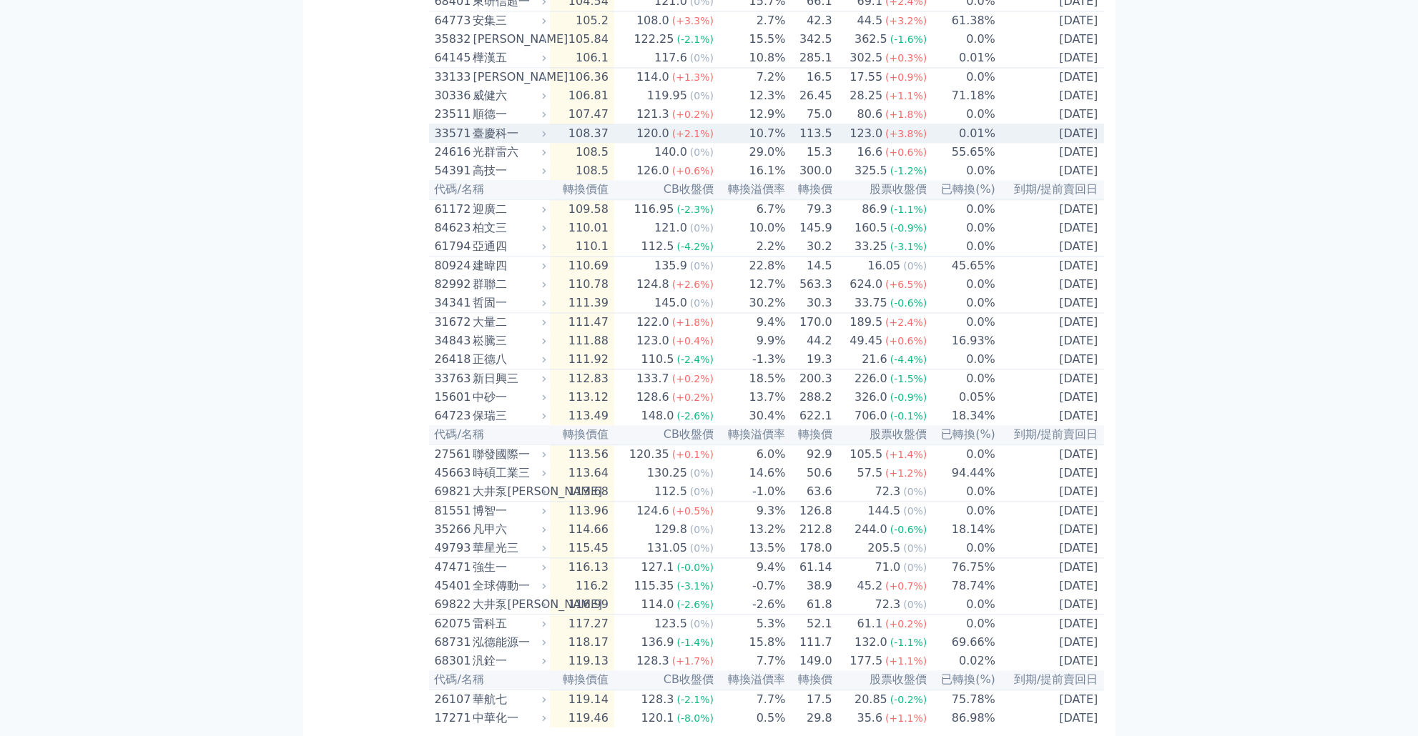
scroll to position [3793, 0]
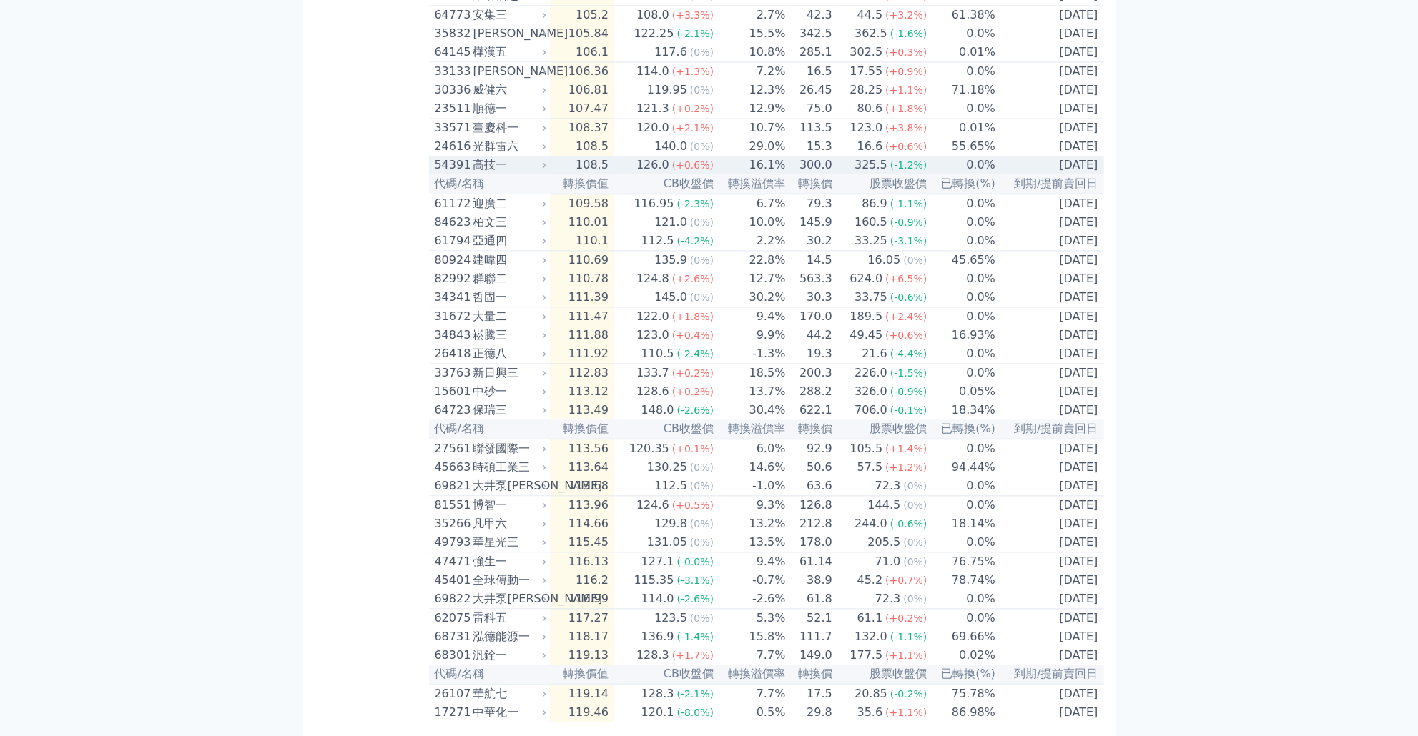
click at [724, 174] on td "16.1%" at bounding box center [750, 165] width 72 height 19
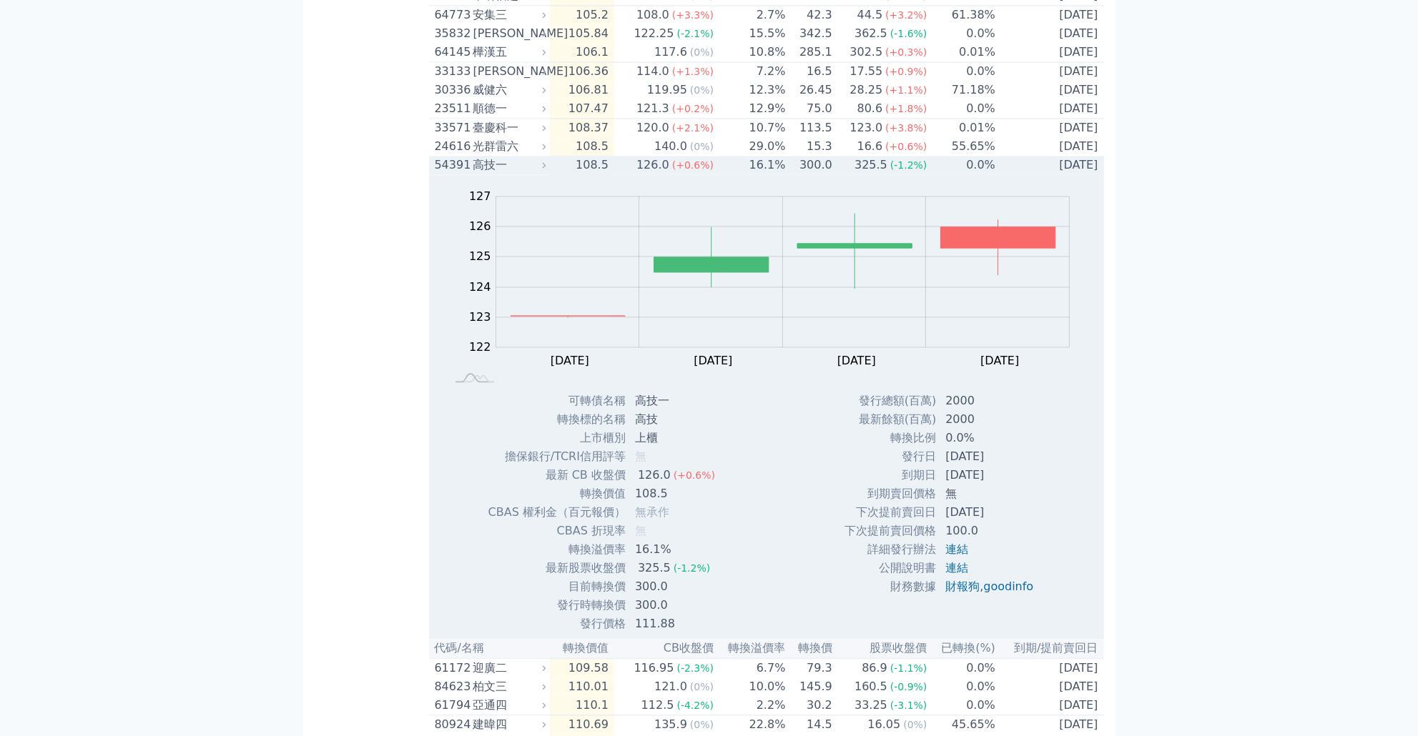
click at [781, 174] on td "16.1%" at bounding box center [750, 165] width 72 height 19
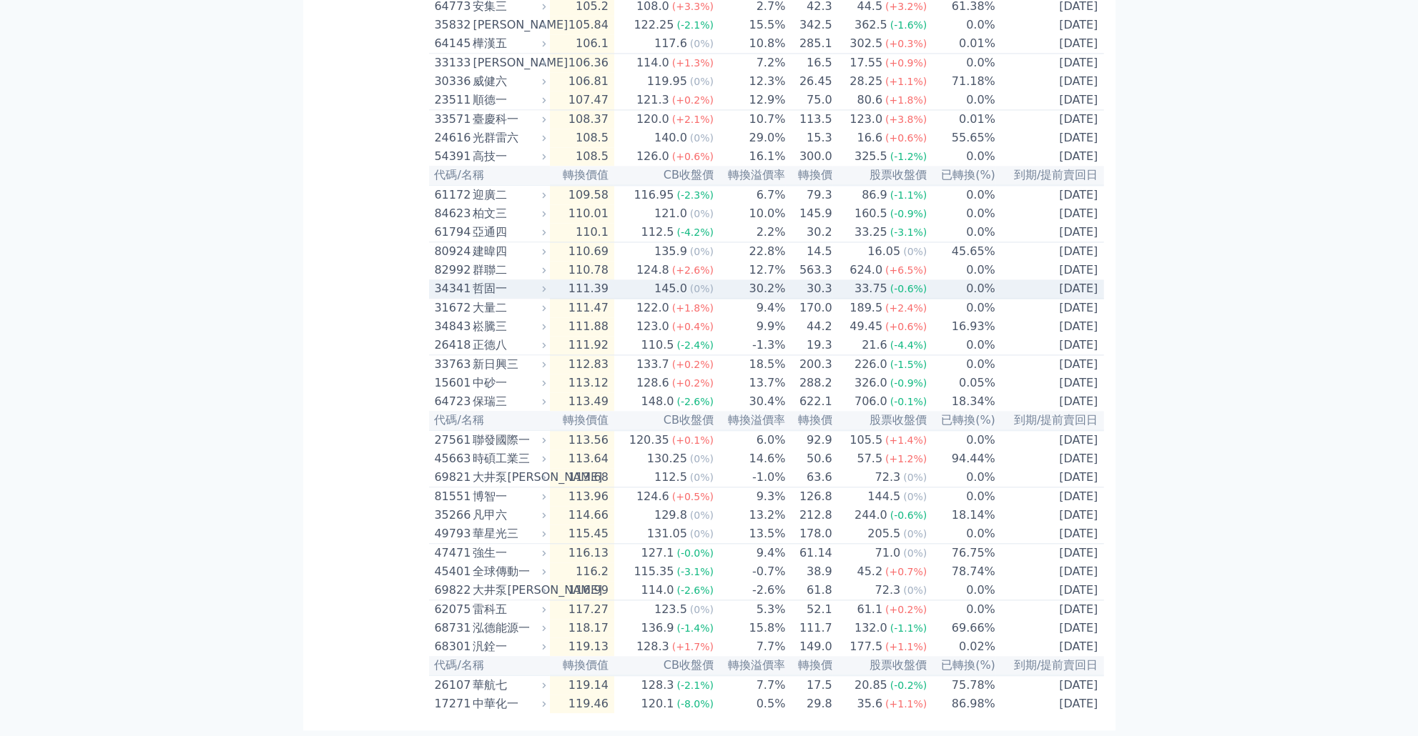
scroll to position [3999, 0]
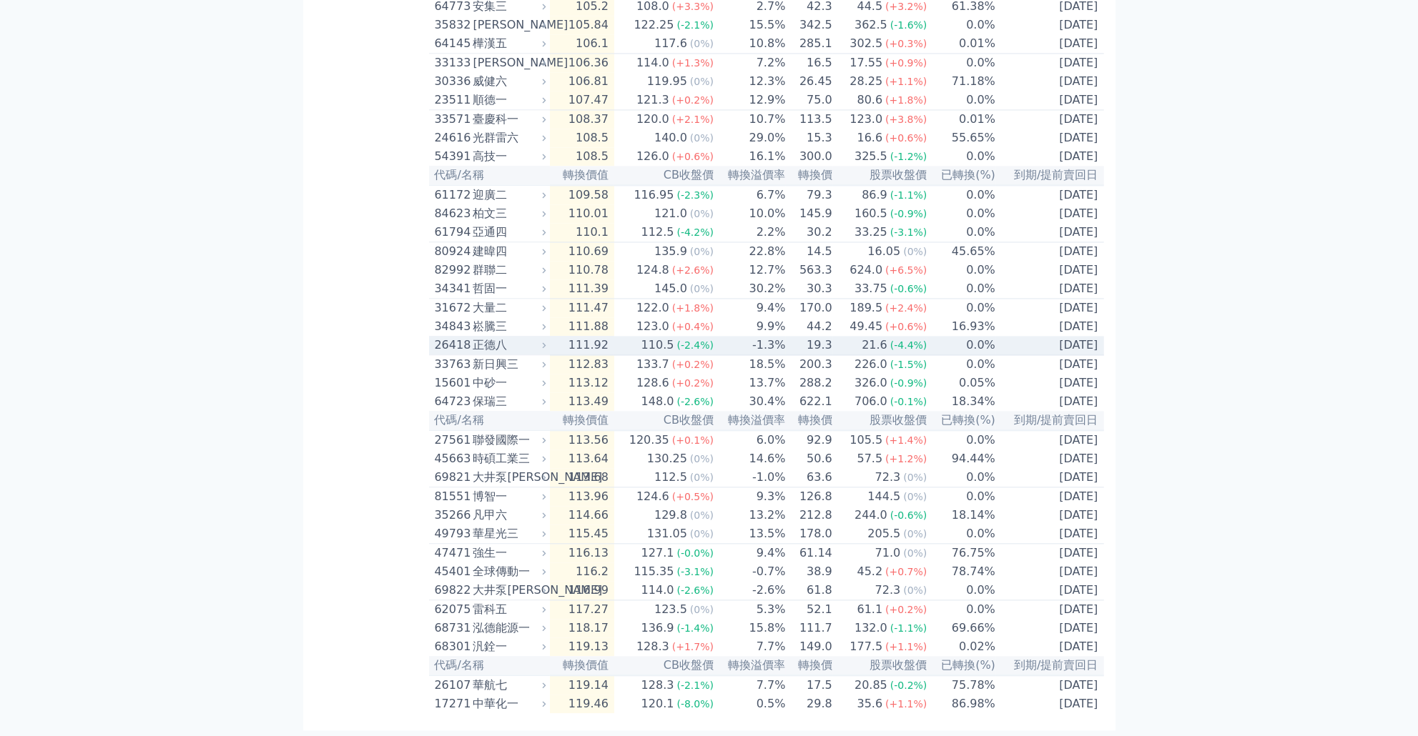
click at [725, 348] on td "-1.3%" at bounding box center [750, 345] width 72 height 19
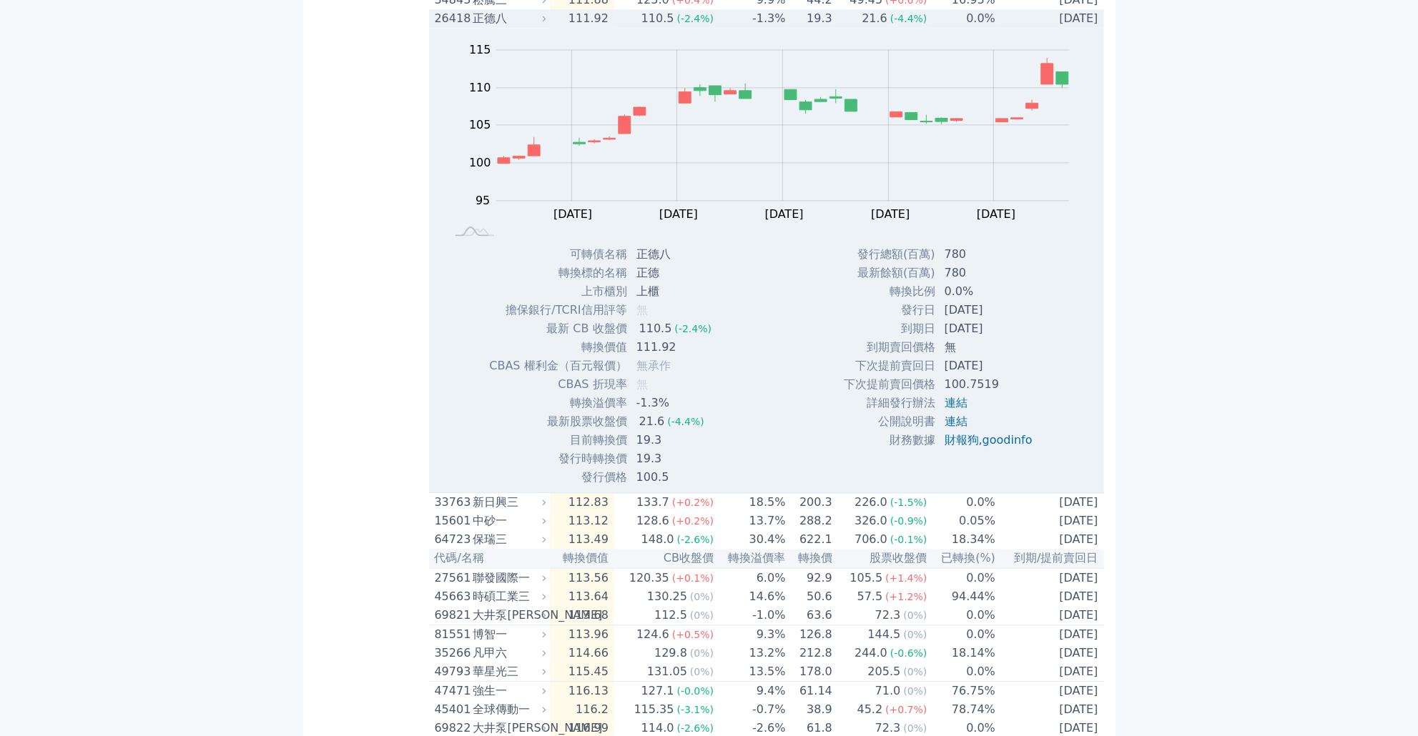
scroll to position [4136, 0]
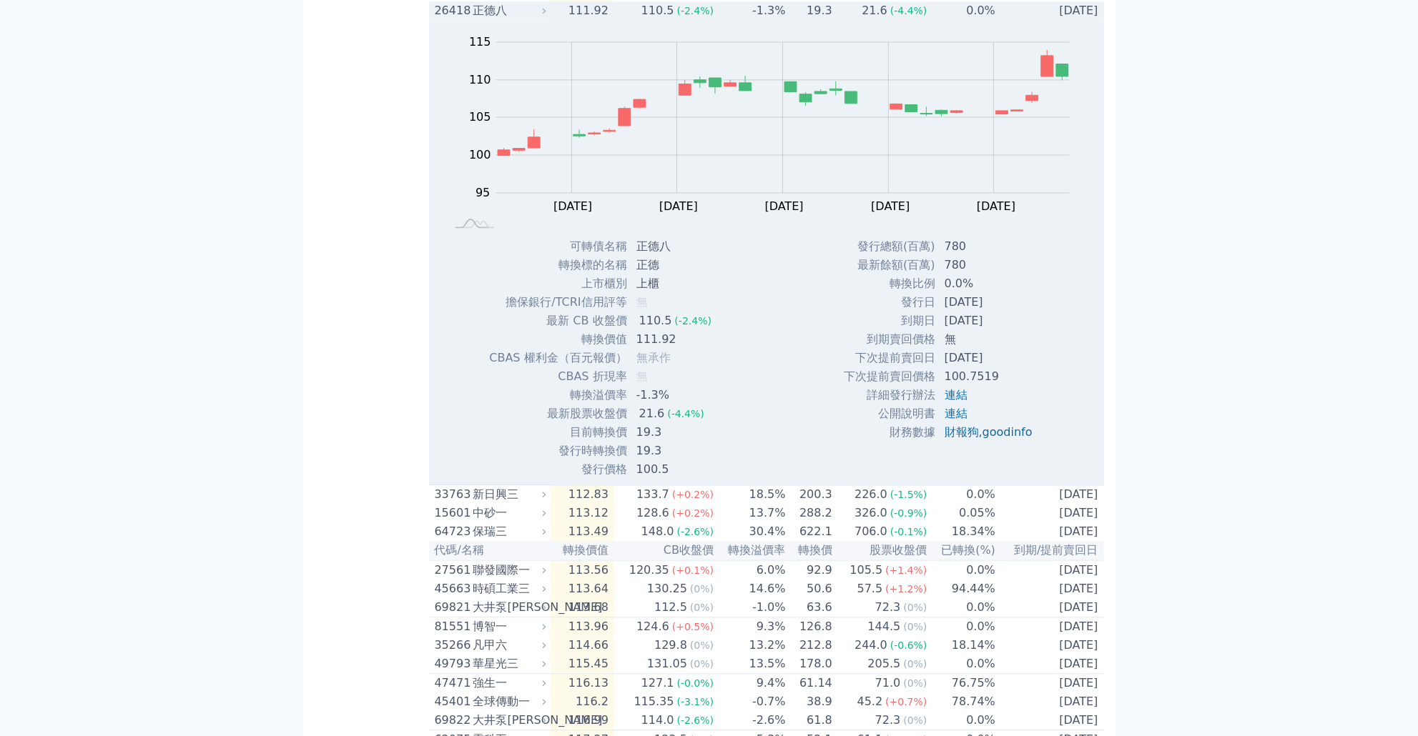
drag, startPoint x: 826, startPoint y: 486, endPoint x: 812, endPoint y: 483, distance: 14.0
click at [812, 479] on div "Zoom Out 100 85 90 95 100 105 110 115 120 125 L [DATE] Aug [DATE] Aug [DATE] Se…" at bounding box center [766, 249] width 675 height 459
drag, startPoint x: 633, startPoint y: 440, endPoint x: 659, endPoint y: 434, distance: 26.5
click at [659, 256] on td "正德八" at bounding box center [675, 246] width 95 height 19
drag, startPoint x: 659, startPoint y: 433, endPoint x: 1157, endPoint y: 492, distance: 501.8
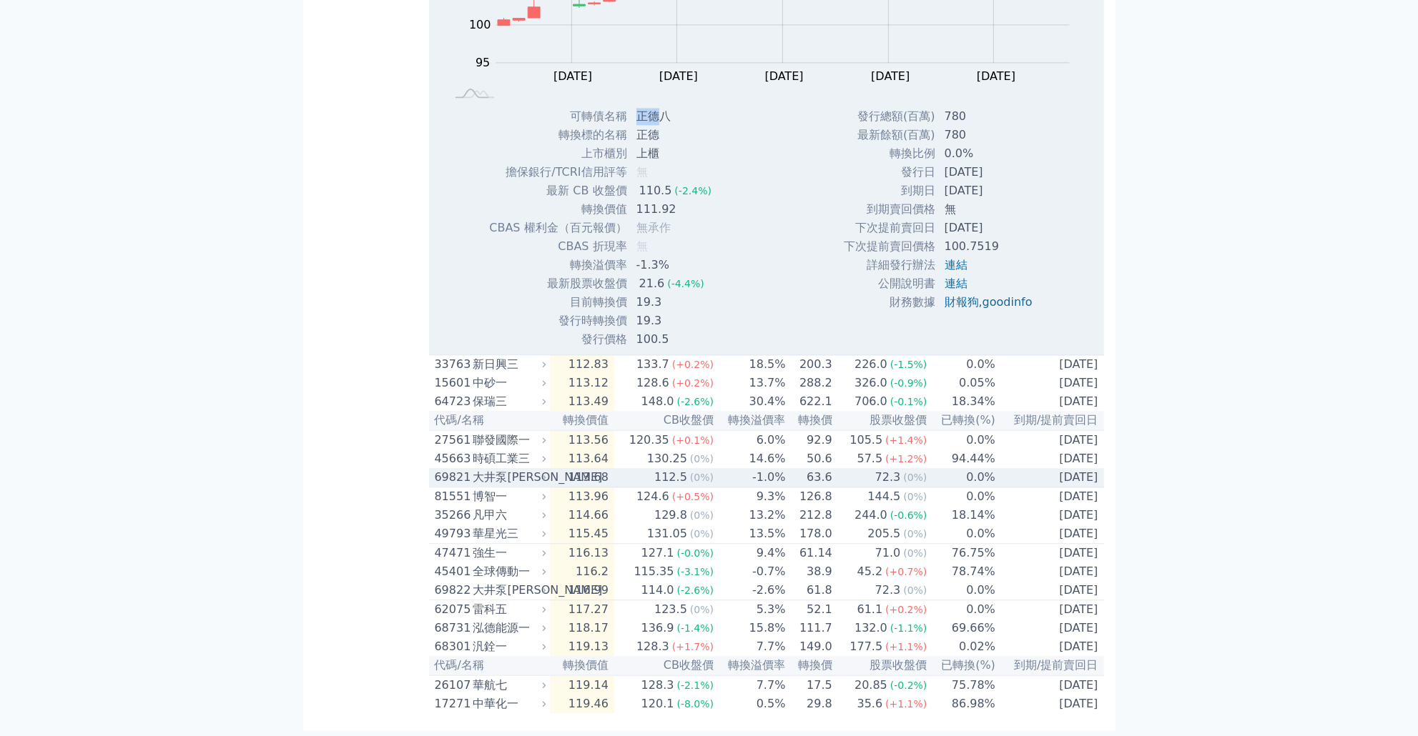
scroll to position [4485, 0]
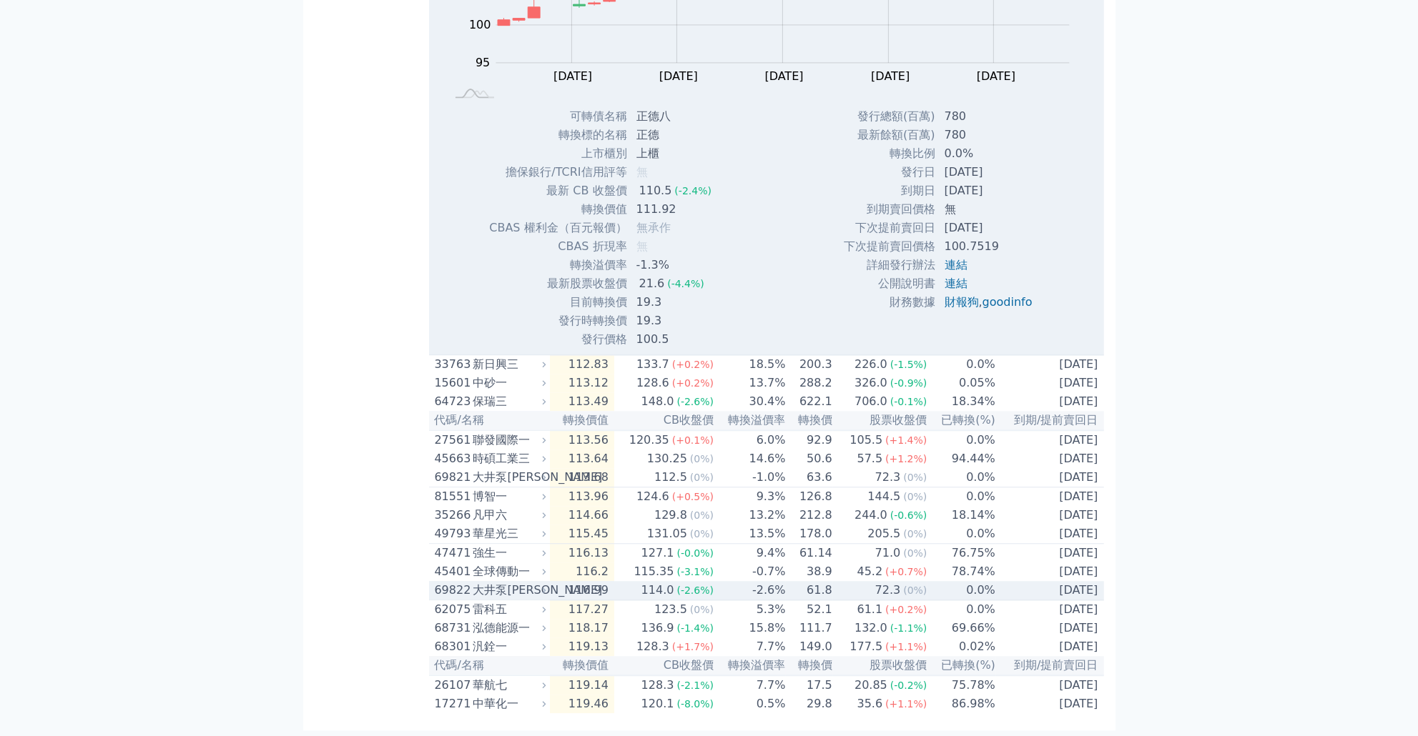
click at [715, 581] on td "-2.6%" at bounding box center [750, 590] width 72 height 19
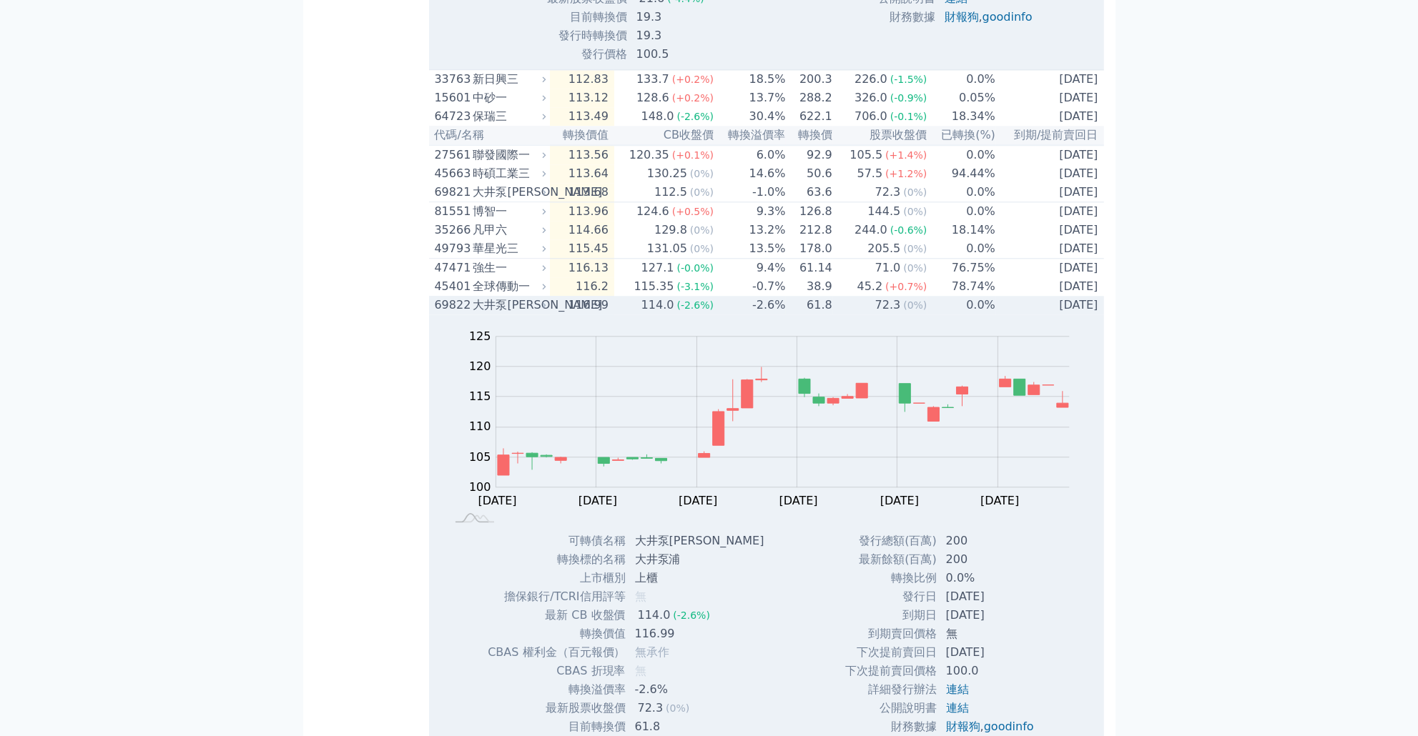
scroll to position [4691, 0]
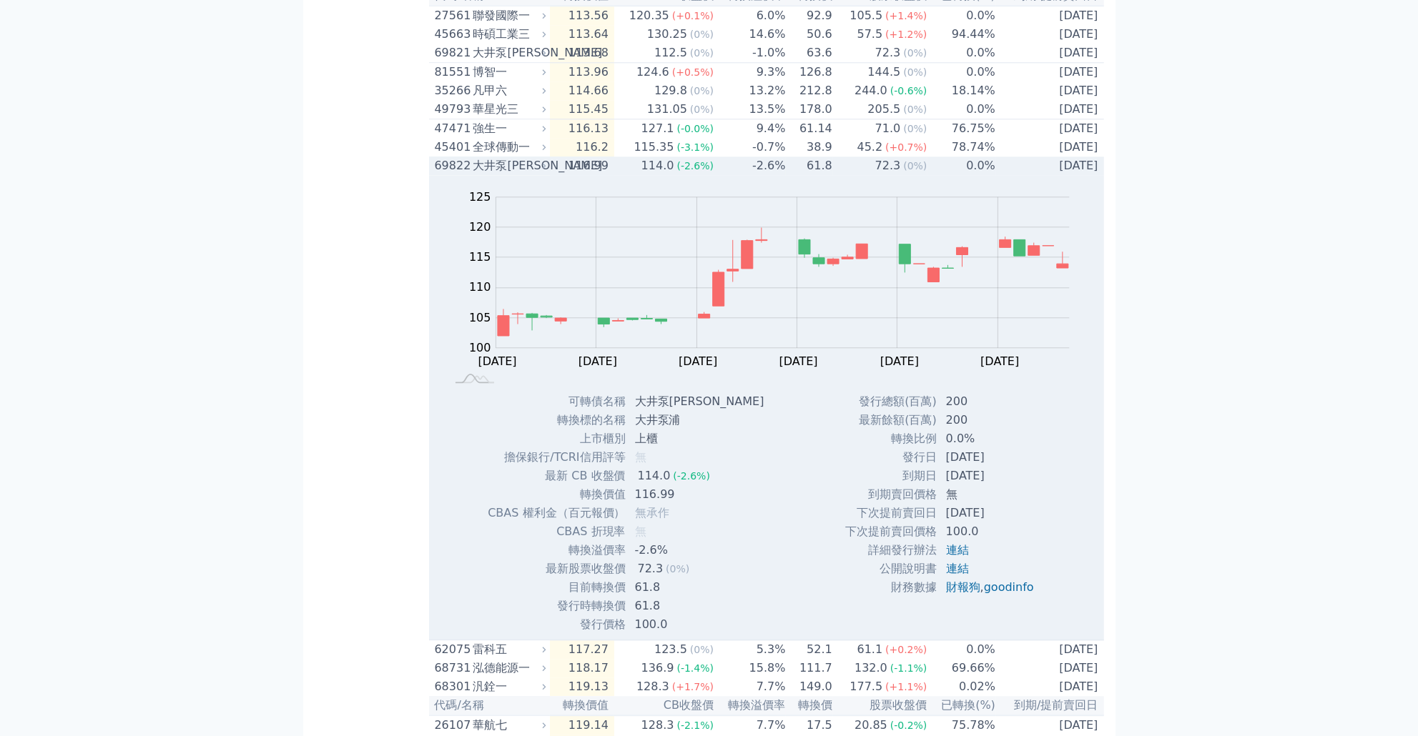
click at [770, 175] on td "-2.6%" at bounding box center [750, 166] width 72 height 19
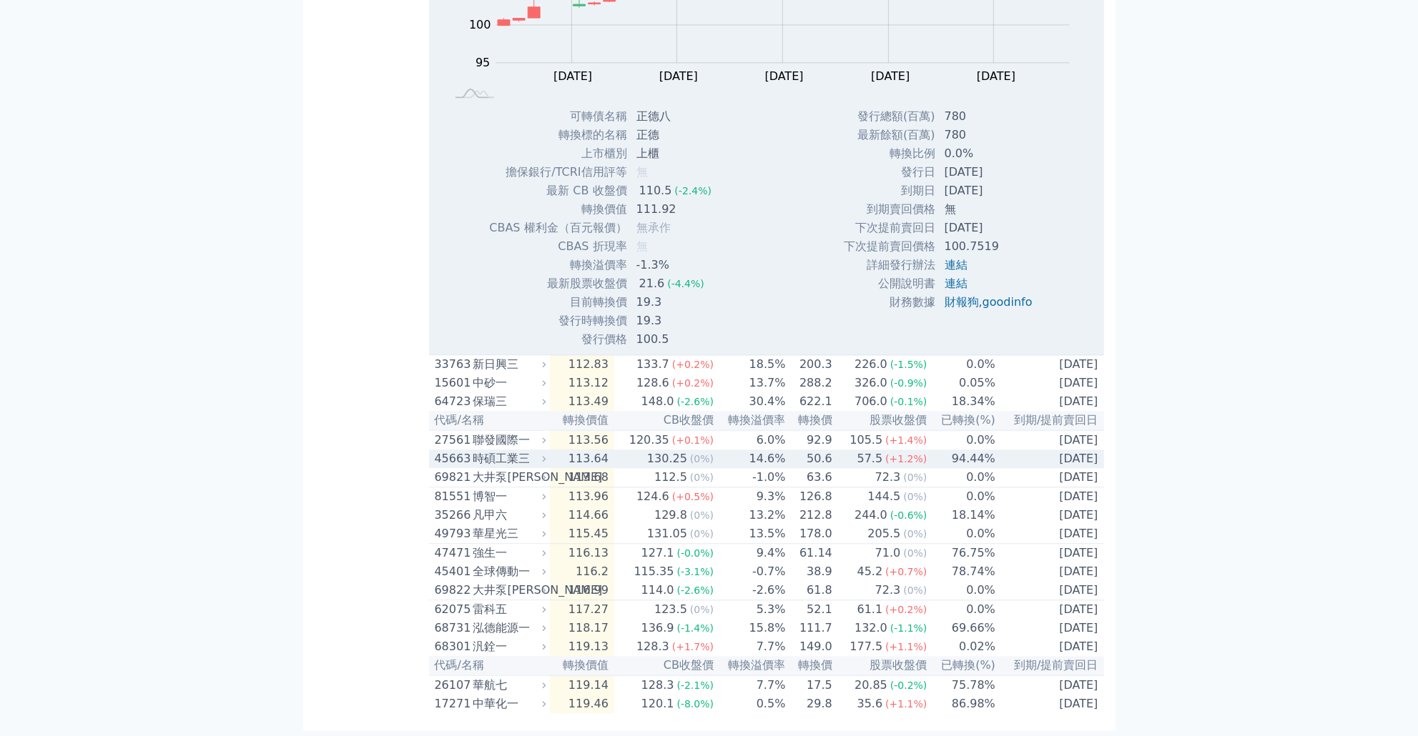
click at [713, 453] on span "(0%)" at bounding box center [702, 458] width 24 height 11
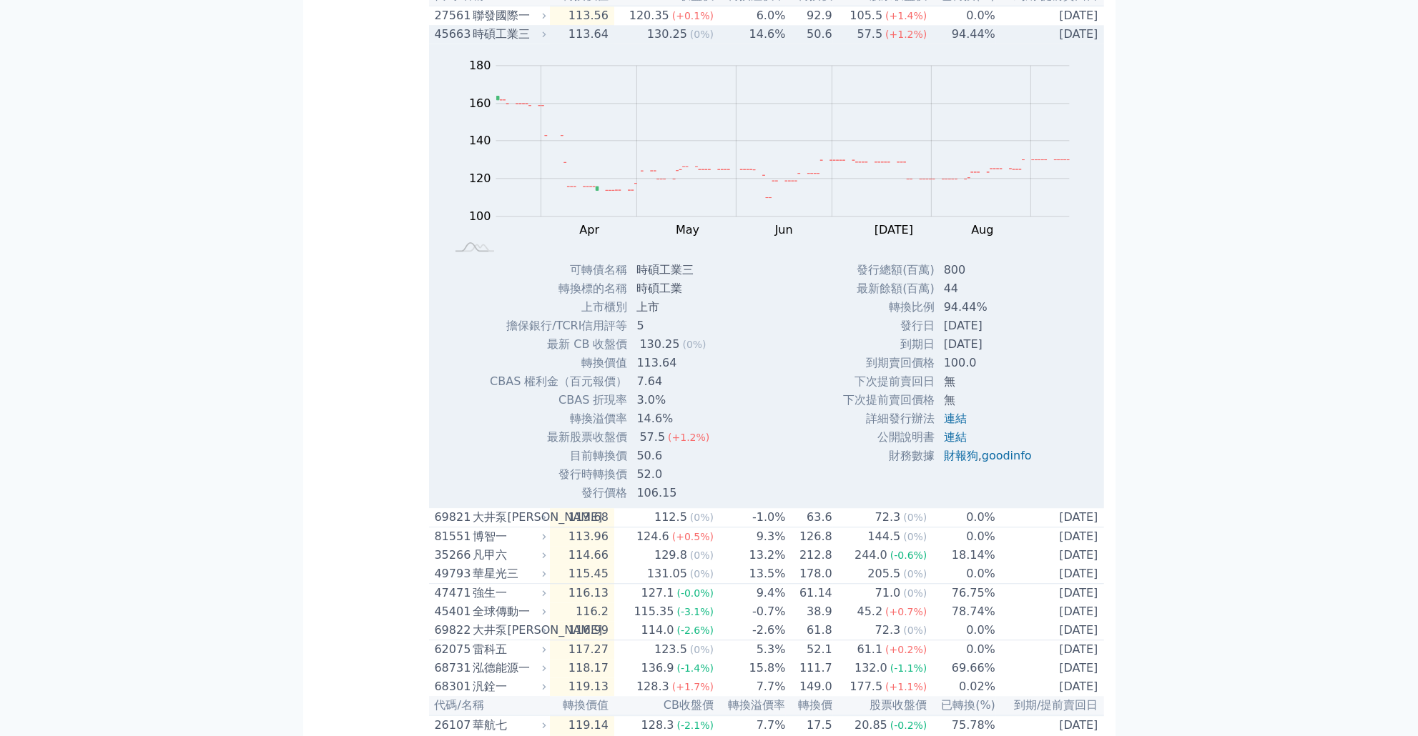
click at [734, 246] on div "Zoom Out 110 90 100 110 120 200 140 180 160 80 60 L Mar Apr May Jun [DATE] Aug …" at bounding box center [766, 152] width 675 height 217
click at [731, 44] on td "14.6%" at bounding box center [750, 34] width 72 height 19
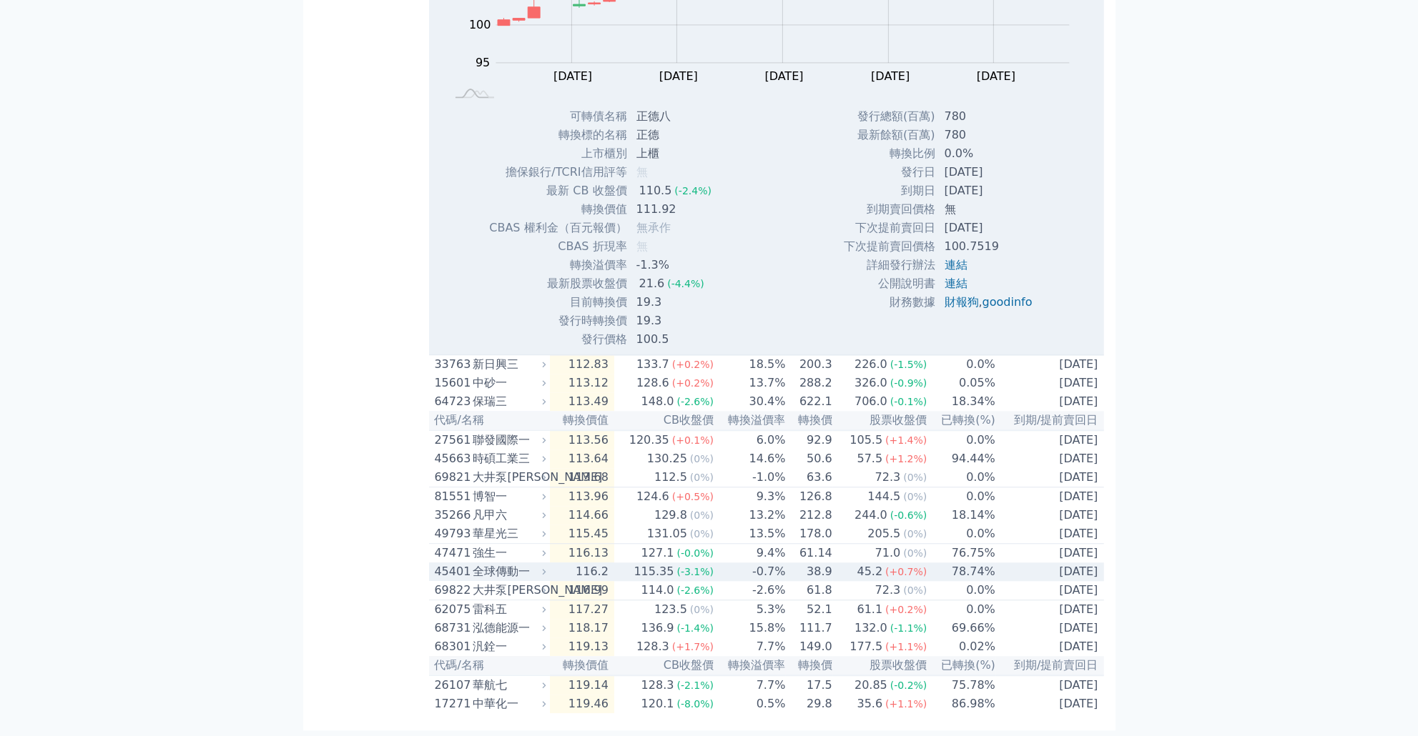
click at [718, 566] on td "-0.7%" at bounding box center [750, 572] width 72 height 19
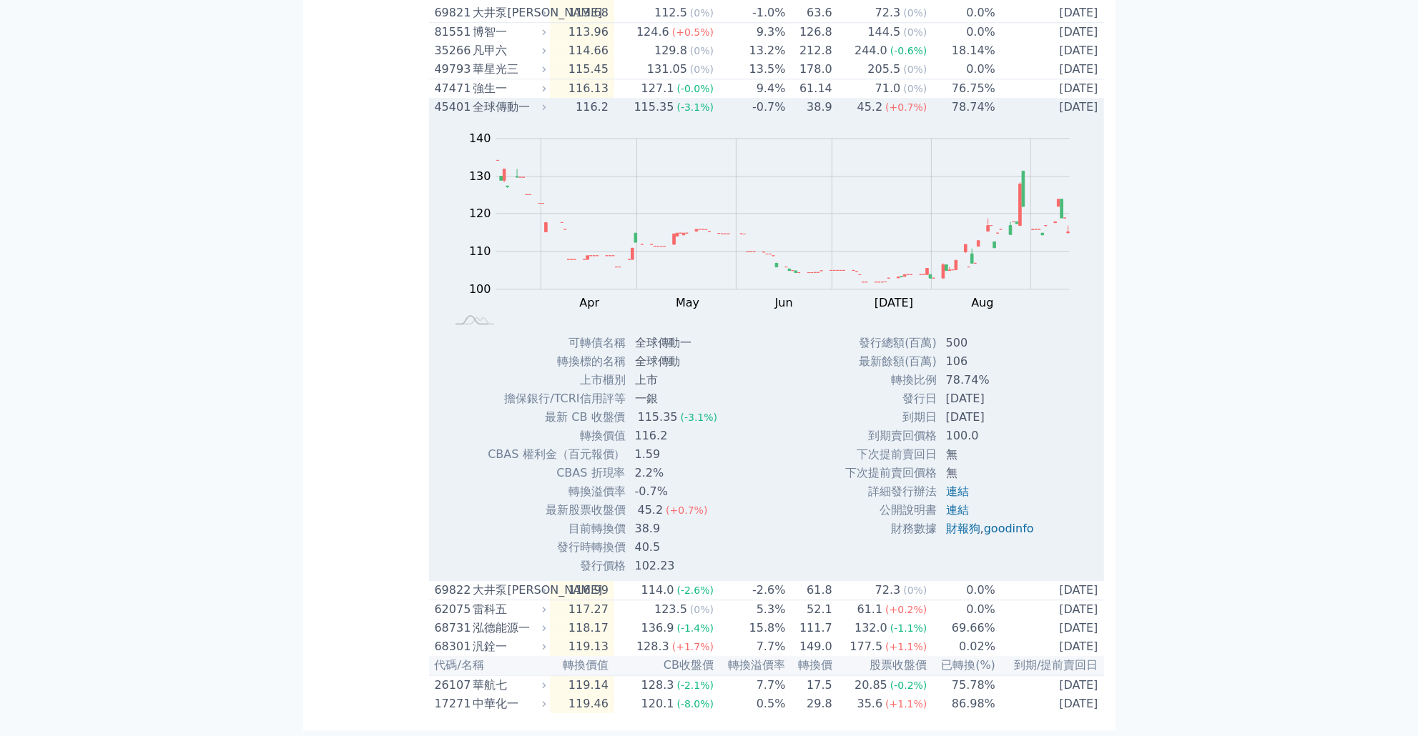
scroll to position [4828, 0]
click at [686, 229] on div "Zoom Out 100 90 95 100 105 110 115 120 150 130 140 80 L Mar Apr May Jun [DATE] …" at bounding box center [766, 225] width 675 height 217
click at [688, 116] on div "(-3.1%)" at bounding box center [695, 107] width 37 height 17
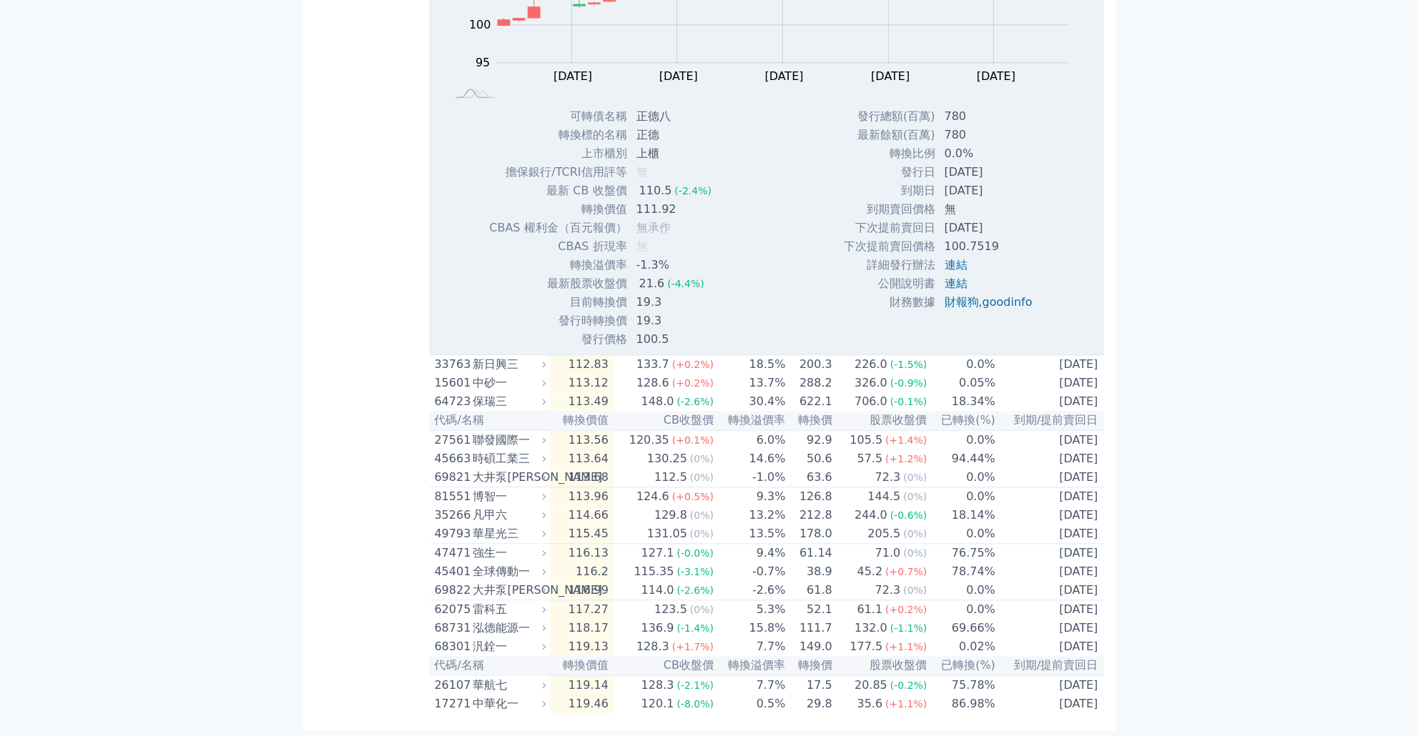
scroll to position [4485, 0]
click at [786, 705] on td "0.5%" at bounding box center [750, 704] width 72 height 19
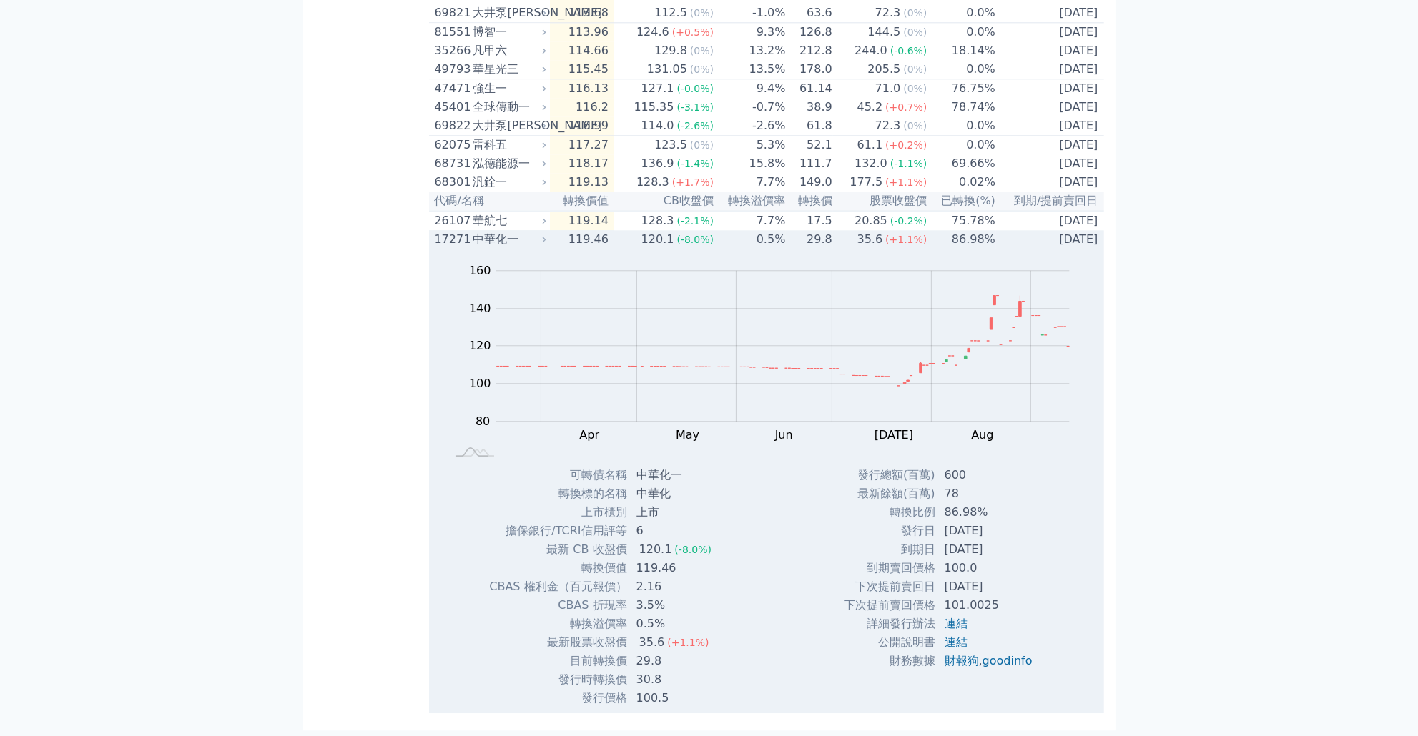
scroll to position [4950, 0]
click at [776, 241] on td "0.5%" at bounding box center [750, 239] width 72 height 19
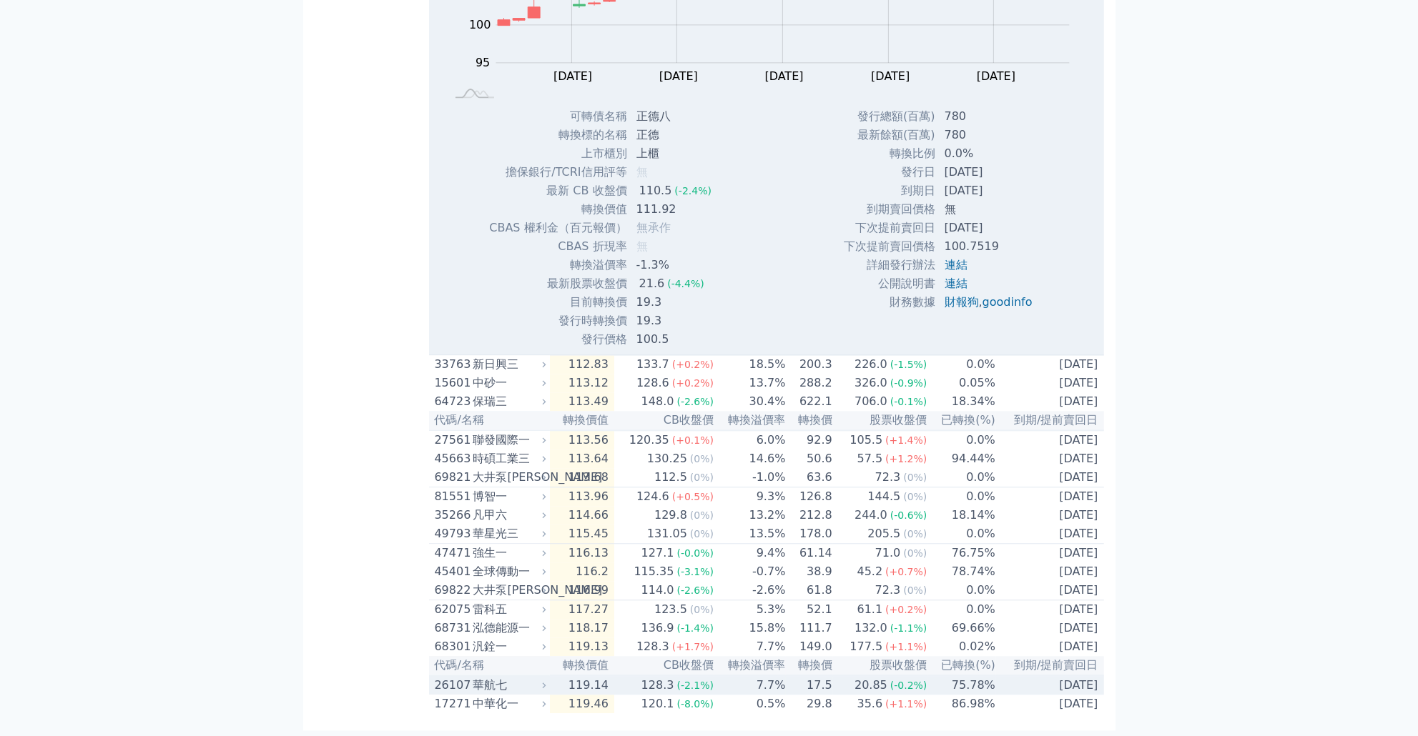
click at [729, 687] on td "7.7%" at bounding box center [750, 685] width 72 height 19
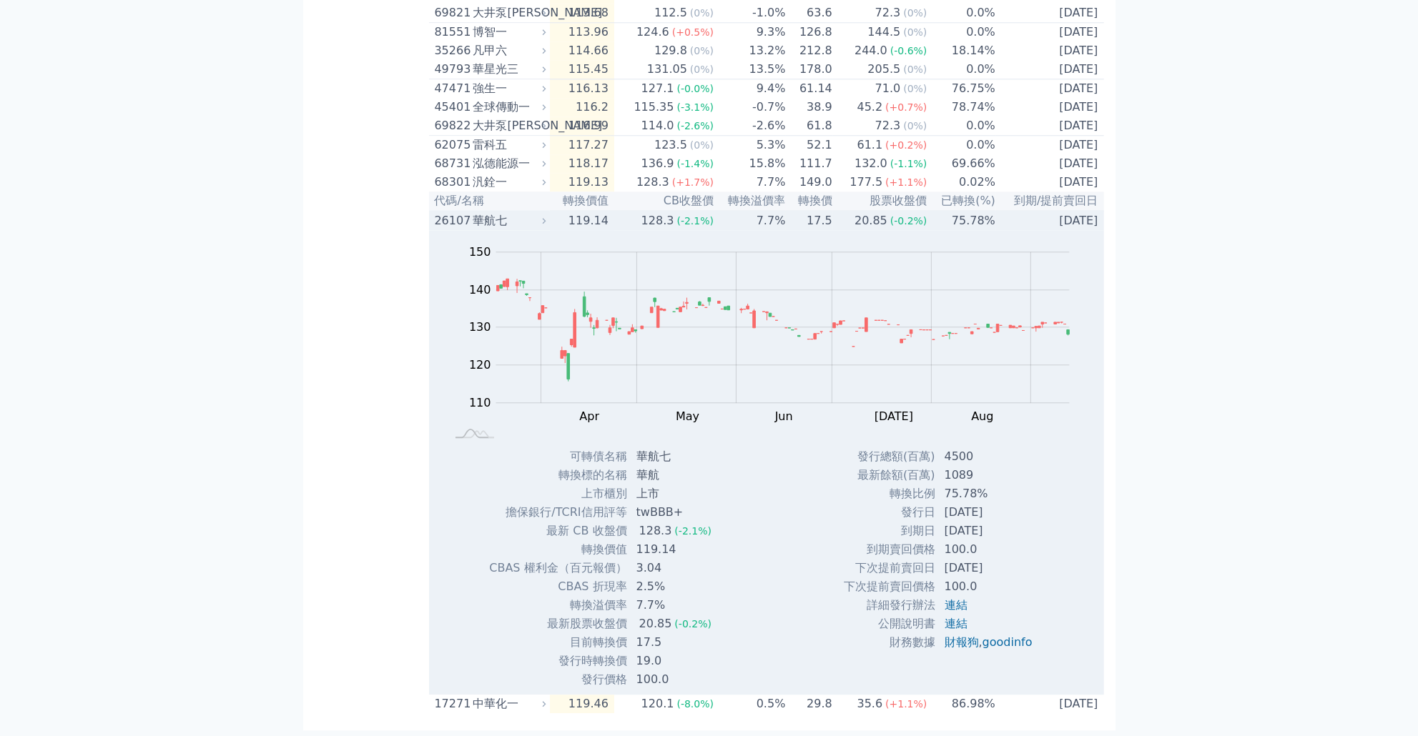
click at [832, 217] on td "17.5" at bounding box center [809, 220] width 46 height 19
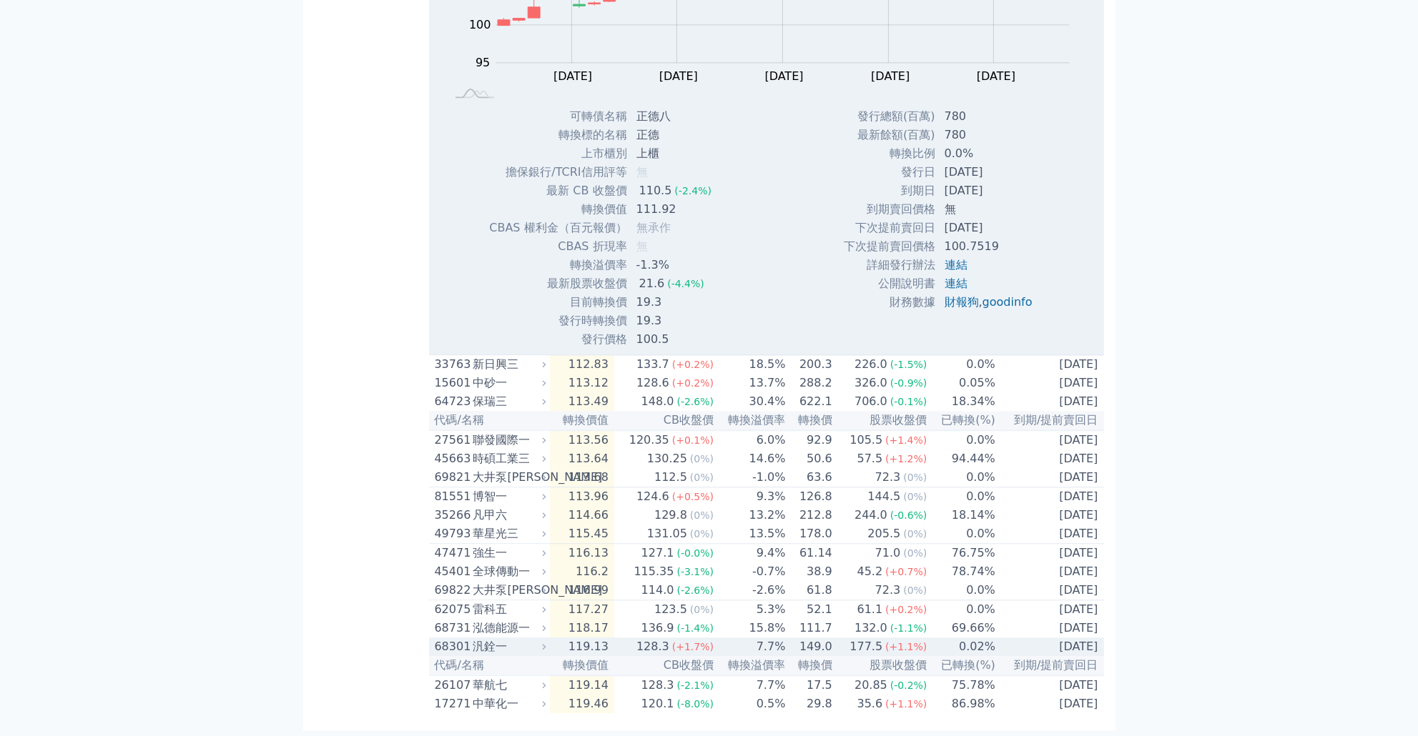
click at [838, 648] on td "177.5 (+1.1%)" at bounding box center [880, 647] width 95 height 19
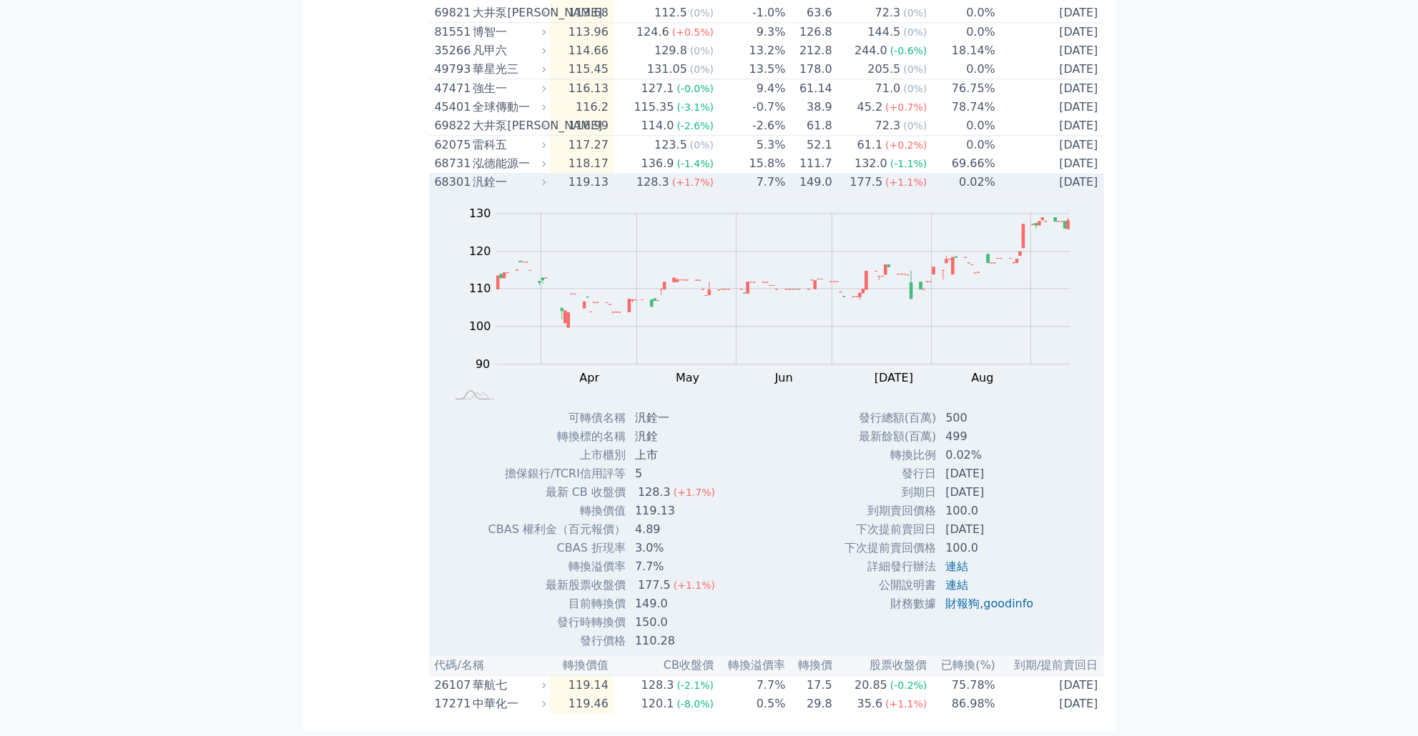
click at [772, 185] on td "7.7%" at bounding box center [750, 182] width 72 height 19
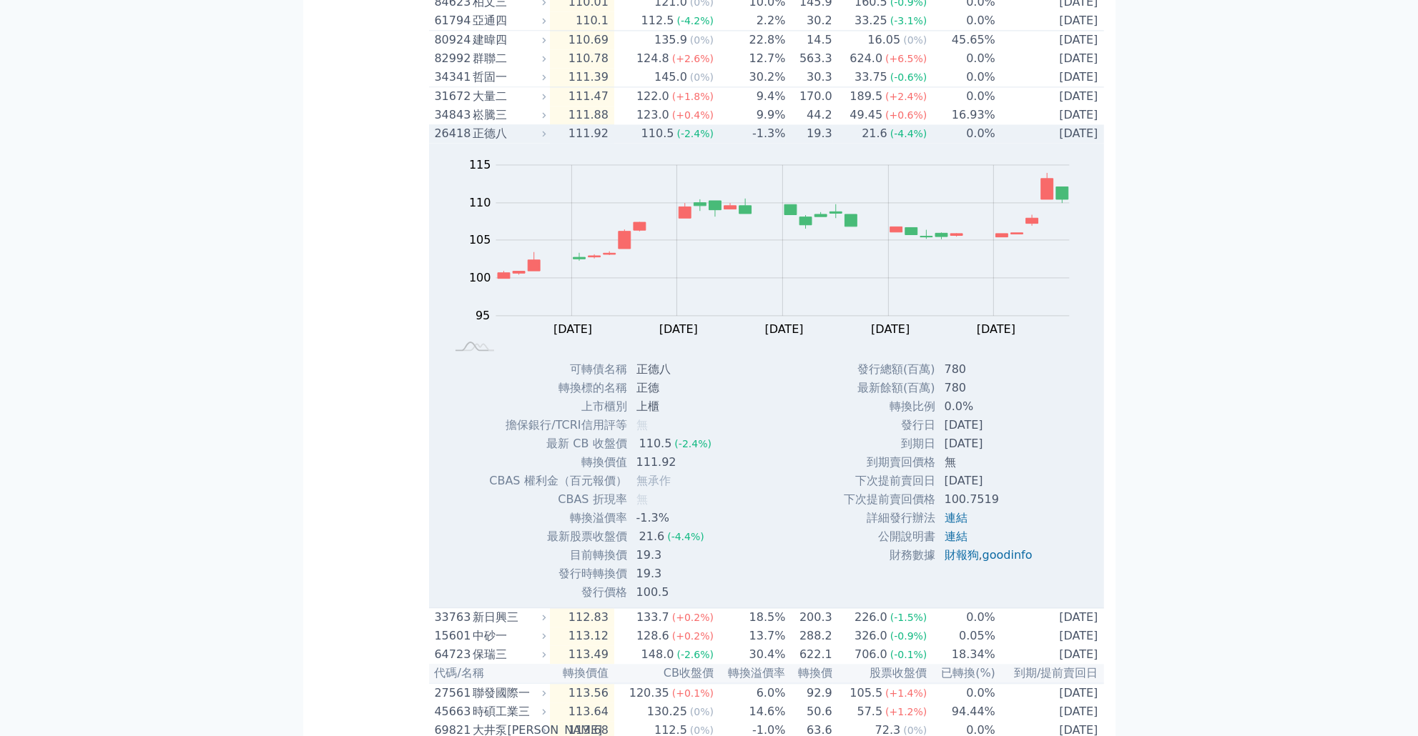
scroll to position [3936, 0]
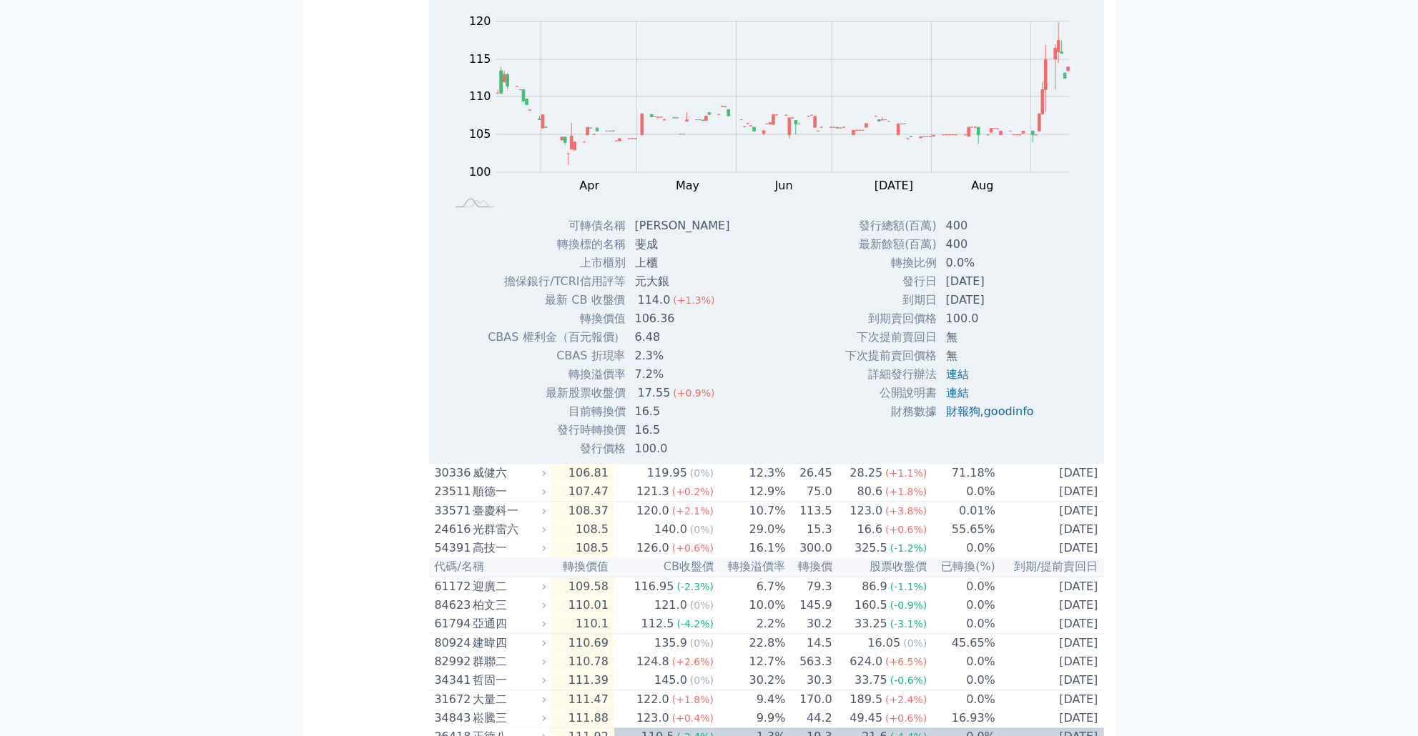
scroll to position [3867, 0]
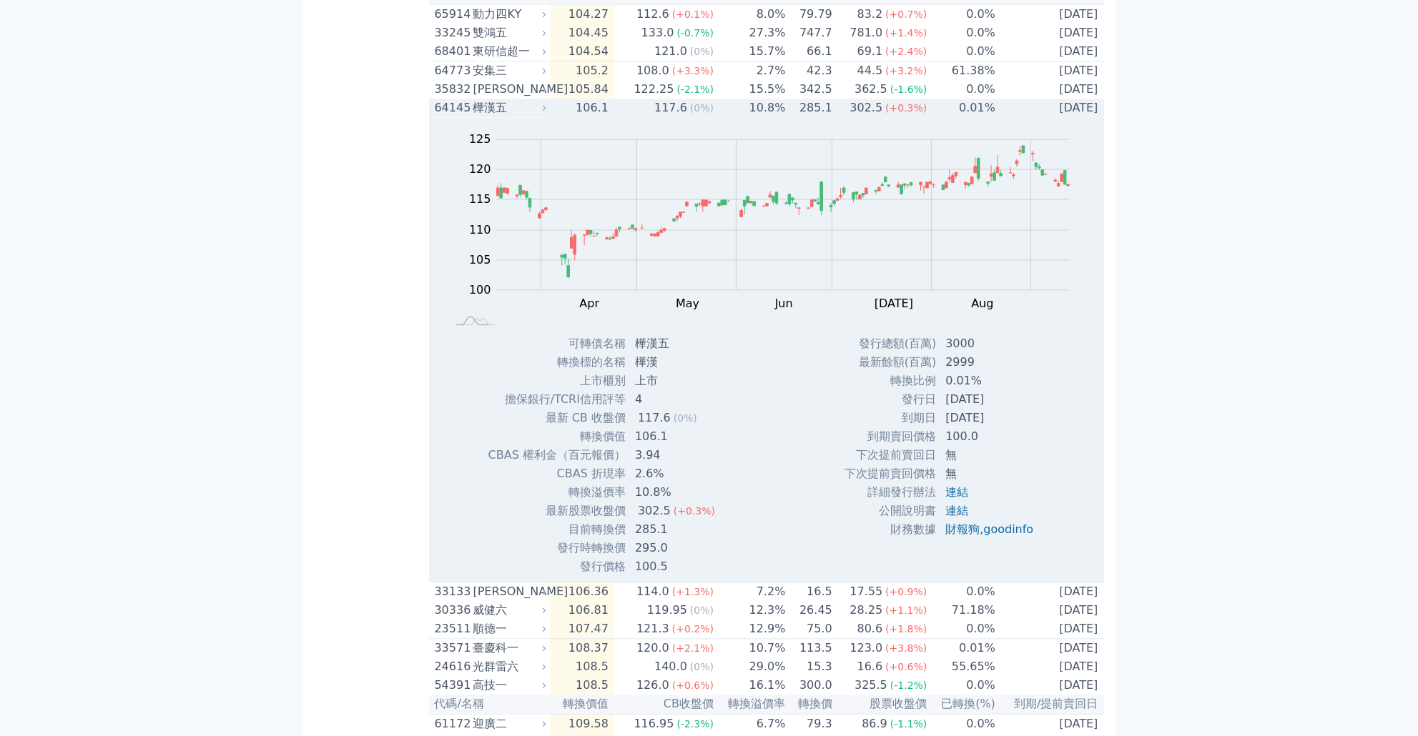
scroll to position [3730, 0]
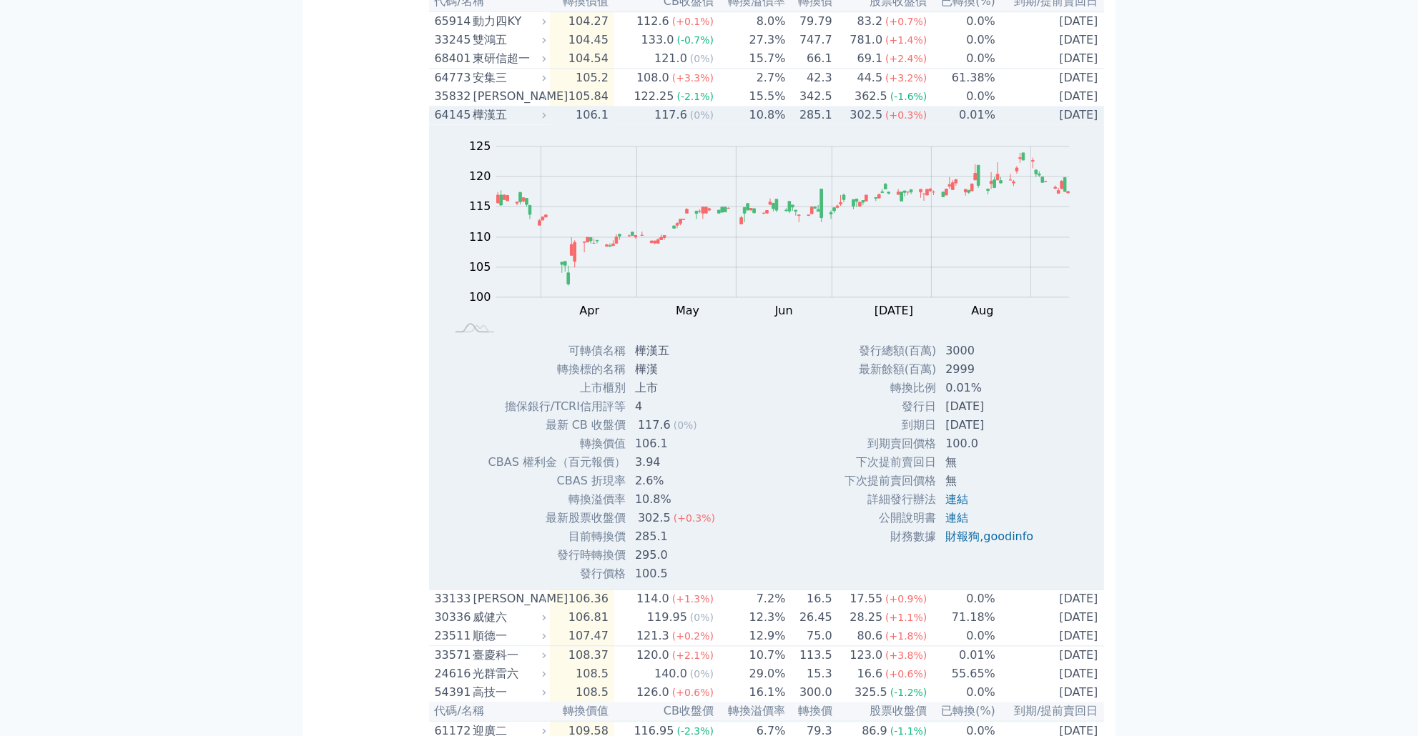
click at [724, 124] on td "10.8%" at bounding box center [750, 115] width 72 height 19
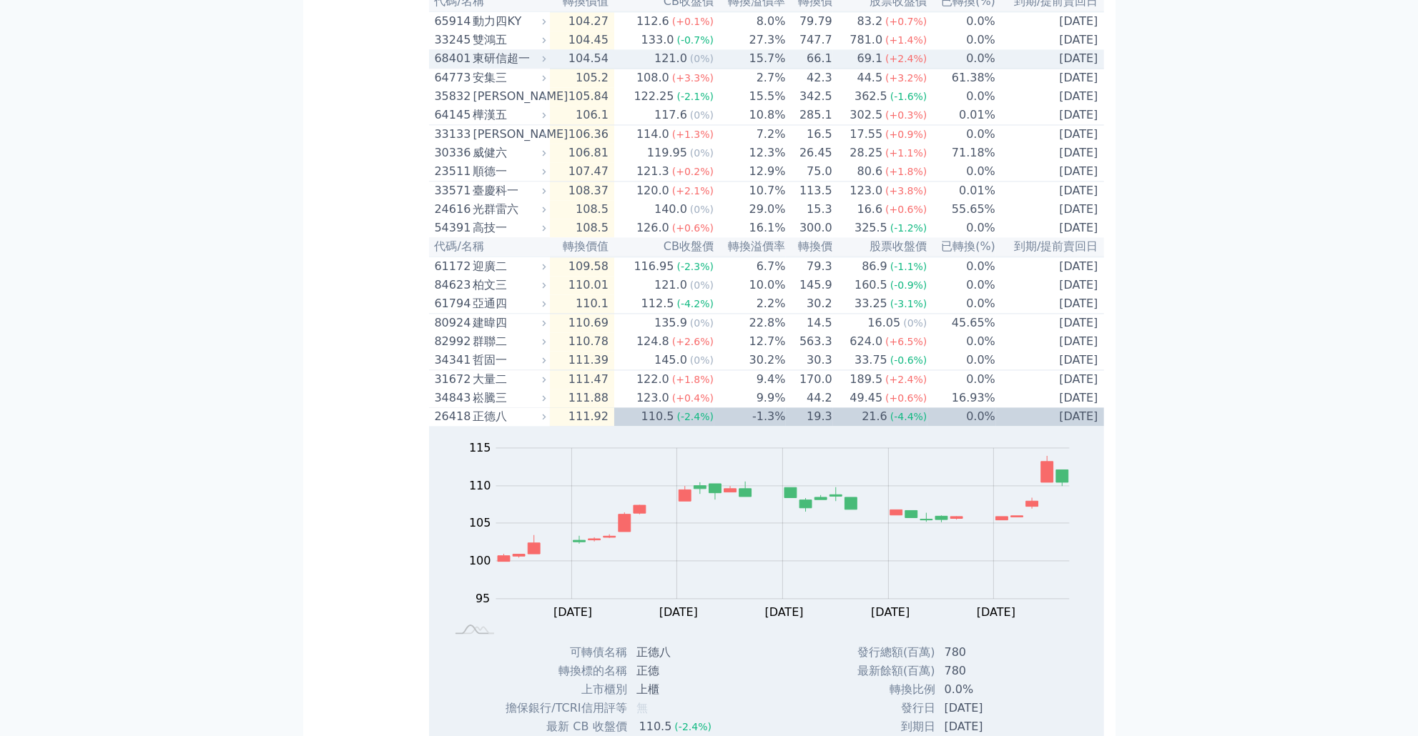
click at [736, 69] on td "15.7%" at bounding box center [750, 58] width 72 height 19
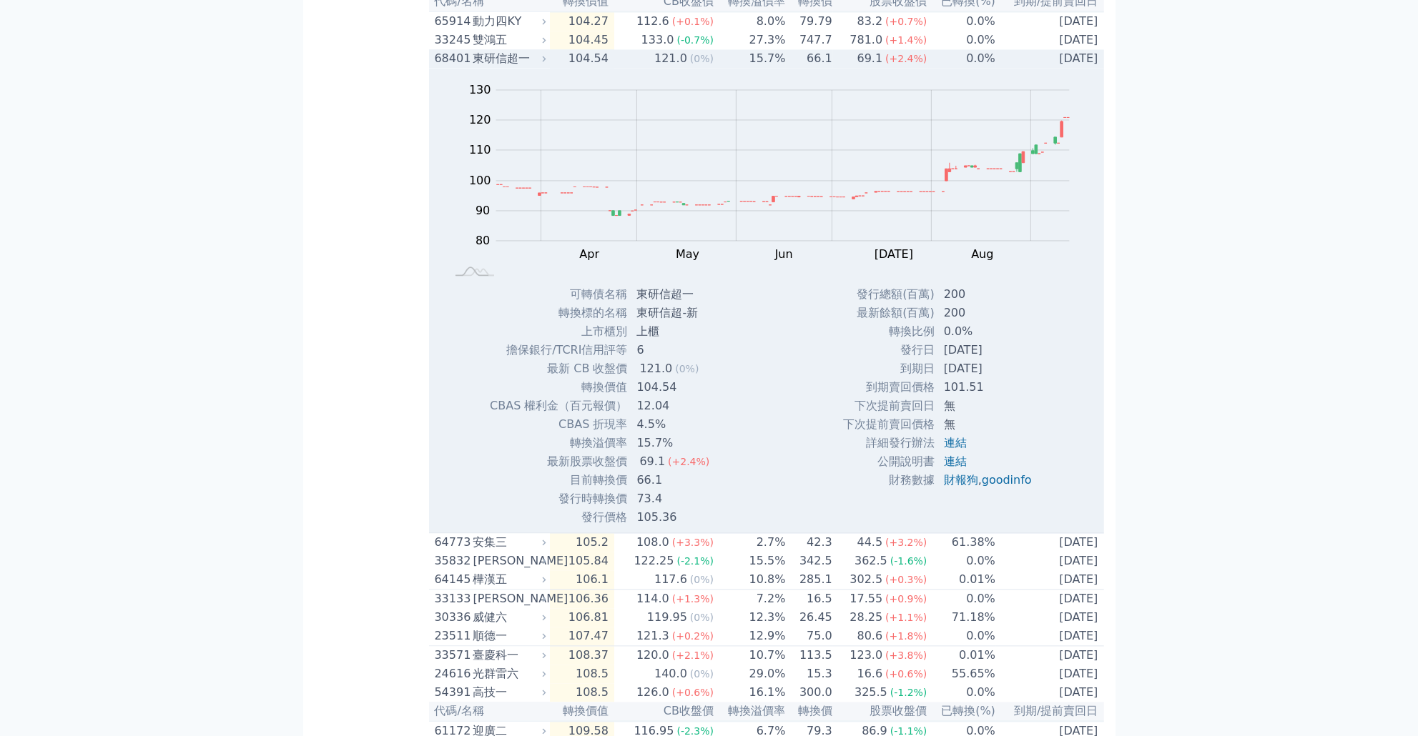
click at [736, 68] on td "15.7%" at bounding box center [750, 58] width 72 height 19
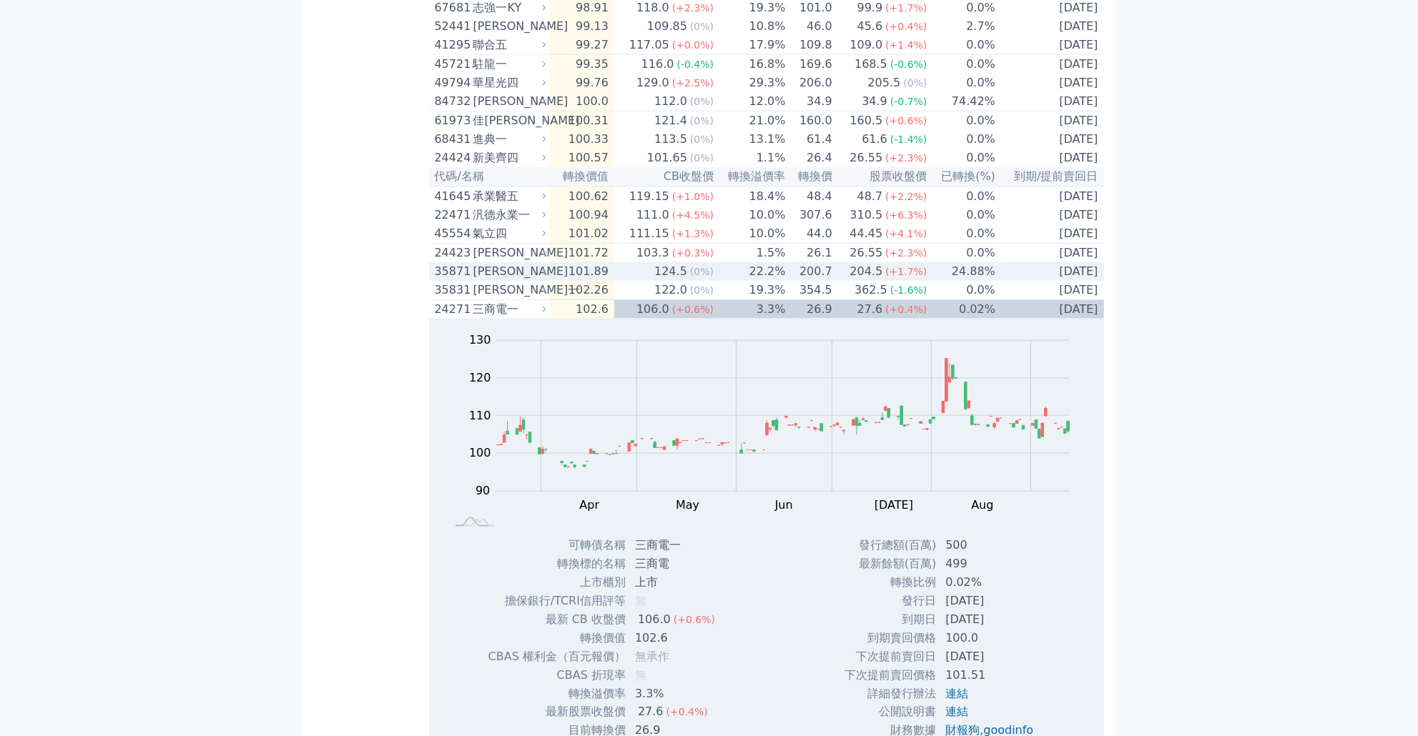
scroll to position [2837, 0]
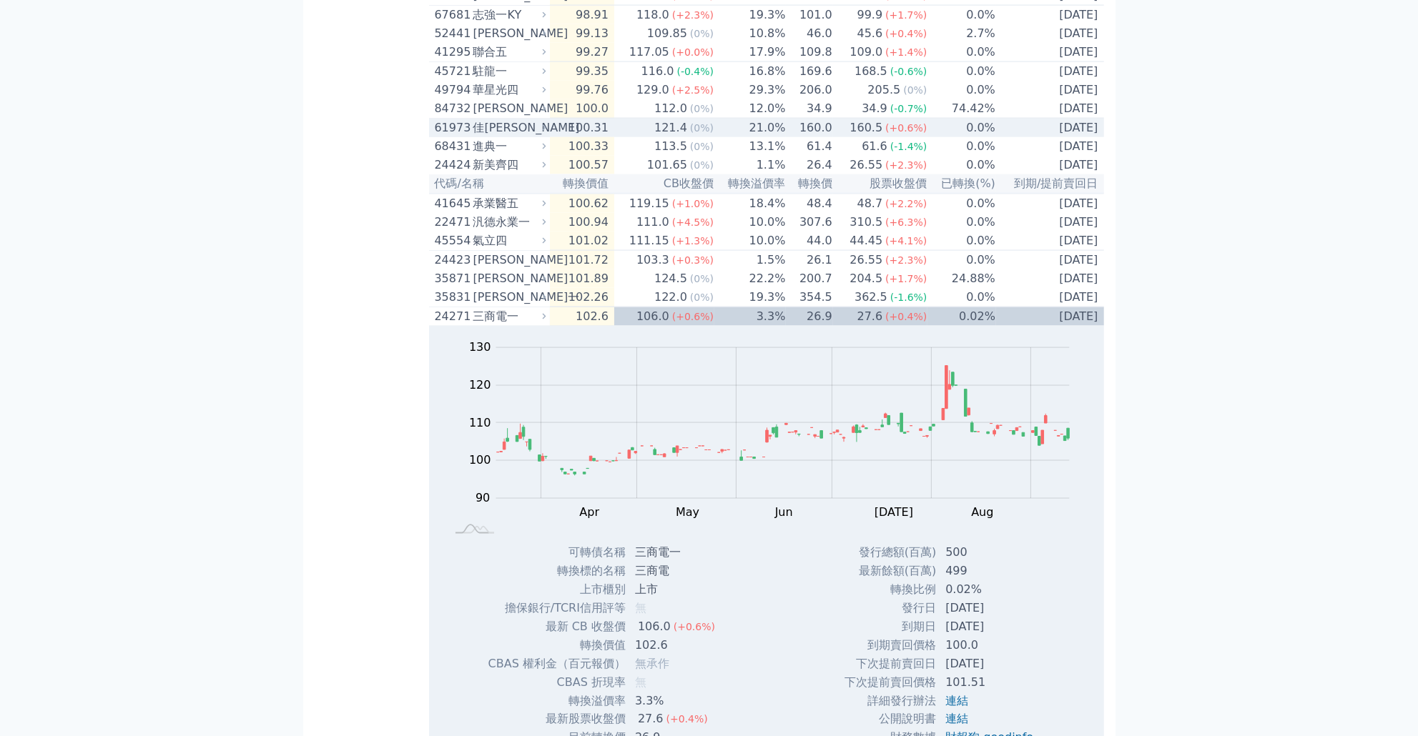
click at [743, 138] on td "21.0%" at bounding box center [750, 128] width 72 height 19
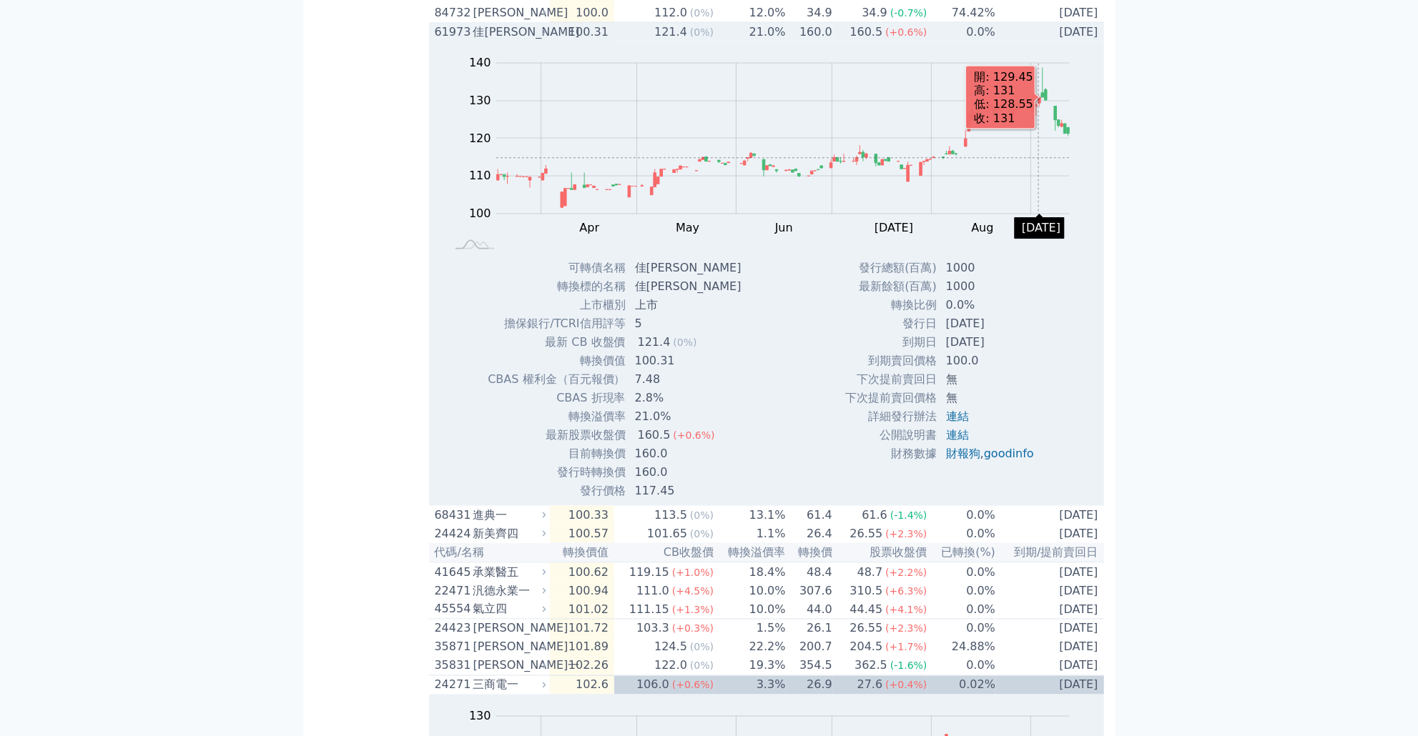
scroll to position [2769, 0]
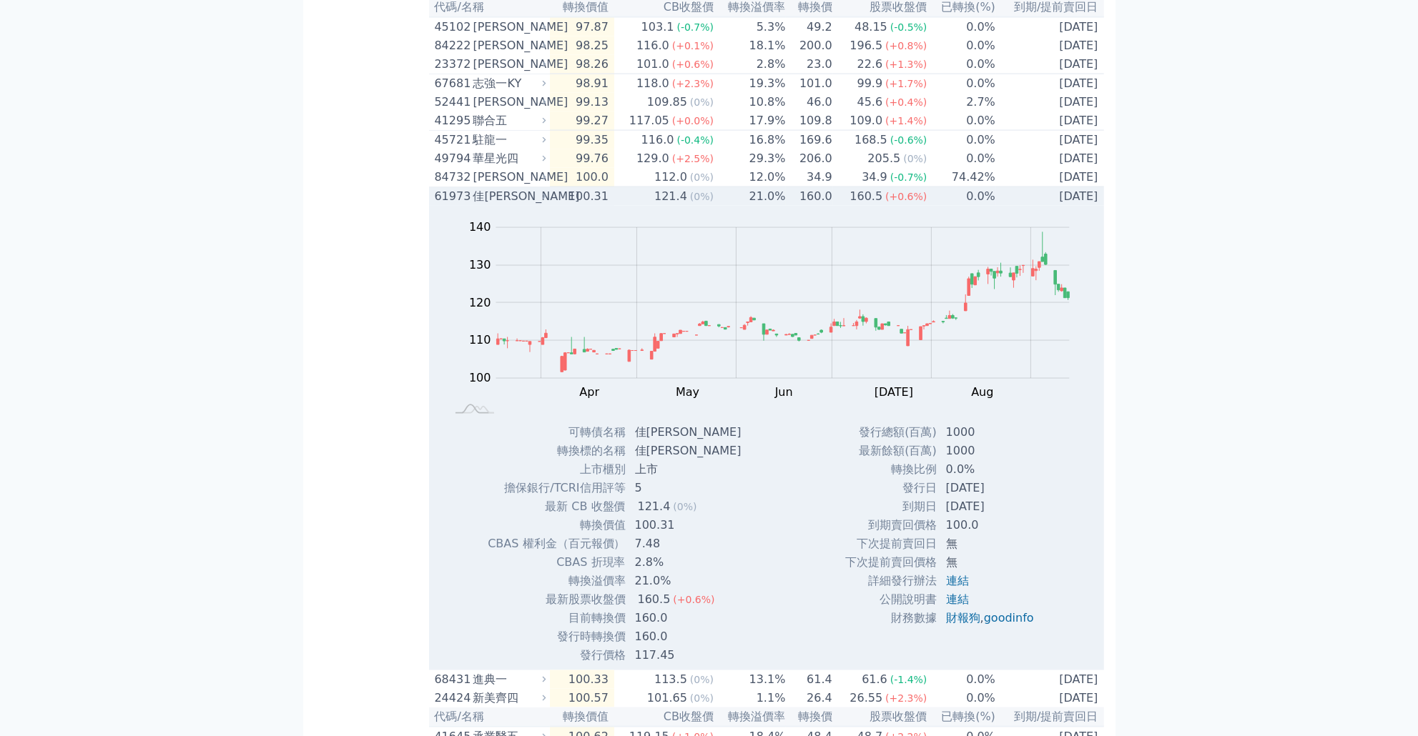
click at [659, 205] on div "121.4" at bounding box center [670, 196] width 39 height 17
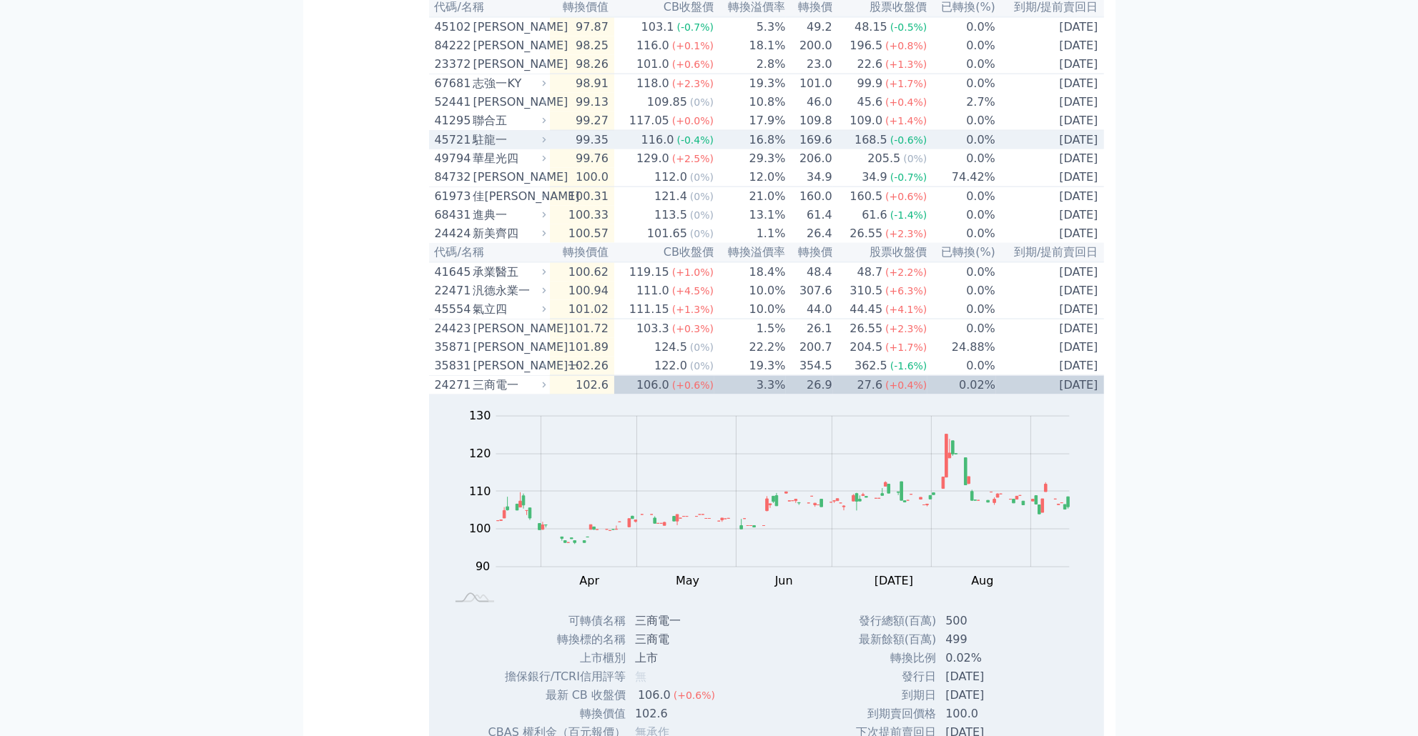
click at [672, 149] on div "116.0" at bounding box center [658, 140] width 39 height 17
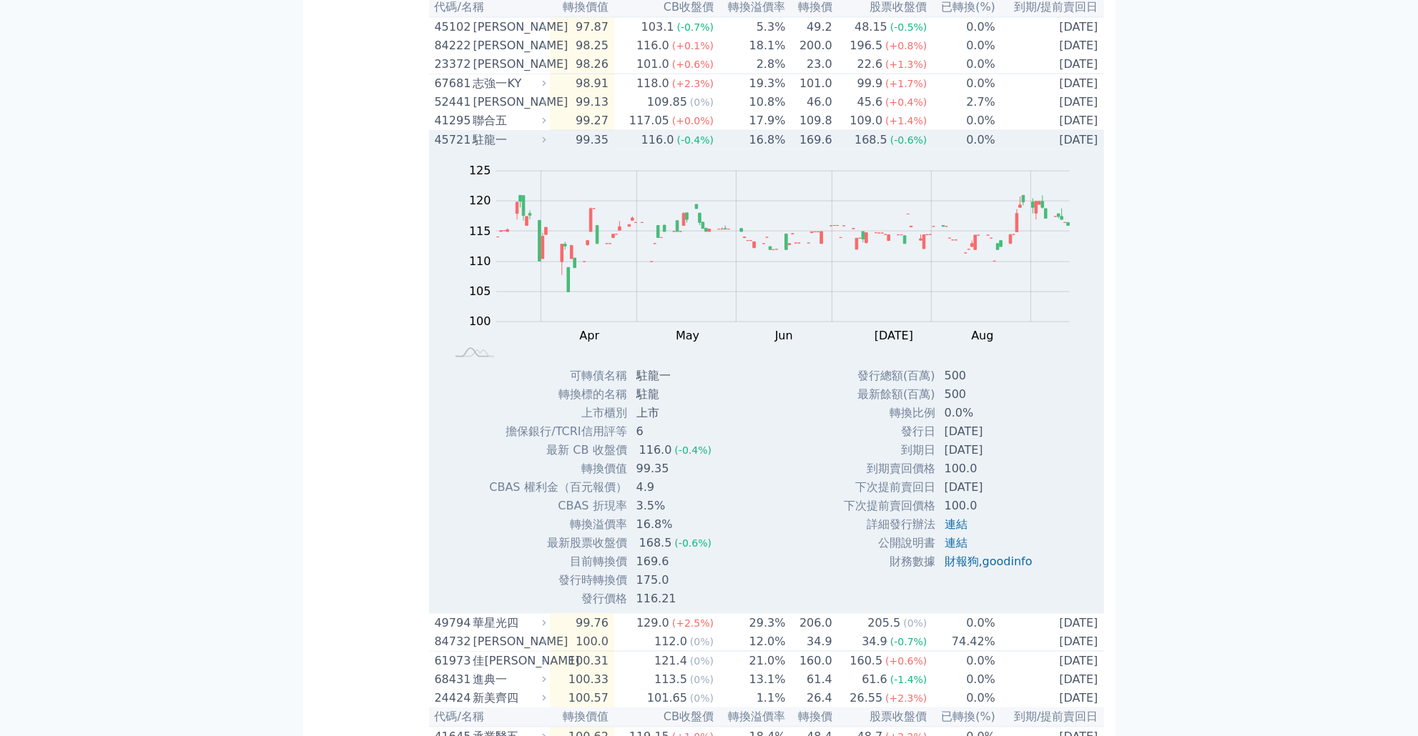
click at [672, 149] on div "116.0" at bounding box center [658, 140] width 39 height 17
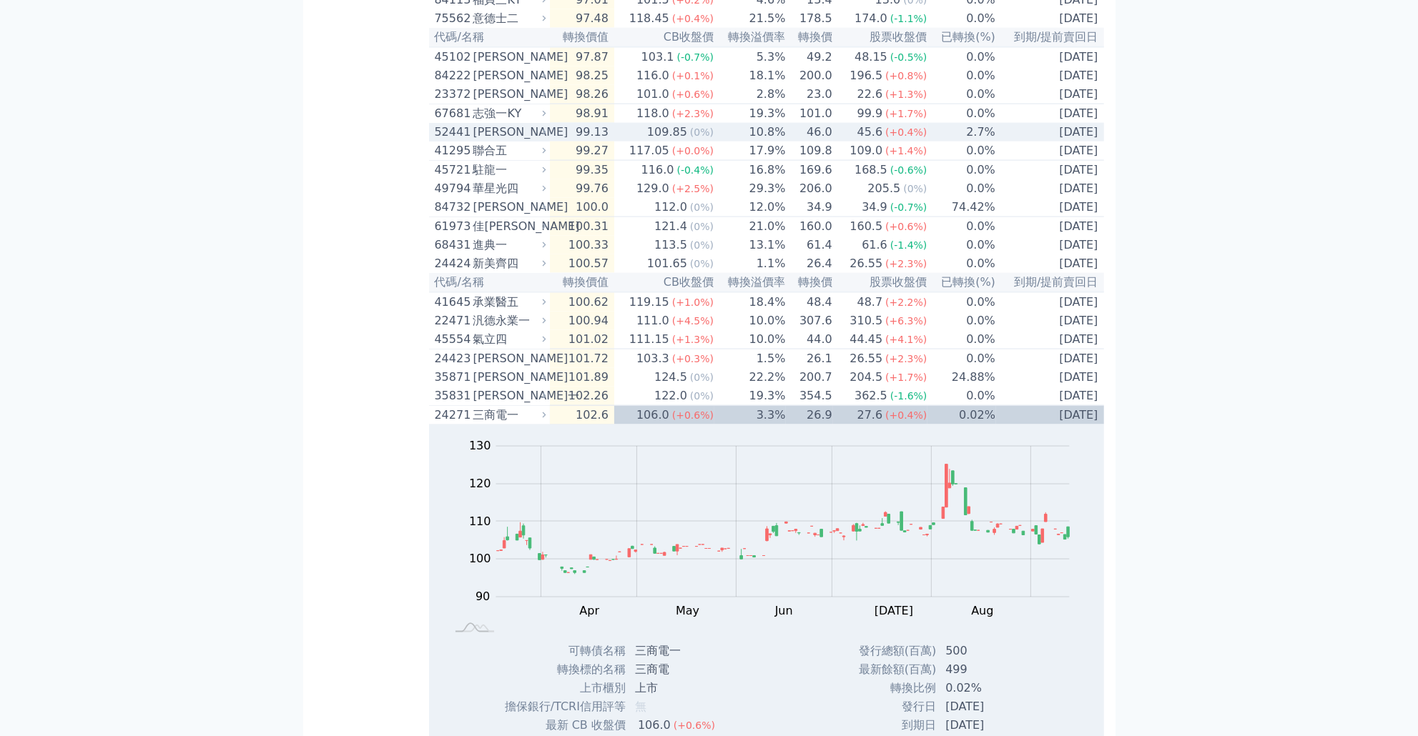
scroll to position [2700, 0]
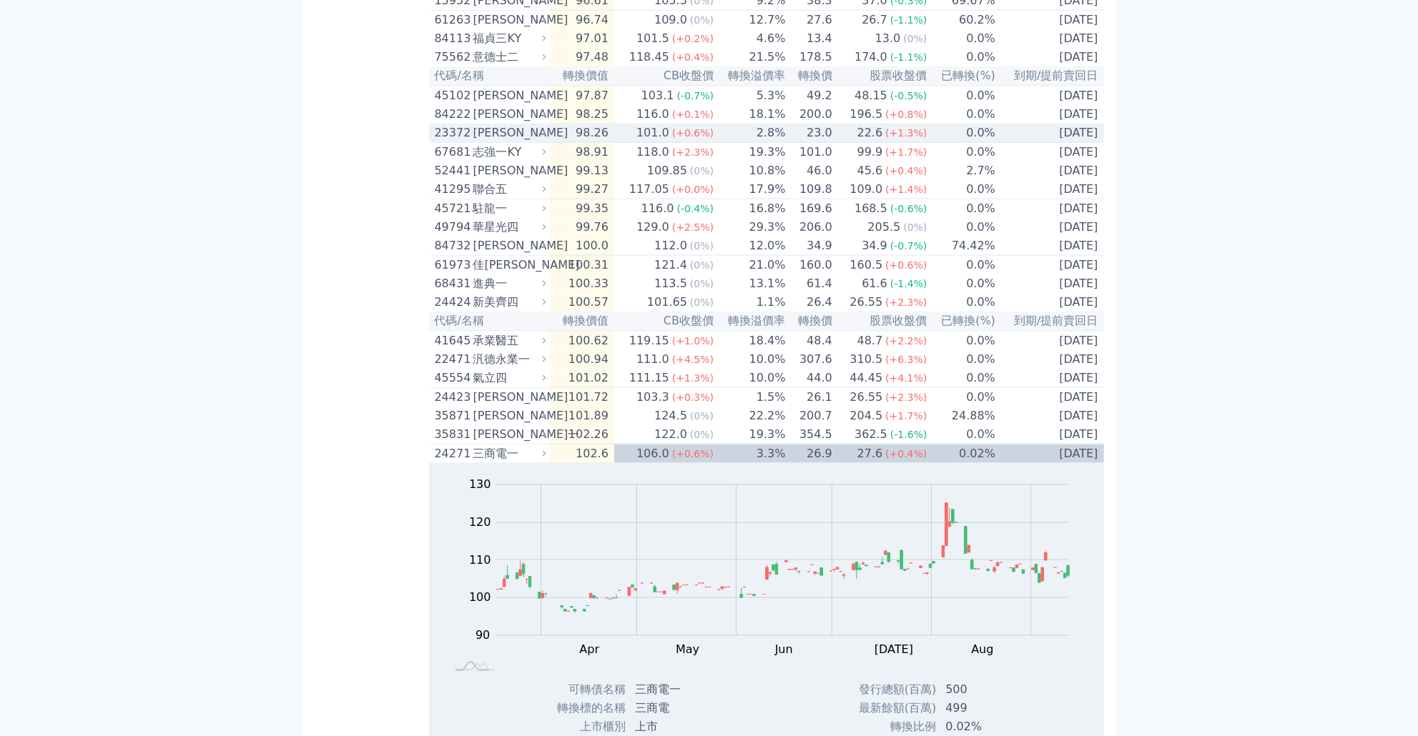
click at [737, 143] on td "2.8%" at bounding box center [750, 133] width 72 height 19
